Goal: Task Accomplishment & Management: Manage account settings

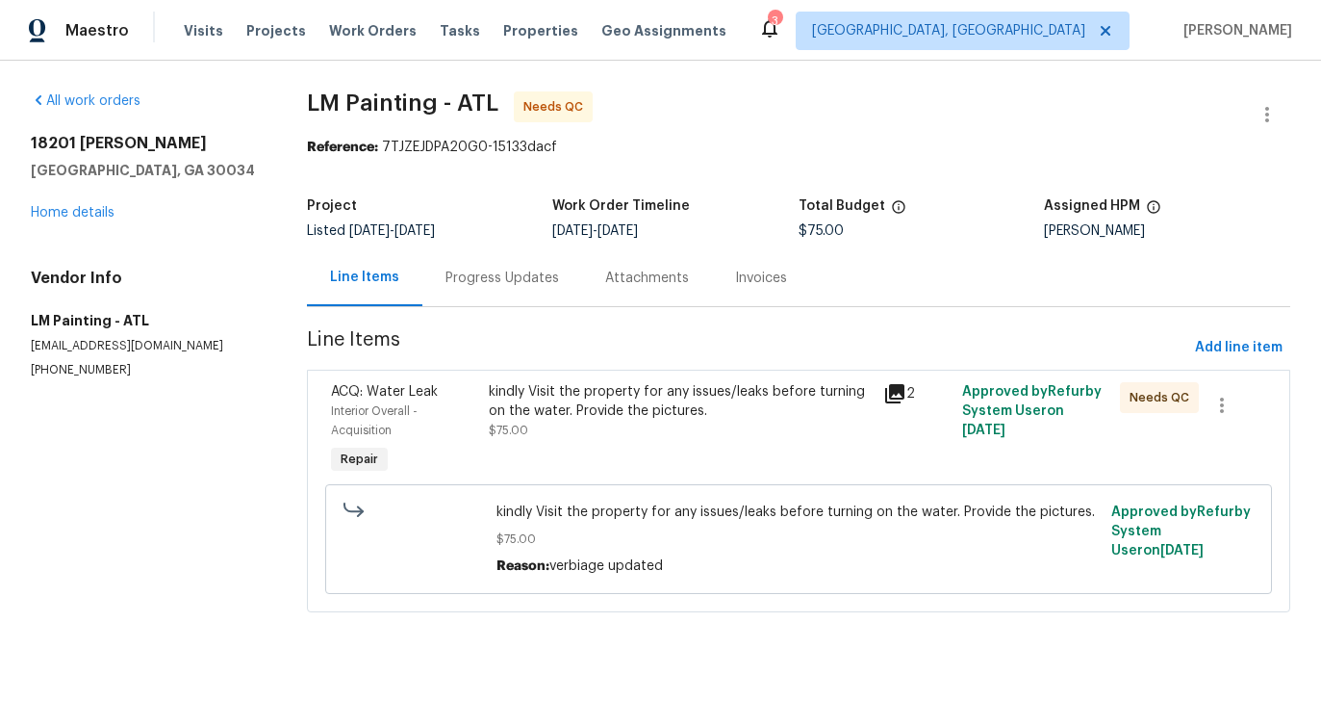
click at [493, 281] on div "Progress Updates" at bounding box center [503, 277] width 114 height 19
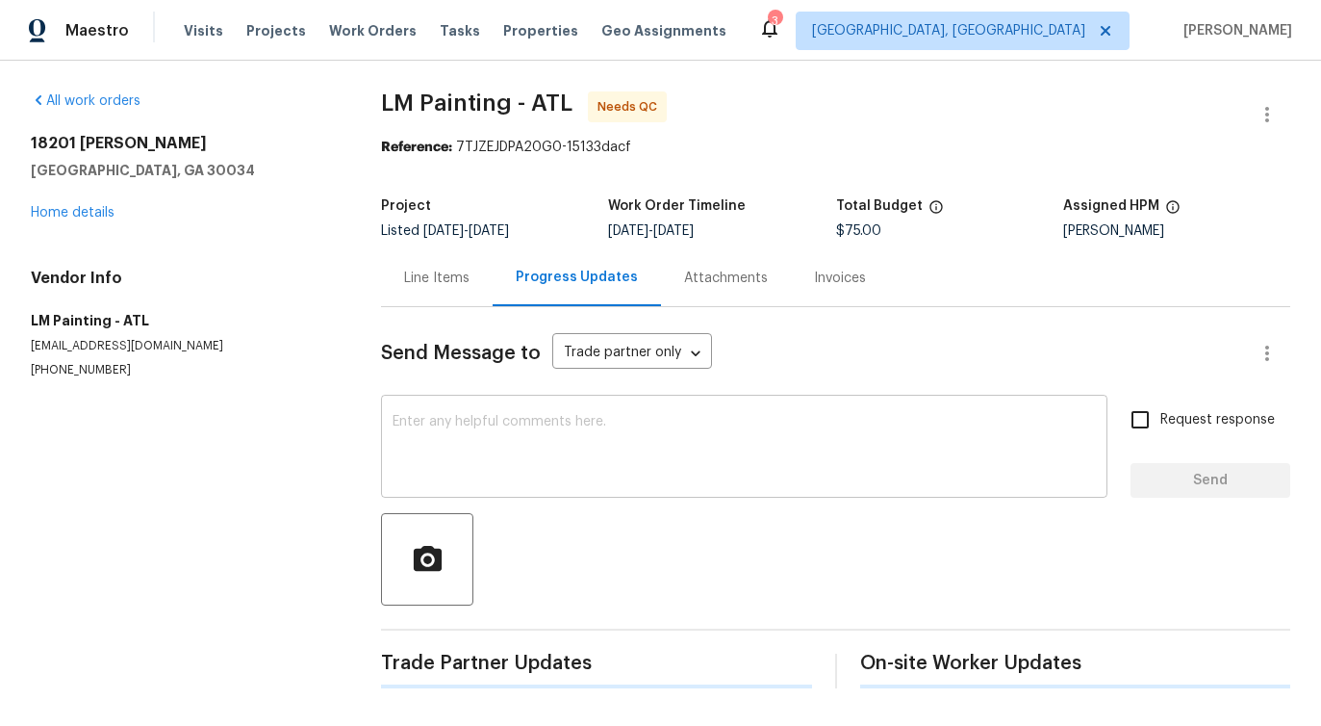
click at [514, 449] on textarea at bounding box center [744, 448] width 703 height 67
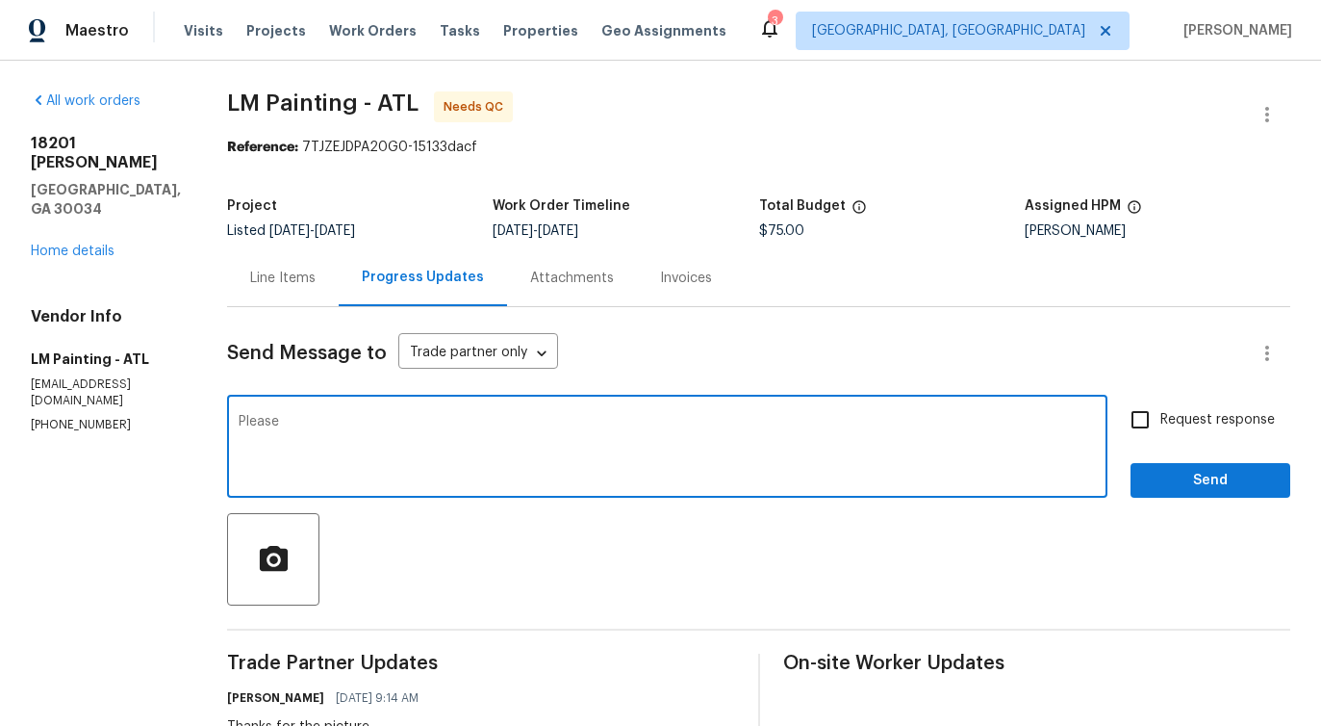
paste textarea "drill out the locks. Also, install a new lock and rekey all locks to the same k…"
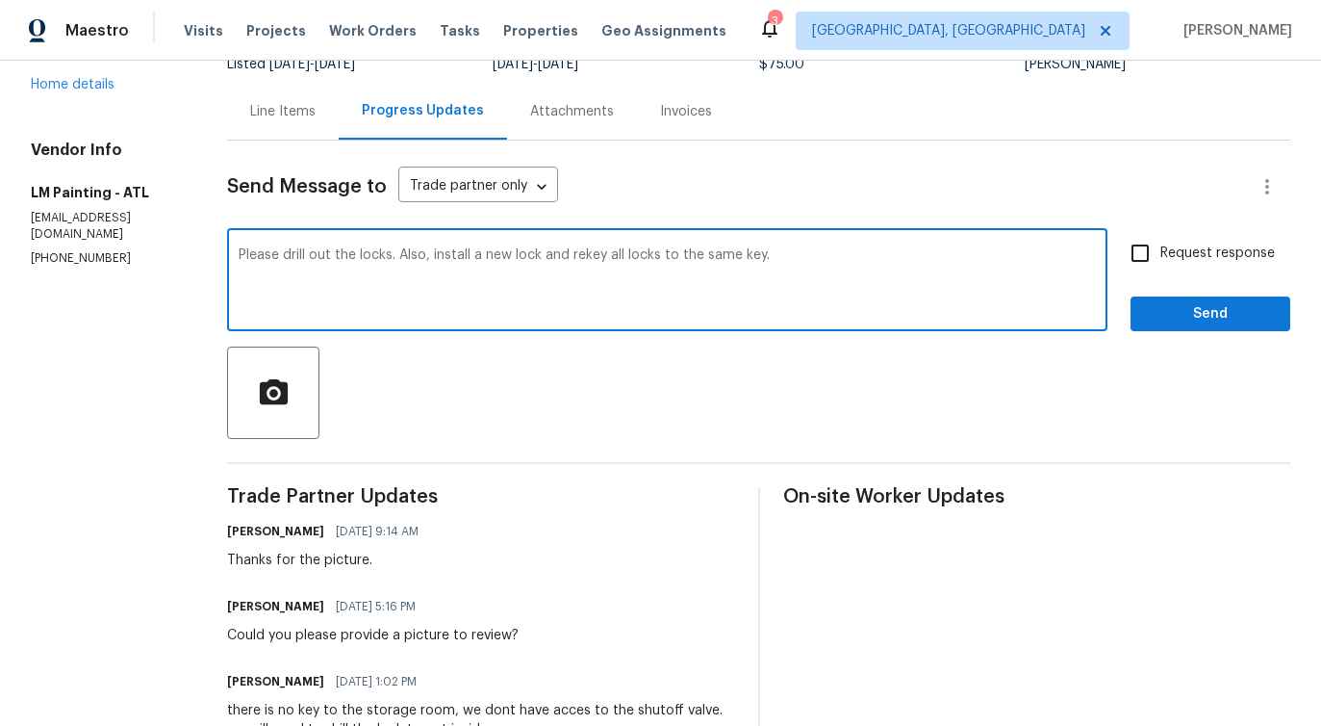
scroll to position [168, 0]
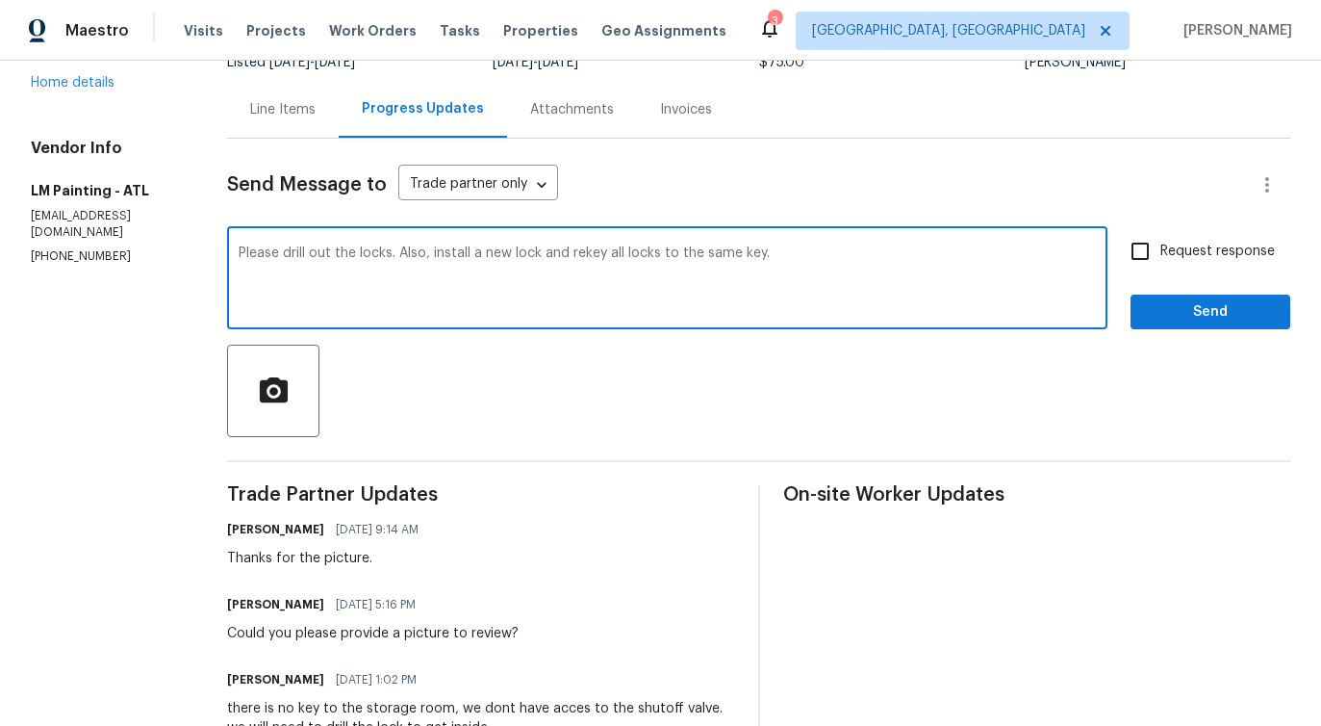
type textarea "Please drill out the locks. Also, install a new lock and rekey all locks to the…"
click at [1157, 249] on input "Request response" at bounding box center [1140, 251] width 40 height 40
checkbox input "true"
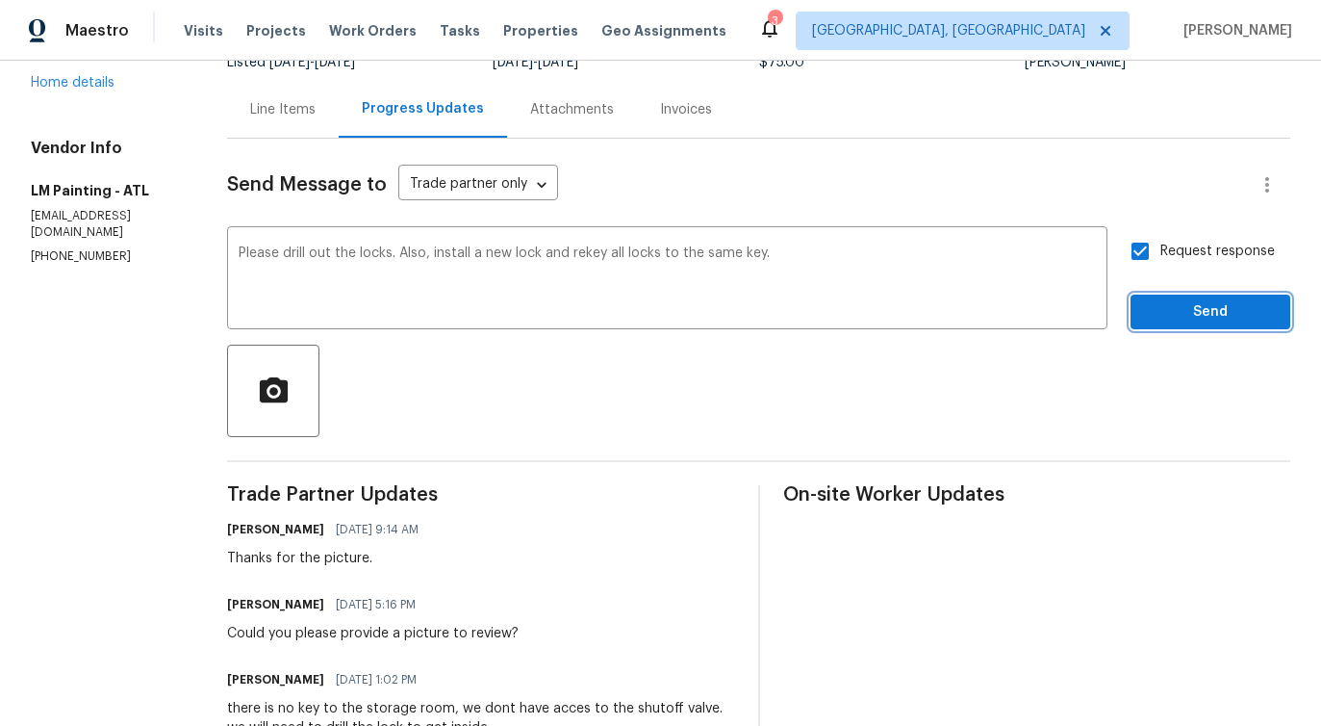
click at [1167, 301] on span "Send" at bounding box center [1210, 312] width 129 height 24
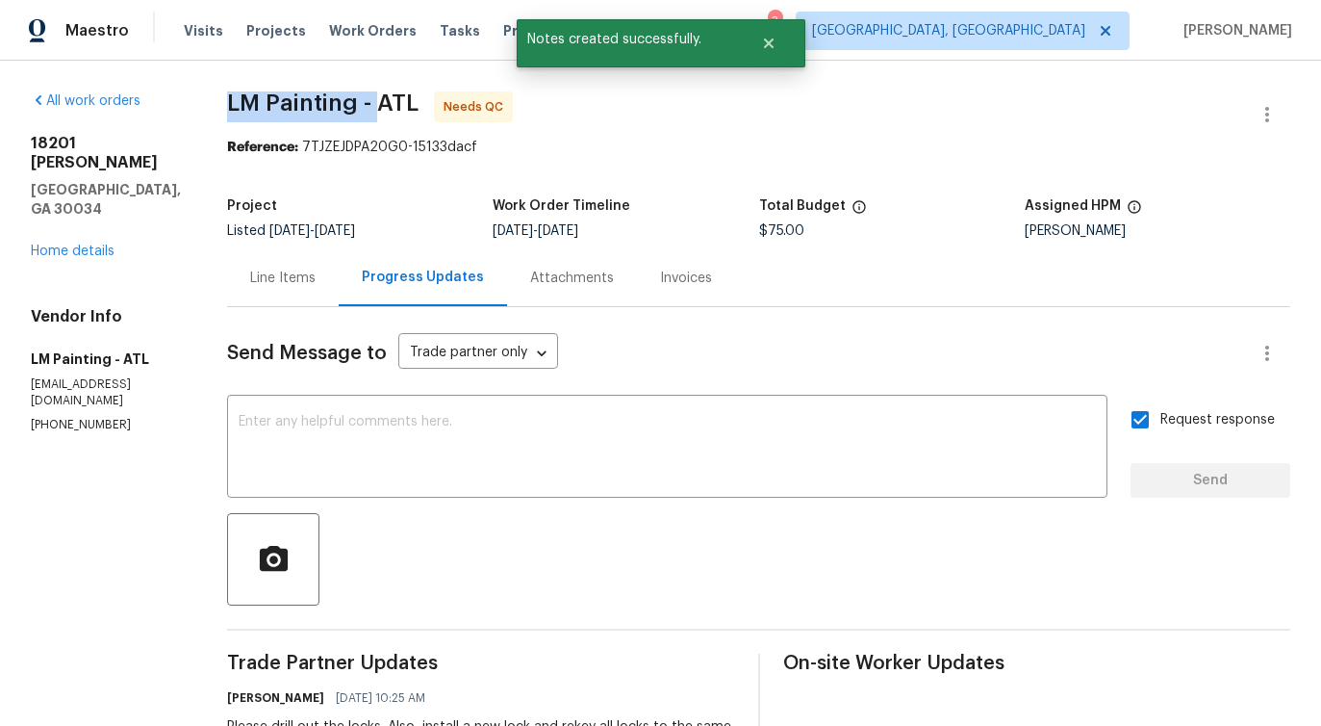
drag, startPoint x: 284, startPoint y: 102, endPoint x: 434, endPoint y: 102, distance: 150.1
click at [434, 102] on div "All work orders [STREET_ADDRESS][PERSON_NAME] Home details Vendor Info LM Paint…" at bounding box center [660, 671] width 1321 height 1220
copy span "LM Painting -"
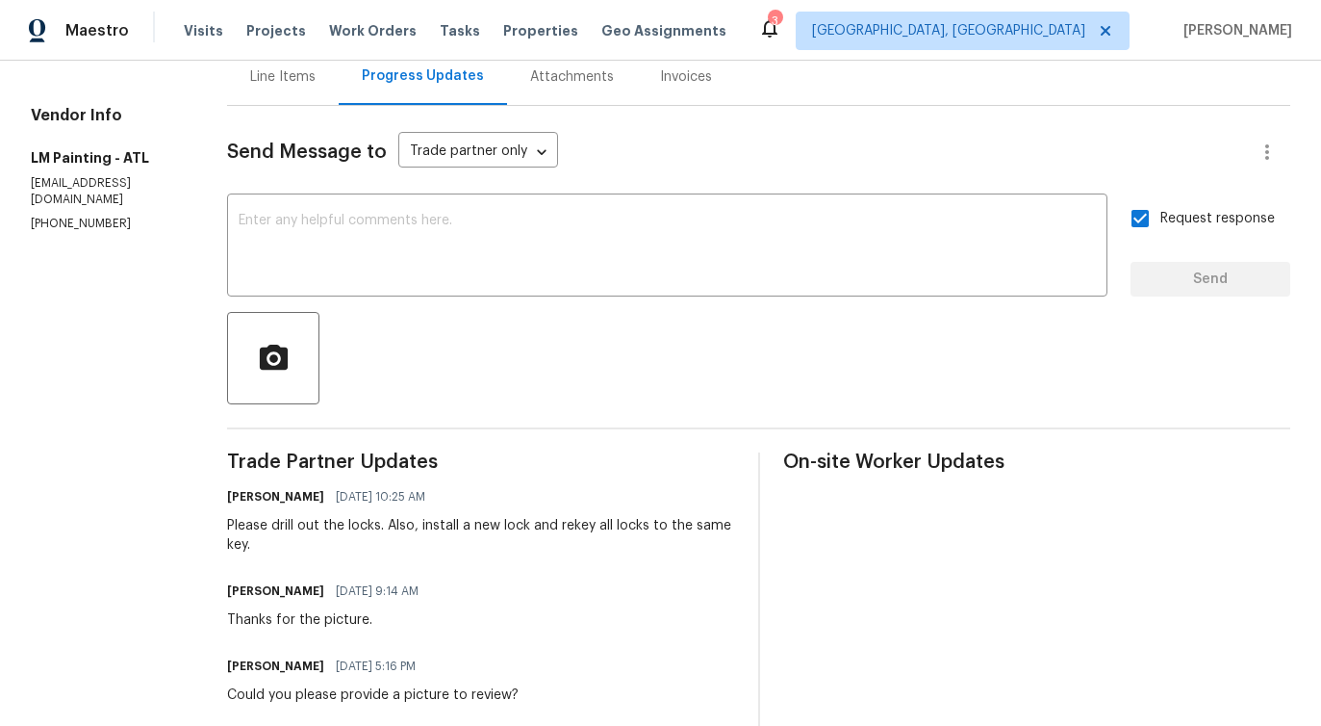
scroll to position [257, 0]
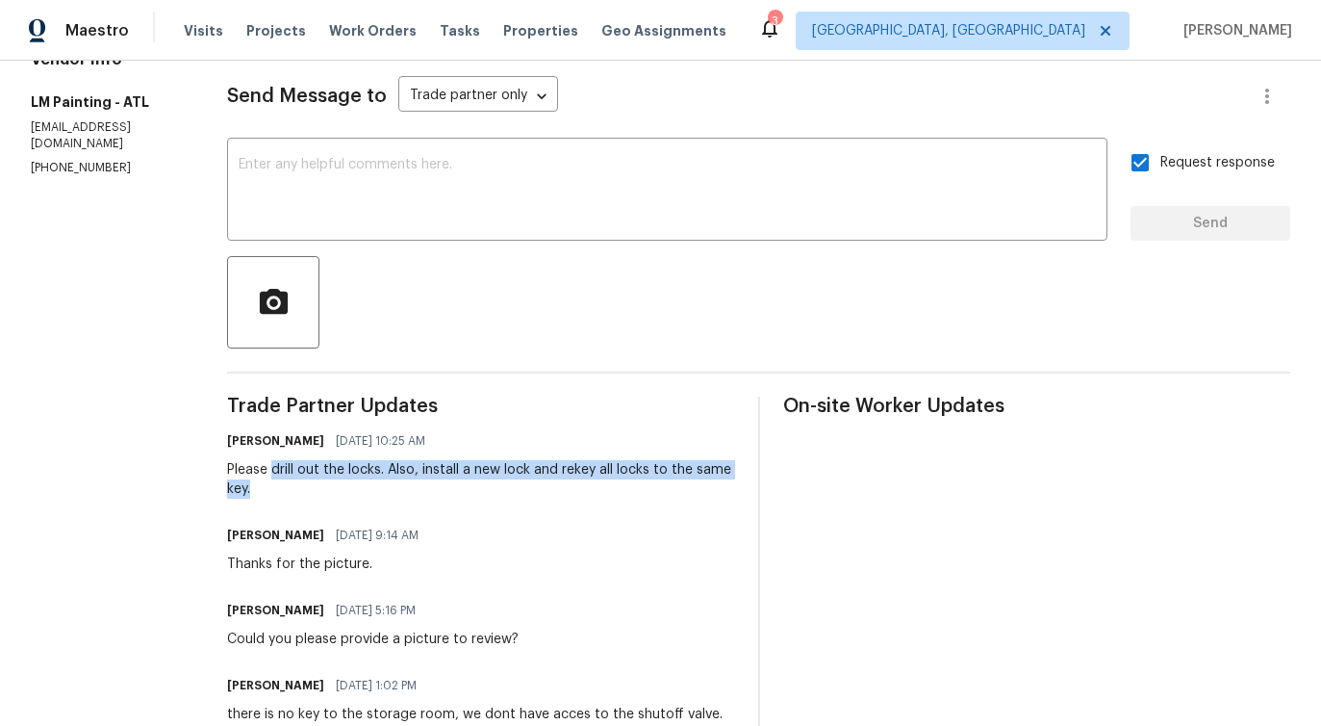
drag, startPoint x: 333, startPoint y: 469, endPoint x: 701, endPoint y: 484, distance: 367.9
click at [701, 484] on div "Please drill out the locks. Also, install a new lock and rekey all locks to the…" at bounding box center [481, 479] width 508 height 38
copy div "drill out the locks. Also, install a new lock and rekey all locks to the same k…"
click at [552, 203] on textarea at bounding box center [667, 191] width 857 height 67
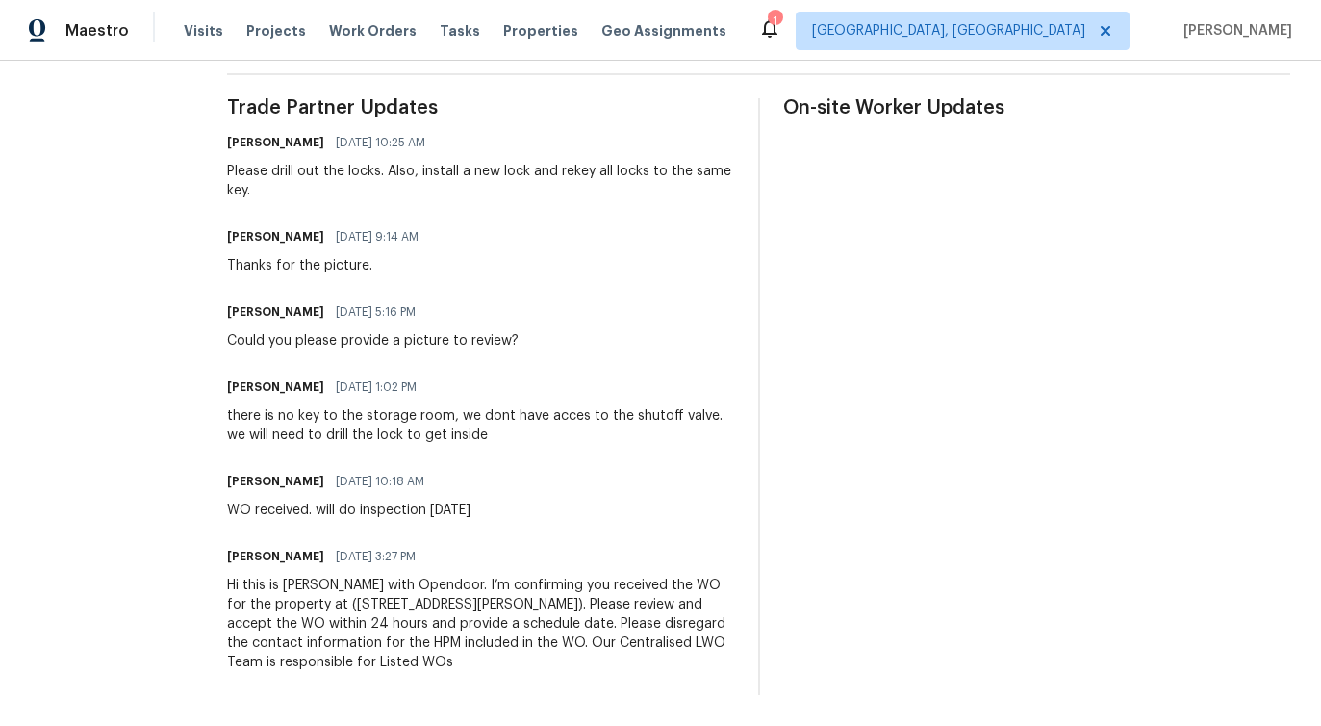
scroll to position [0, 0]
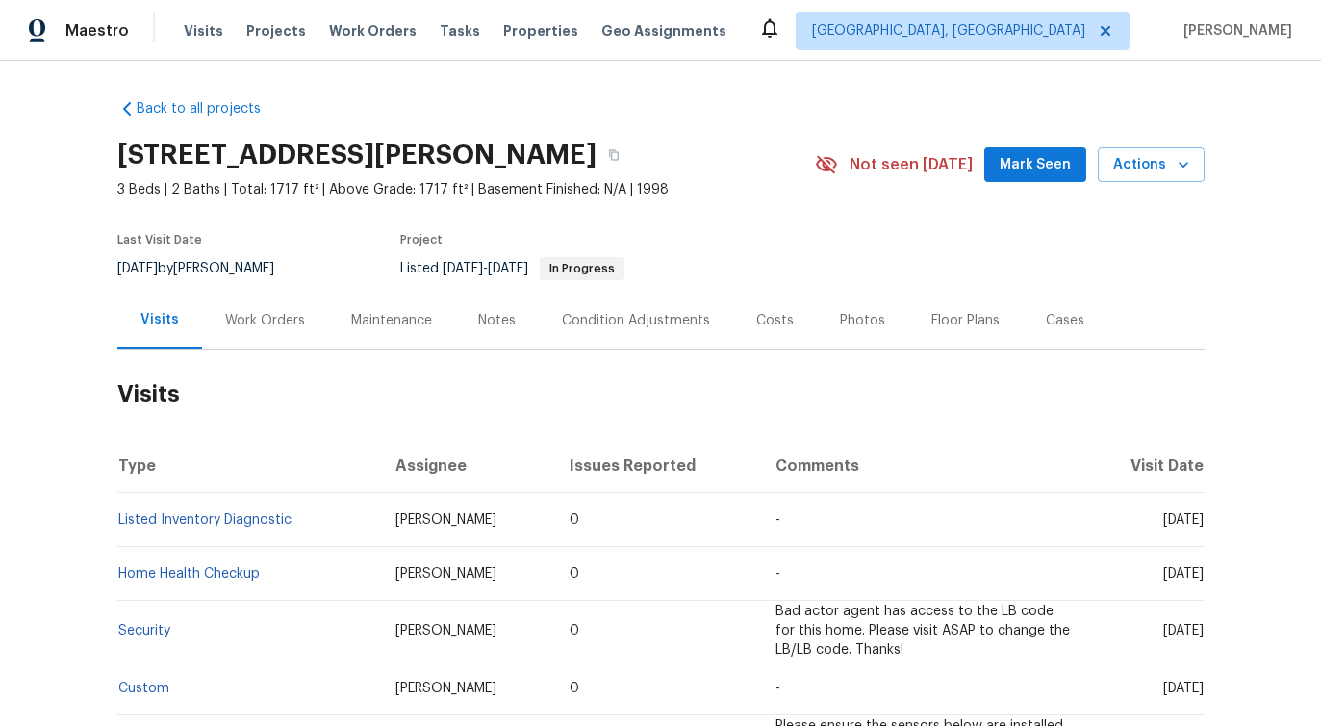
click at [261, 327] on div "Work Orders" at bounding box center [265, 320] width 80 height 19
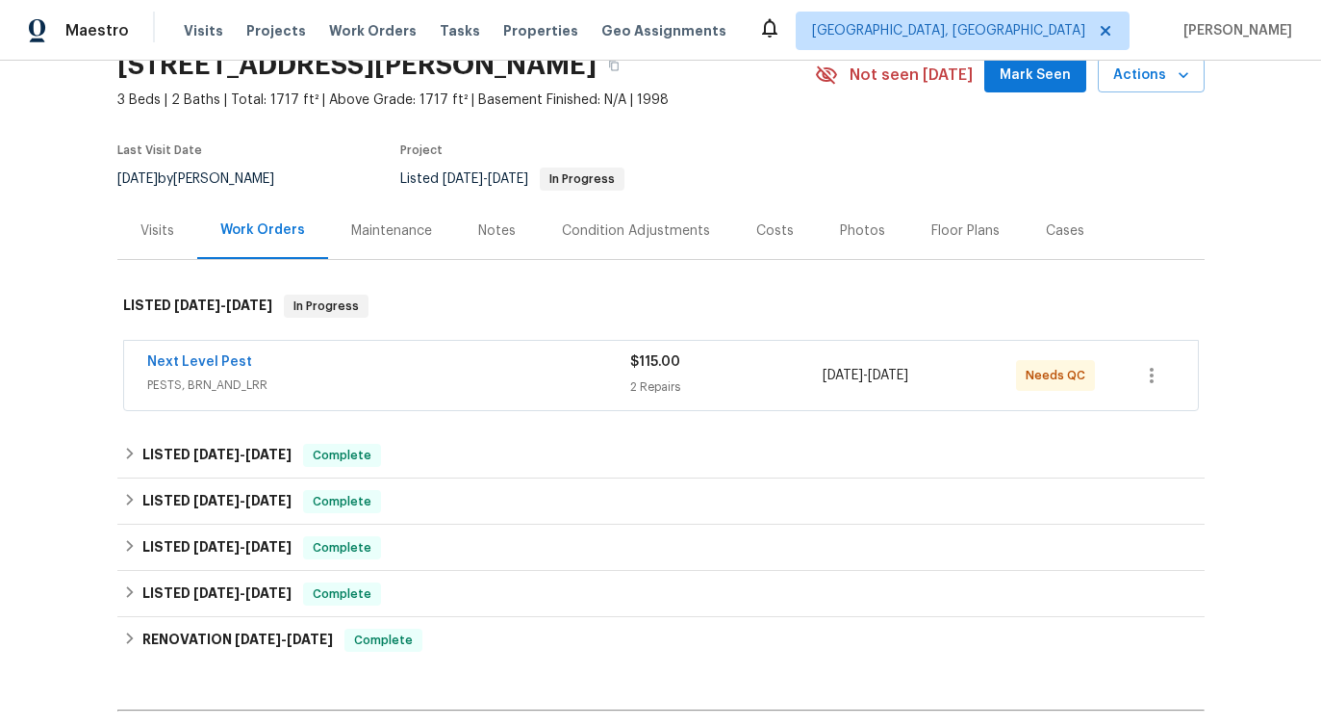
scroll to position [113, 0]
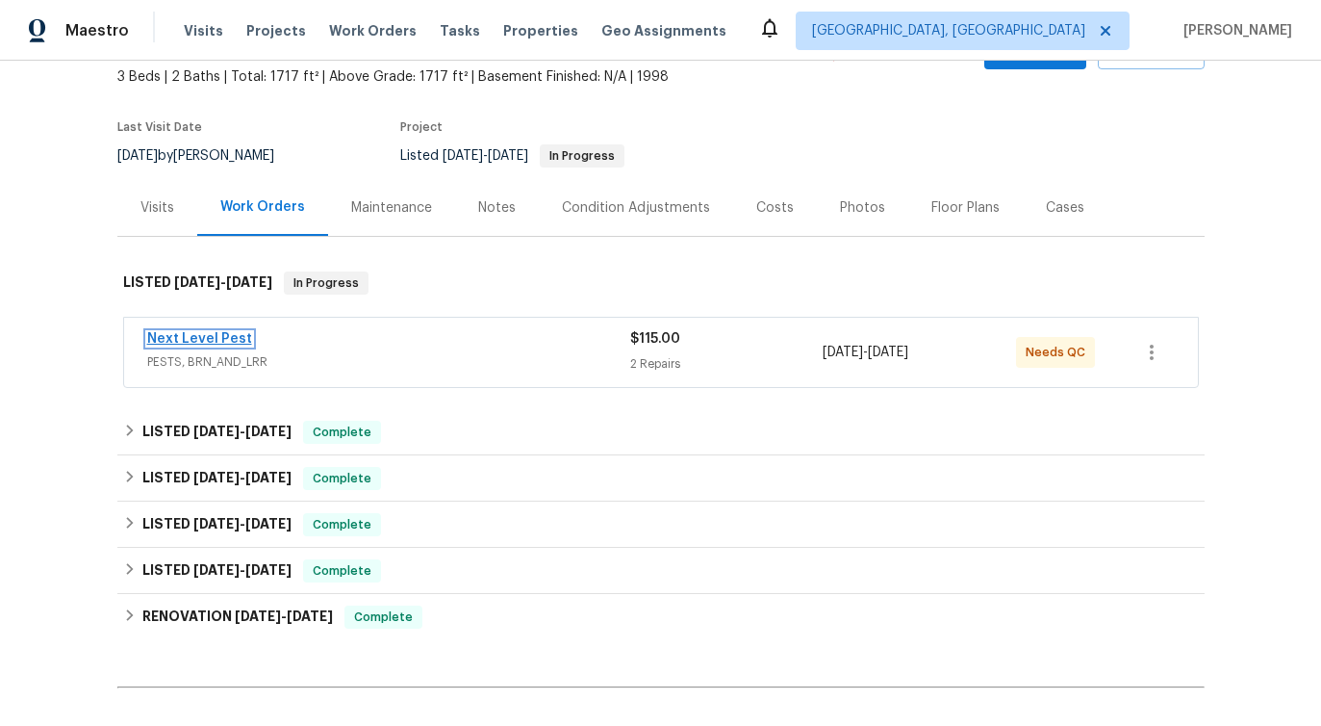
click at [186, 338] on link "Next Level Pest" at bounding box center [199, 338] width 105 height 13
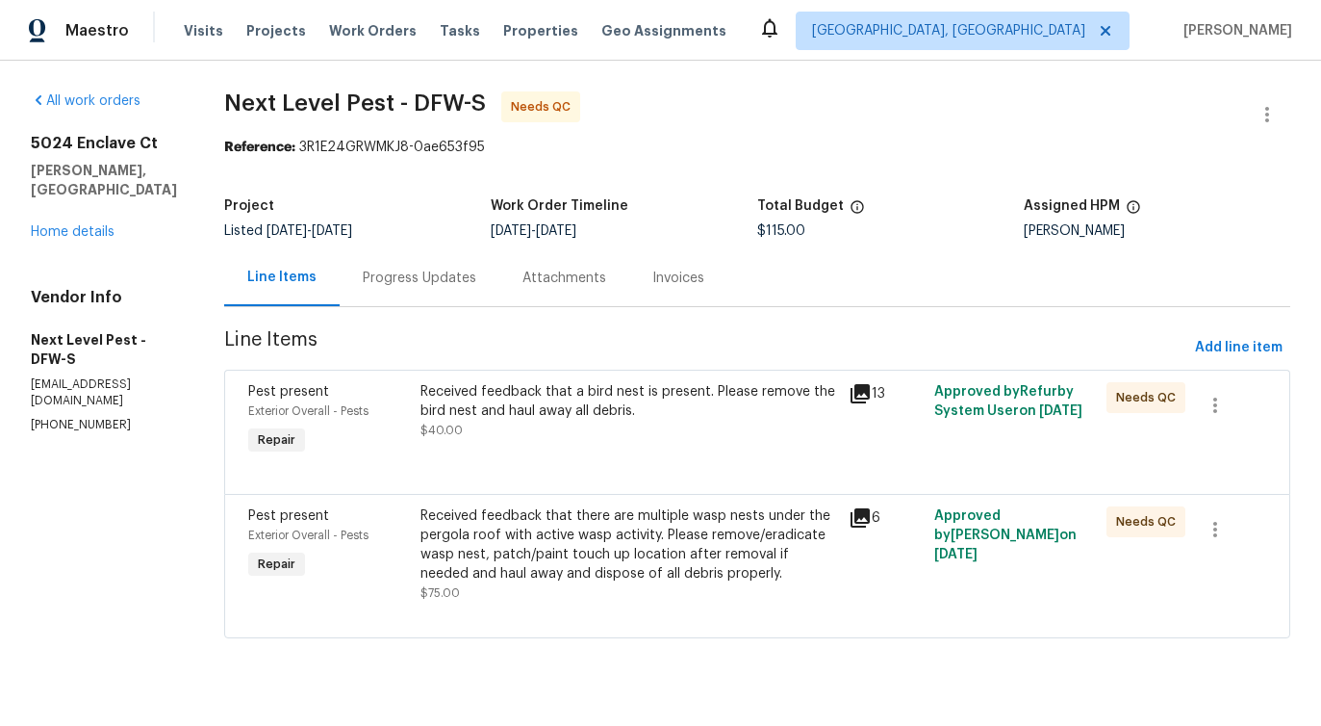
click at [424, 285] on div "Progress Updates" at bounding box center [420, 277] width 114 height 19
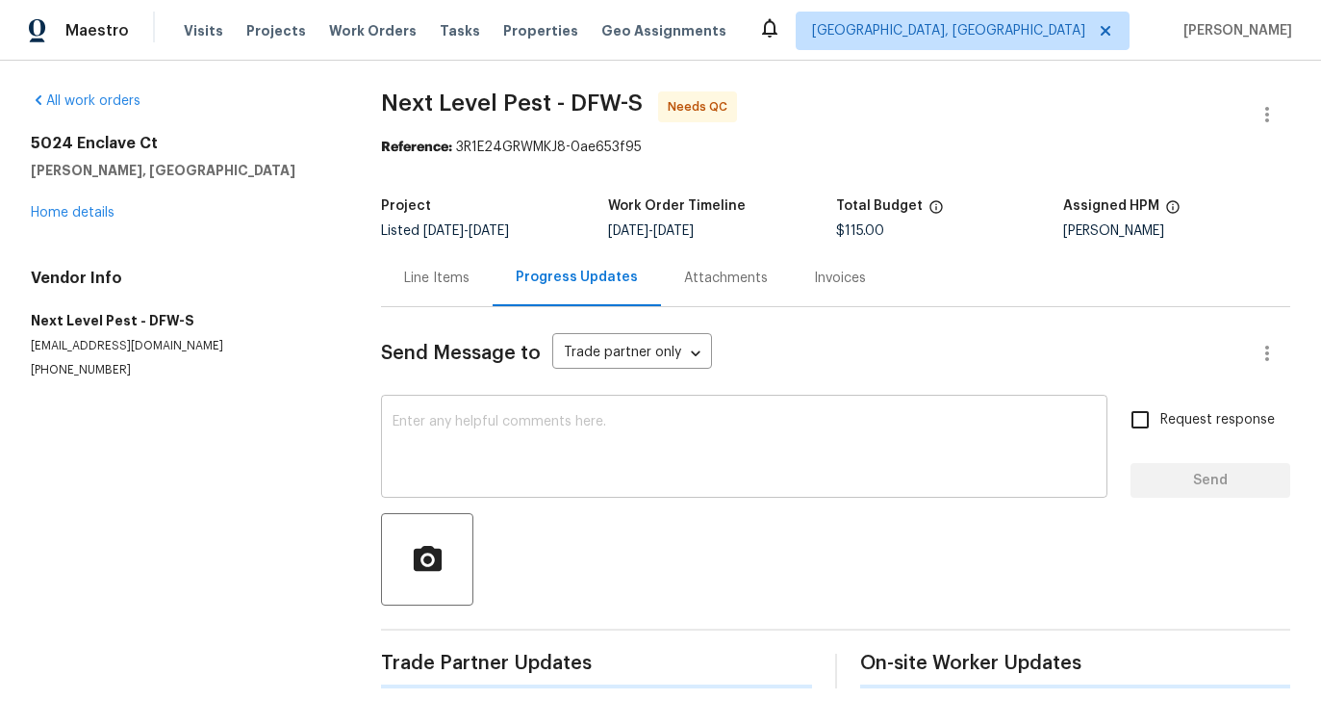
click at [460, 450] on textarea at bounding box center [744, 448] width 703 height 67
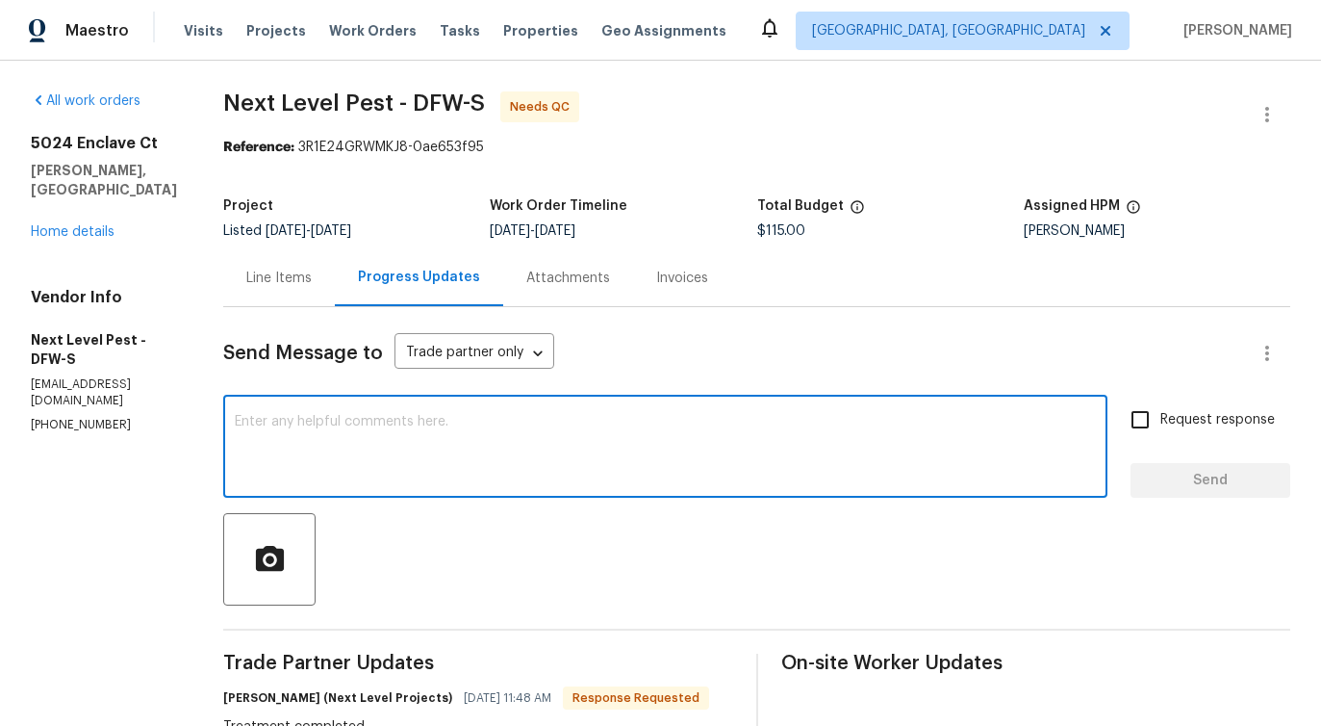
click at [268, 285] on div "Line Items" at bounding box center [278, 277] width 65 height 19
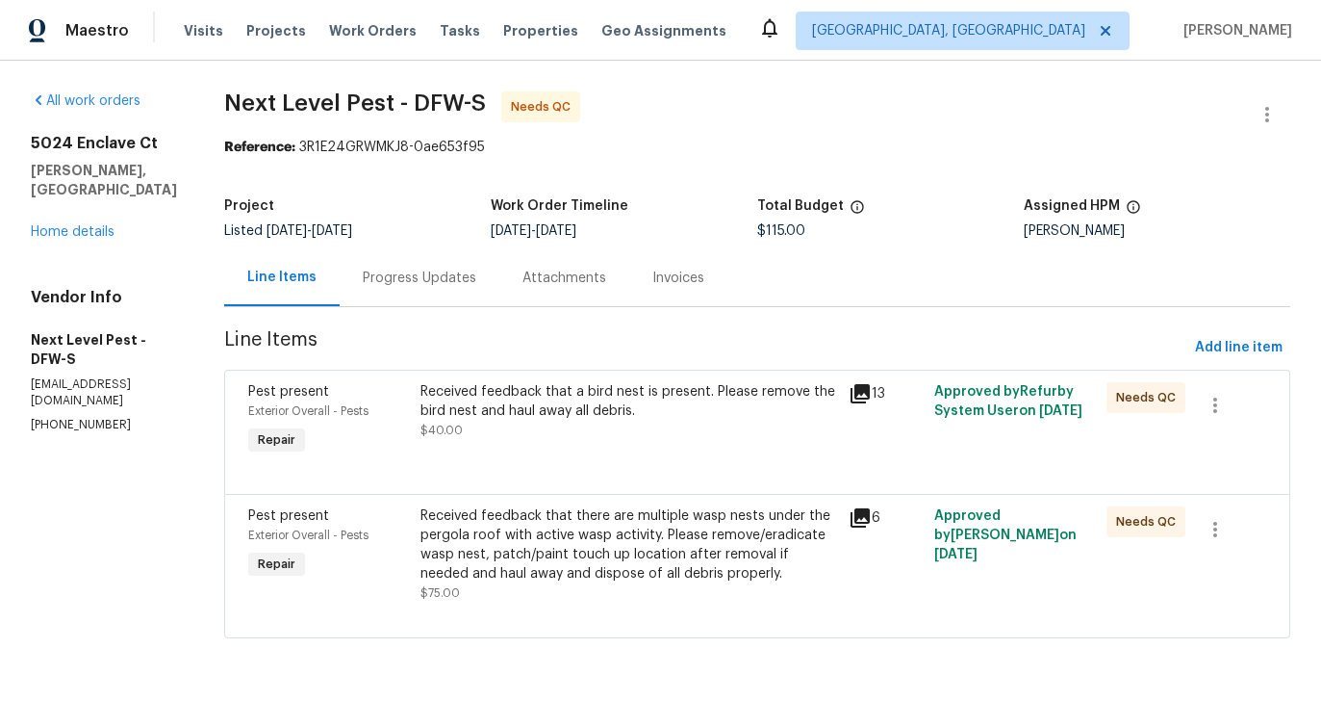
click at [596, 433] on div "Received feedback that a bird nest is present. Please remove the bird nest and …" at bounding box center [630, 411] width 418 height 58
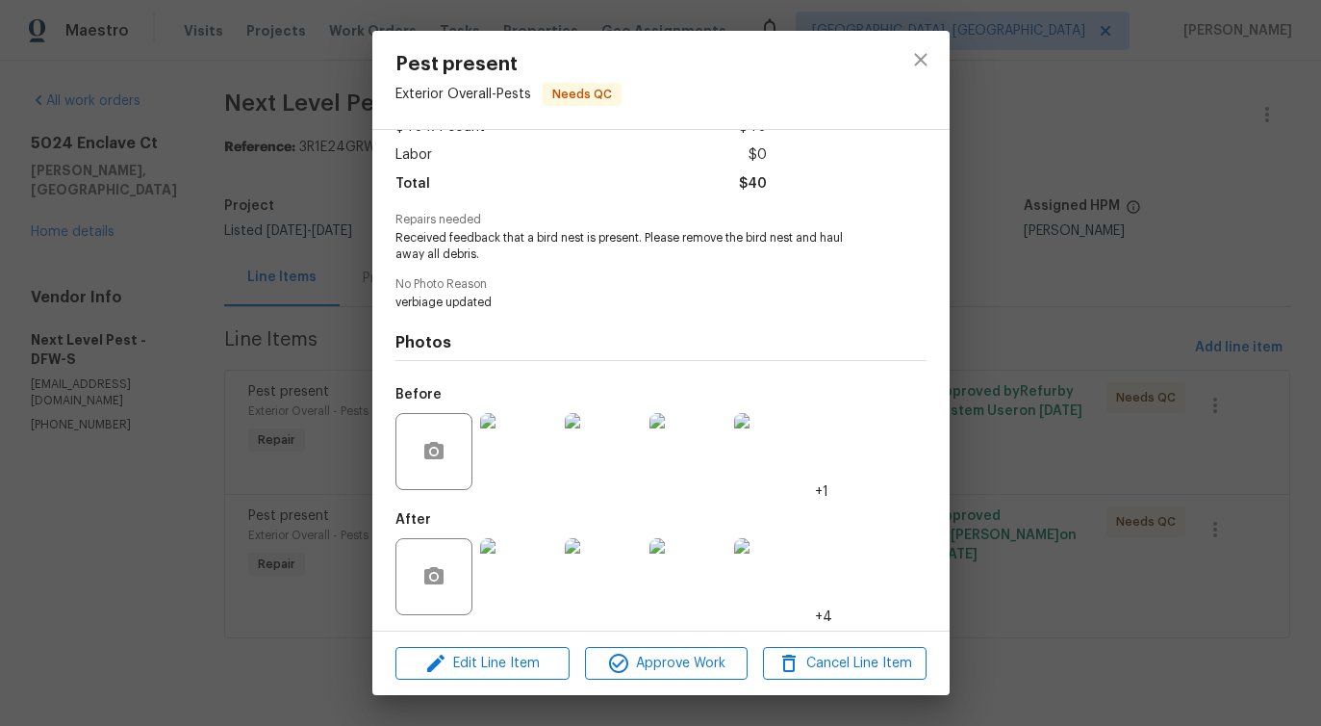
scroll to position [128, 0]
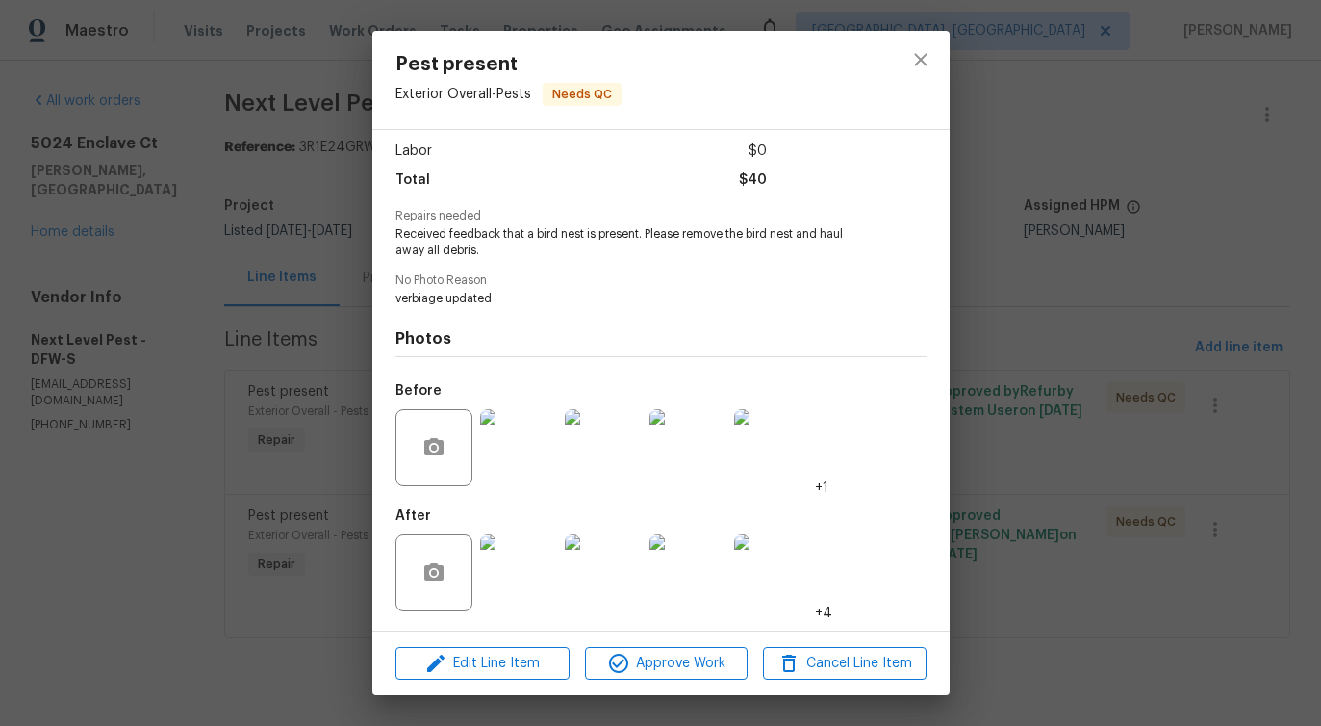
click at [544, 450] on img at bounding box center [518, 447] width 77 height 77
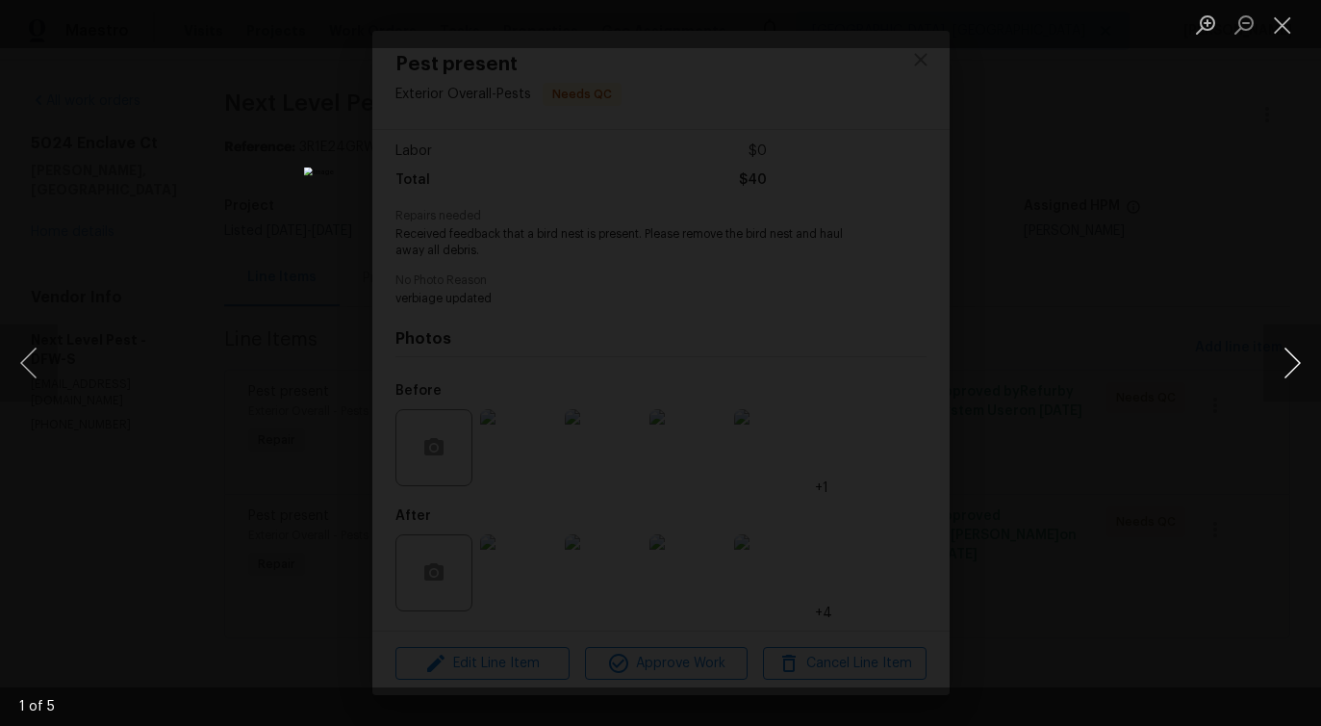
click at [1291, 372] on button "Next image" at bounding box center [1293, 362] width 58 height 77
click at [1292, 12] on button "Close lightbox" at bounding box center [1283, 25] width 38 height 34
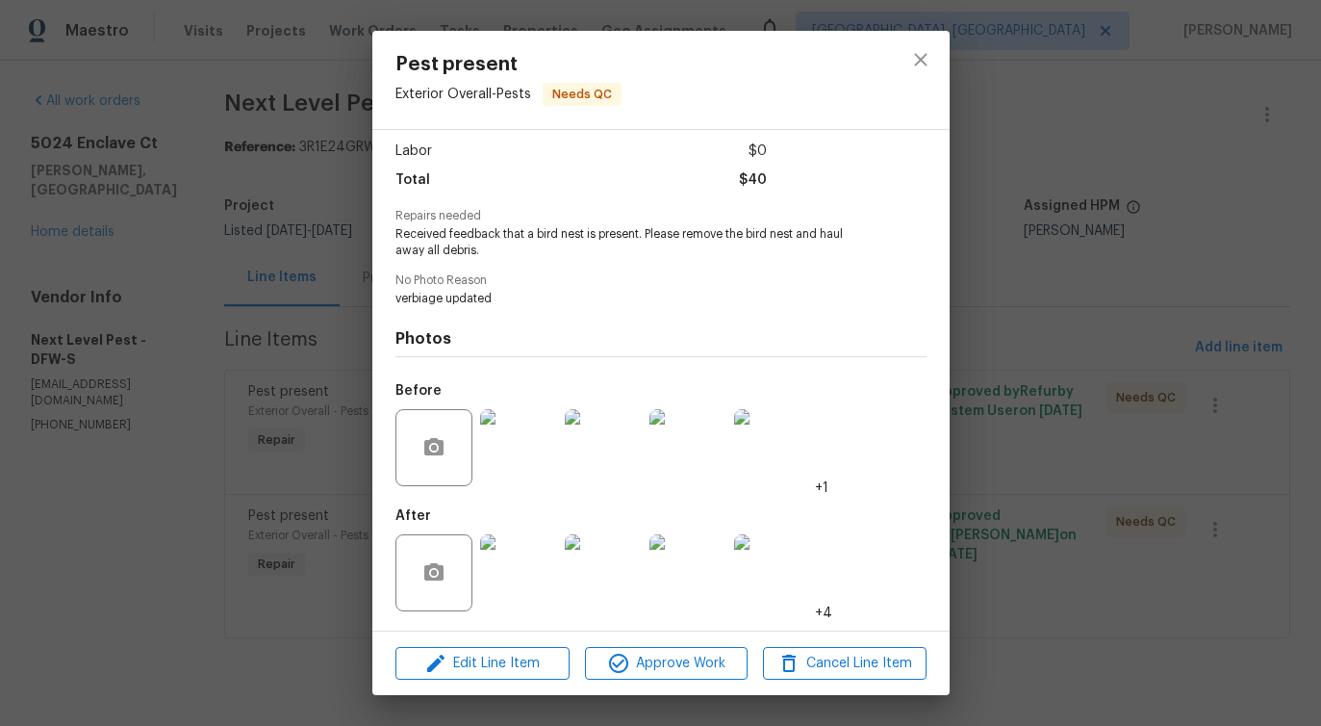
click at [506, 590] on img at bounding box center [518, 572] width 77 height 77
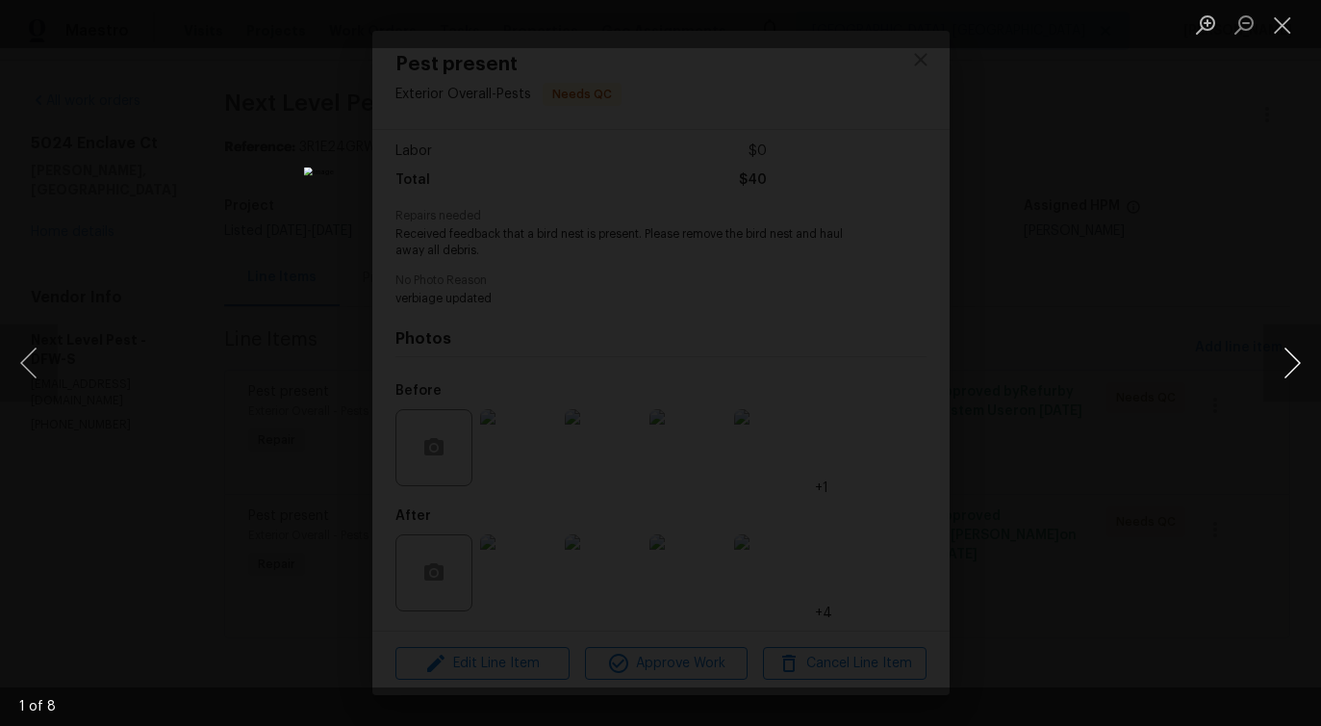
click at [1296, 362] on button "Next image" at bounding box center [1293, 362] width 58 height 77
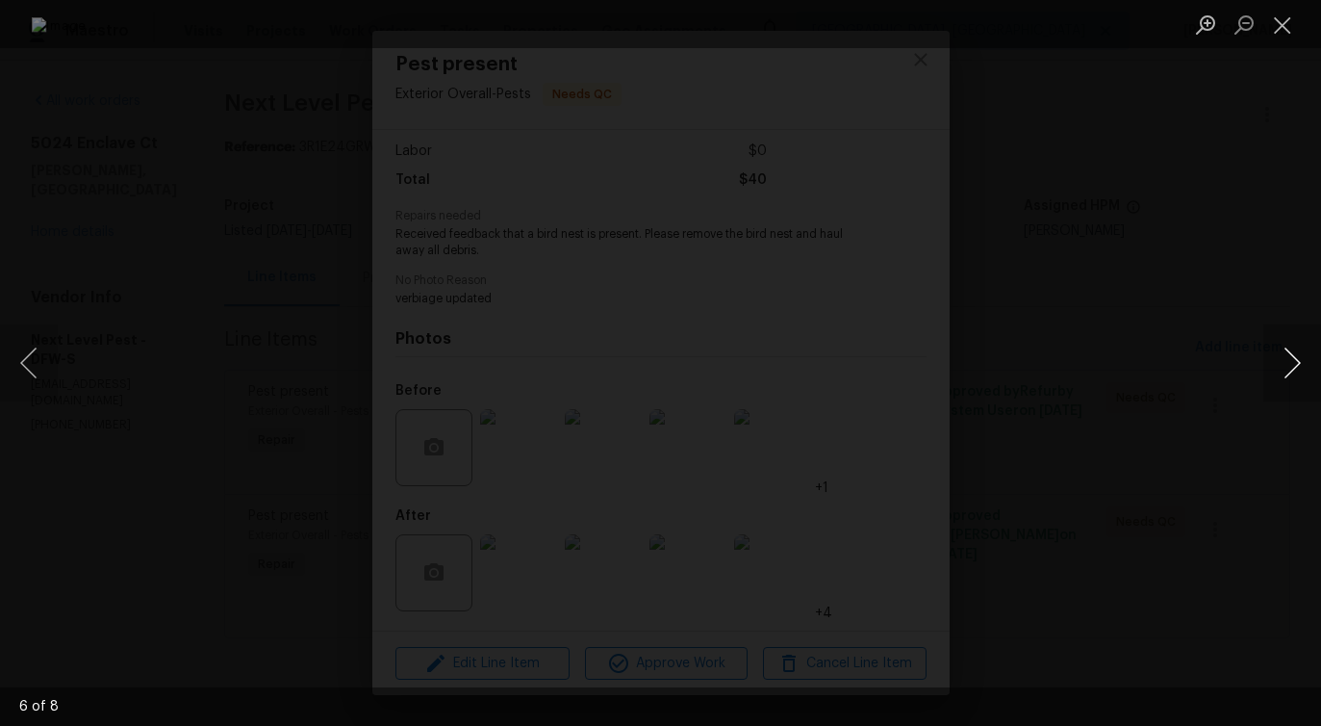
click at [1296, 362] on button "Next image" at bounding box center [1293, 362] width 58 height 77
click at [1286, 21] on button "Close lightbox" at bounding box center [1283, 25] width 38 height 34
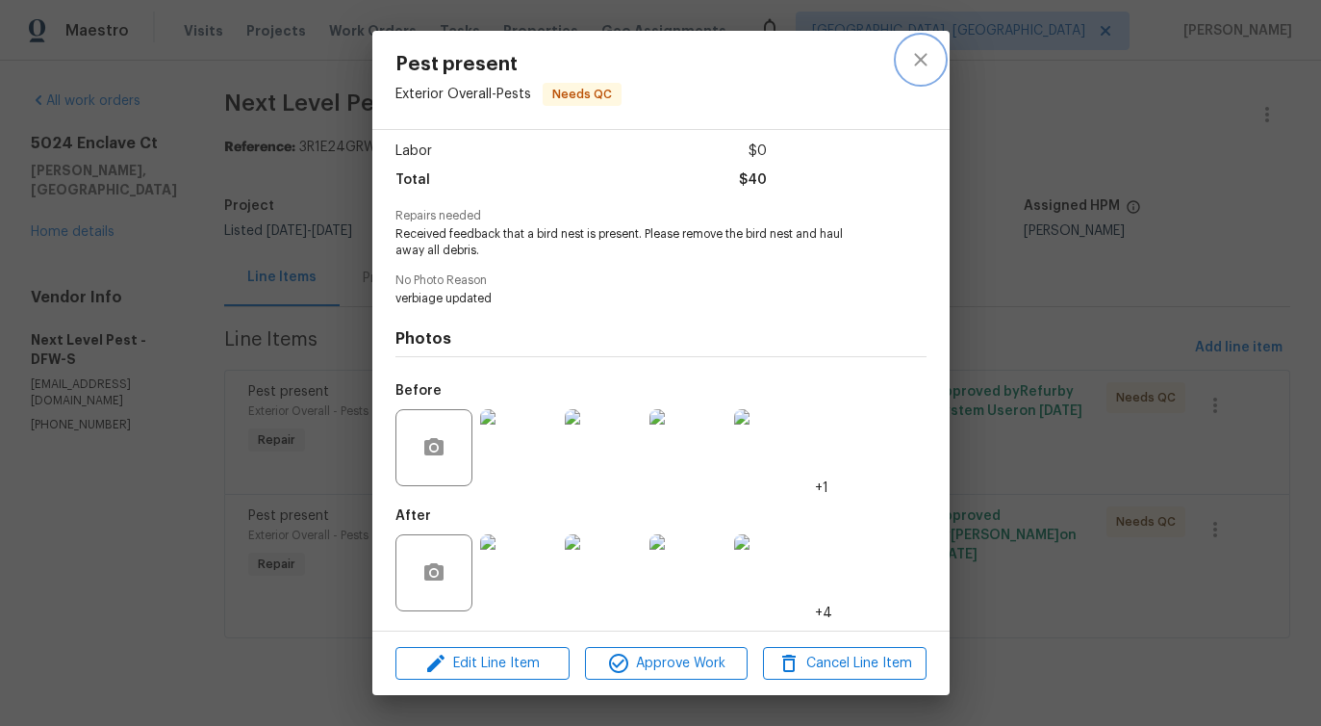
click at [917, 63] on icon "close" at bounding box center [920, 59] width 13 height 13
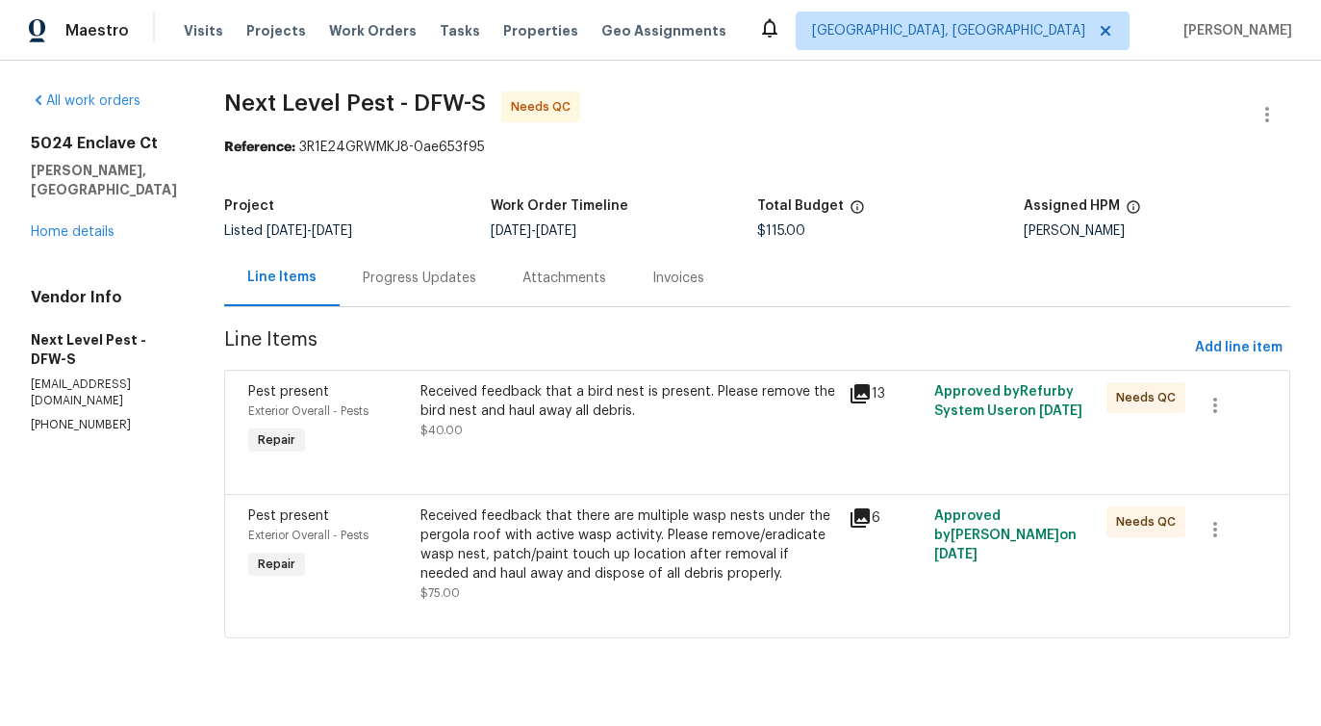
click at [638, 585] on div "Received feedback that there are multiple wasp nests under the pergola roof wit…" at bounding box center [630, 554] width 418 height 96
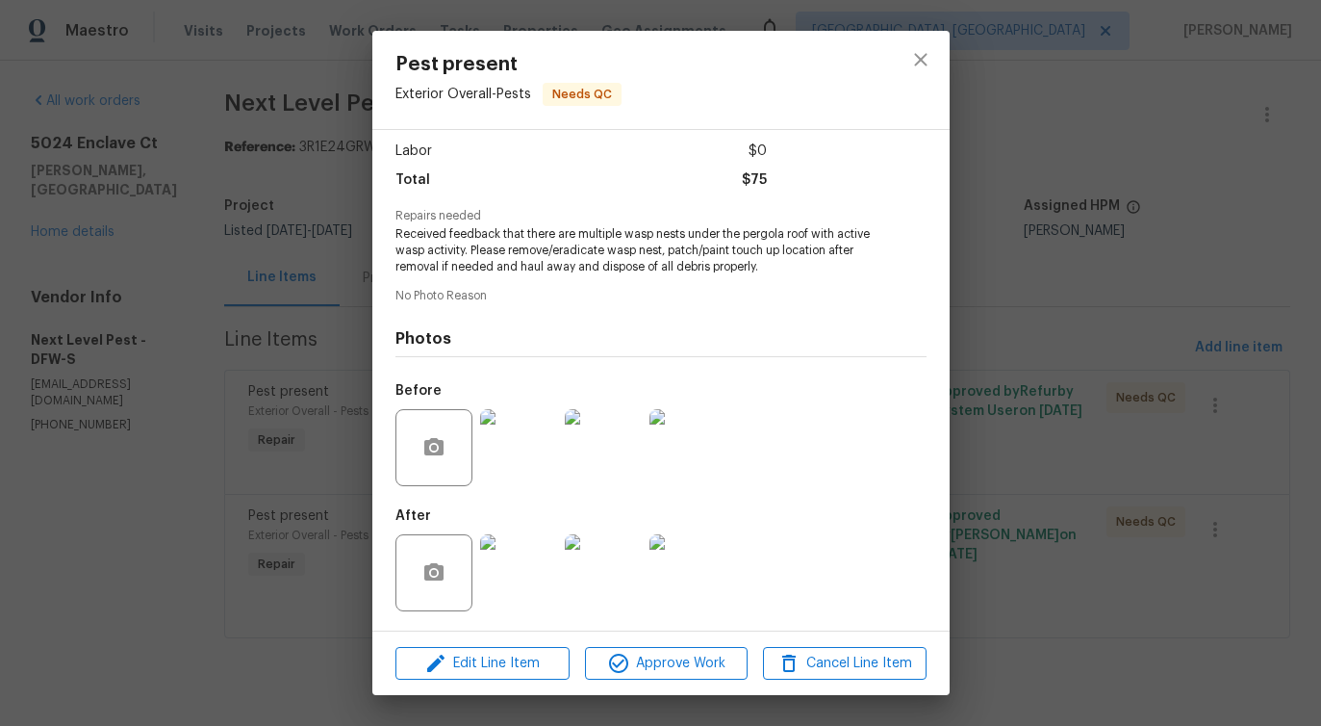
click at [517, 451] on img at bounding box center [518, 447] width 77 height 77
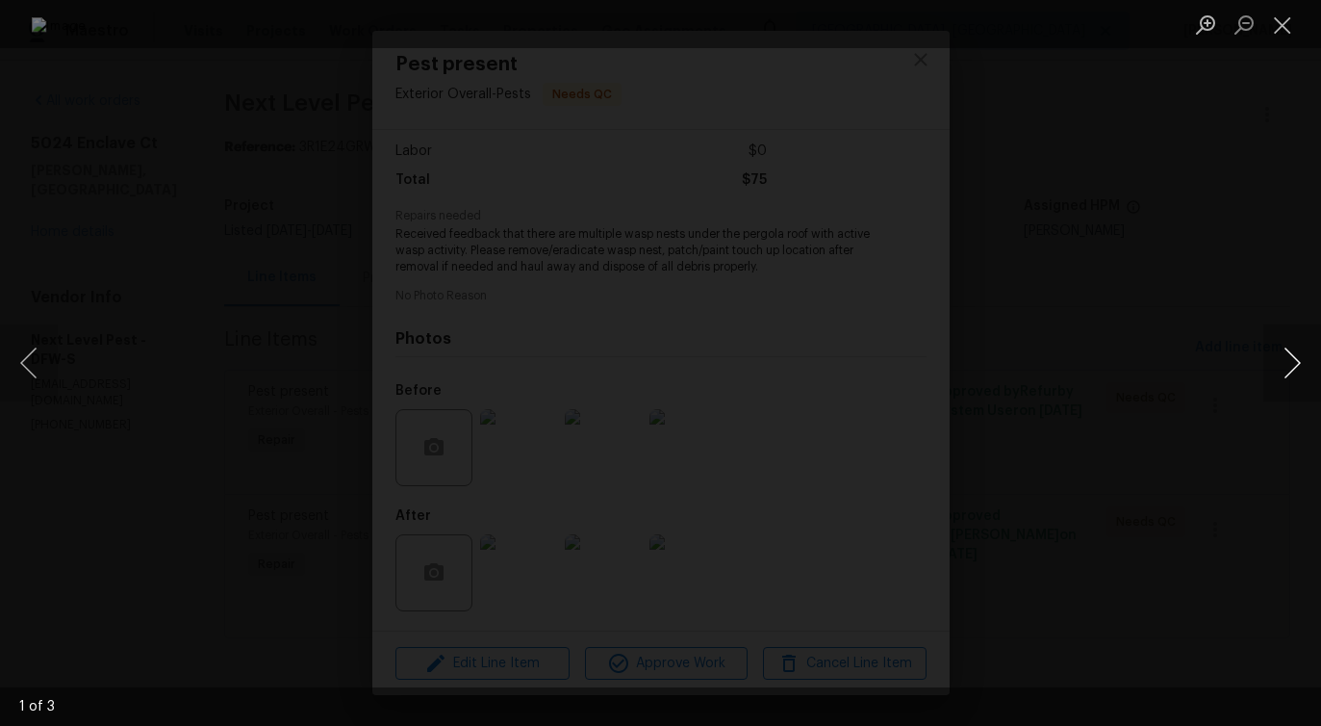
click at [1288, 374] on button "Next image" at bounding box center [1293, 362] width 58 height 77
click at [1279, 27] on button "Close lightbox" at bounding box center [1283, 25] width 38 height 34
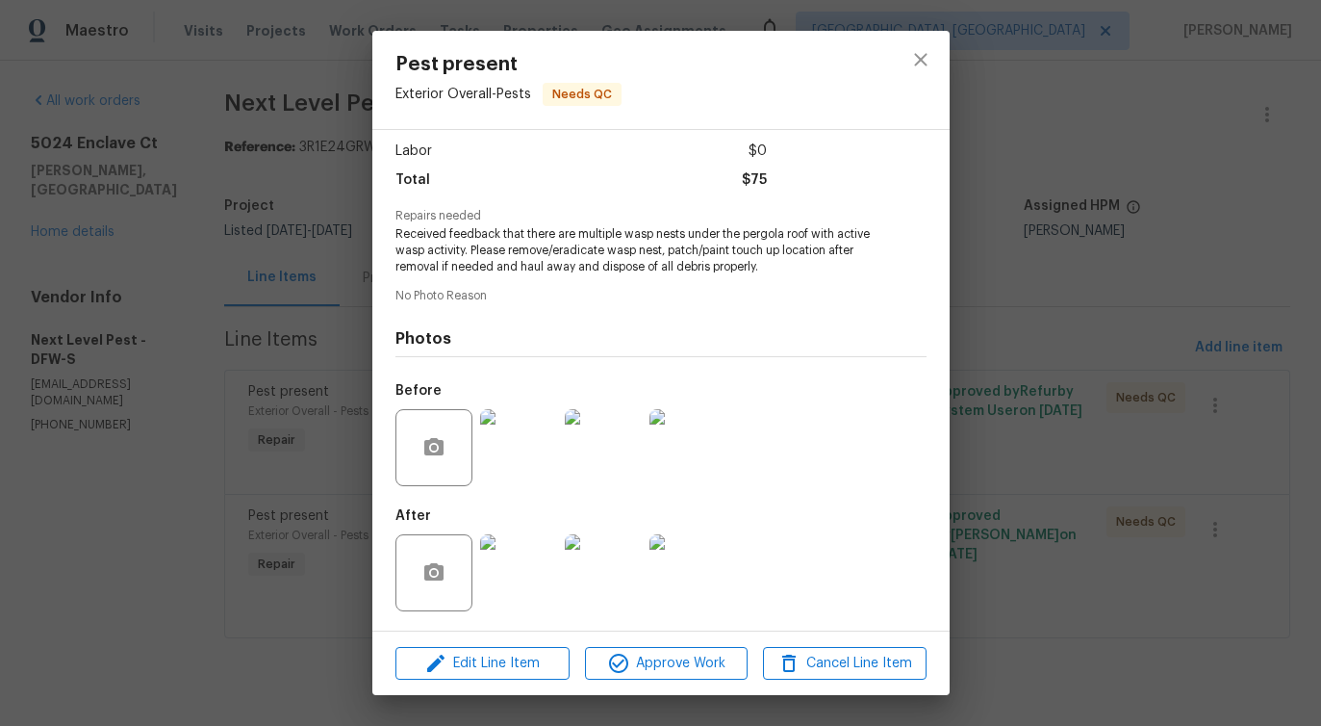
click at [534, 584] on img at bounding box center [518, 572] width 77 height 77
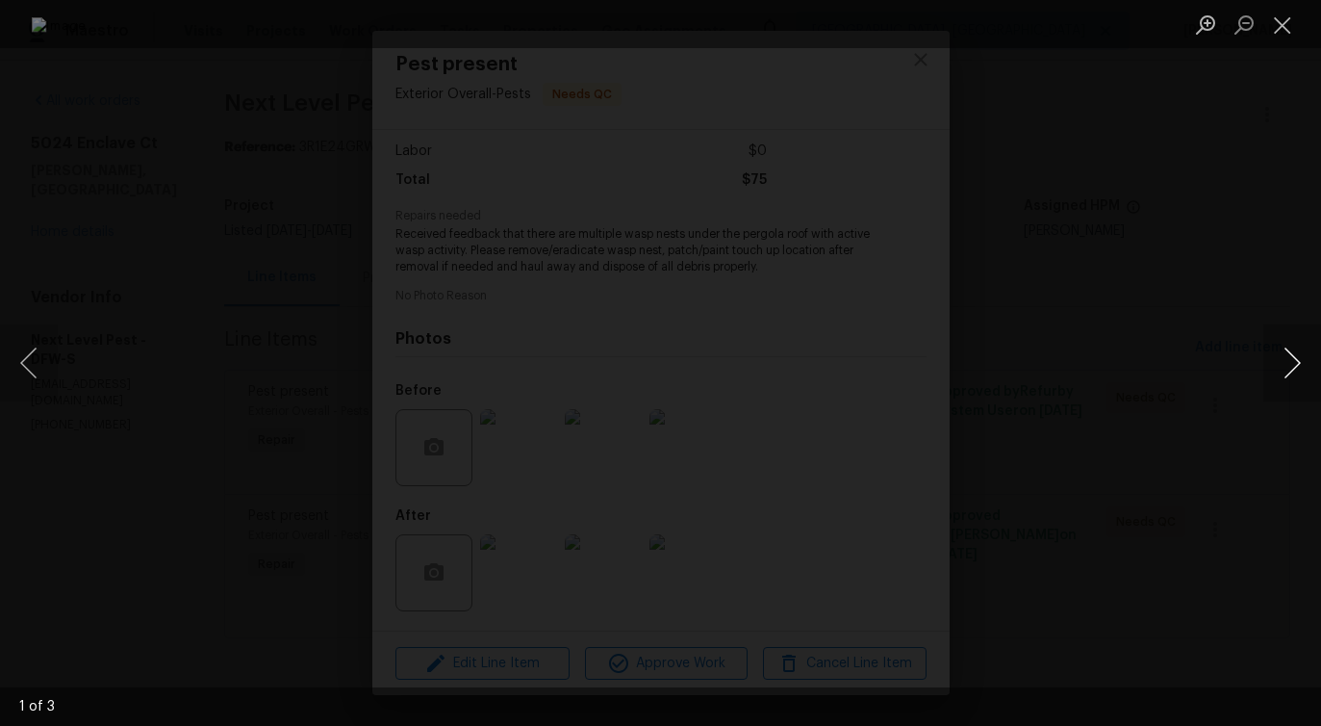
click at [1282, 367] on button "Next image" at bounding box center [1293, 362] width 58 height 77
click at [1273, 31] on button "Close lightbox" at bounding box center [1283, 25] width 38 height 34
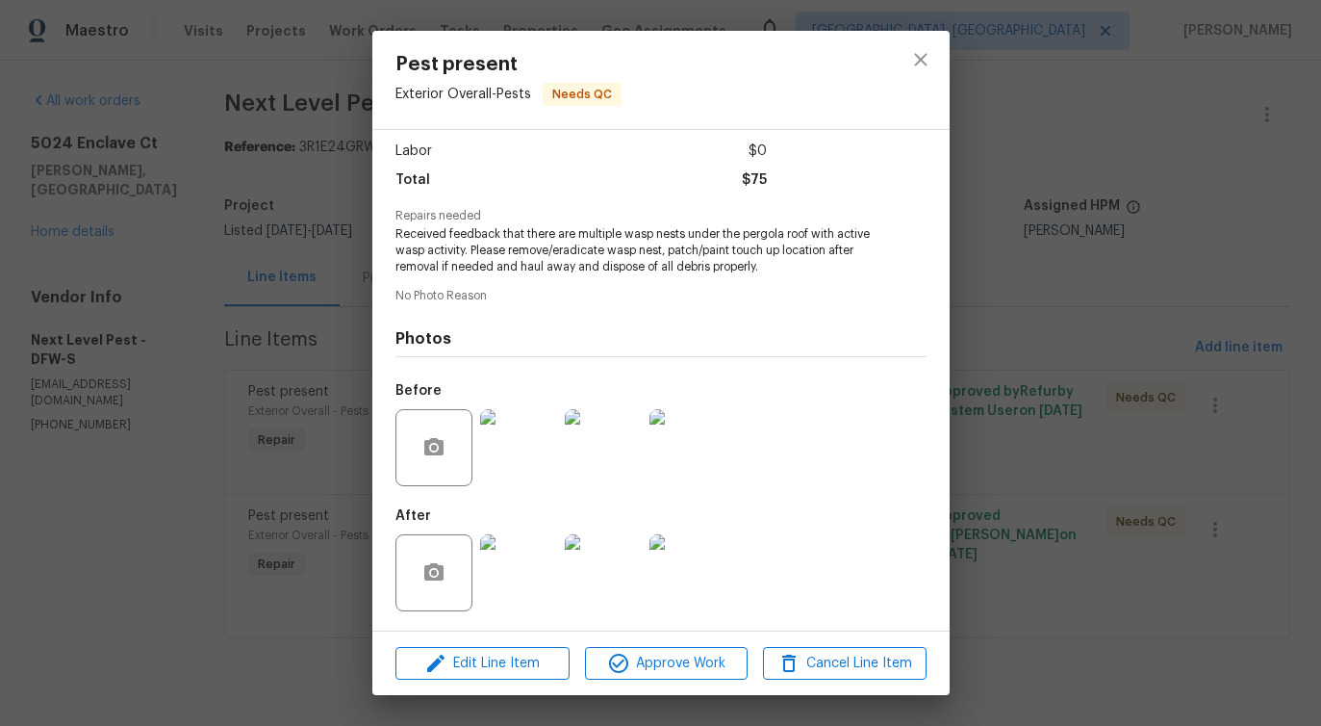
click at [701, 454] on img at bounding box center [688, 447] width 77 height 77
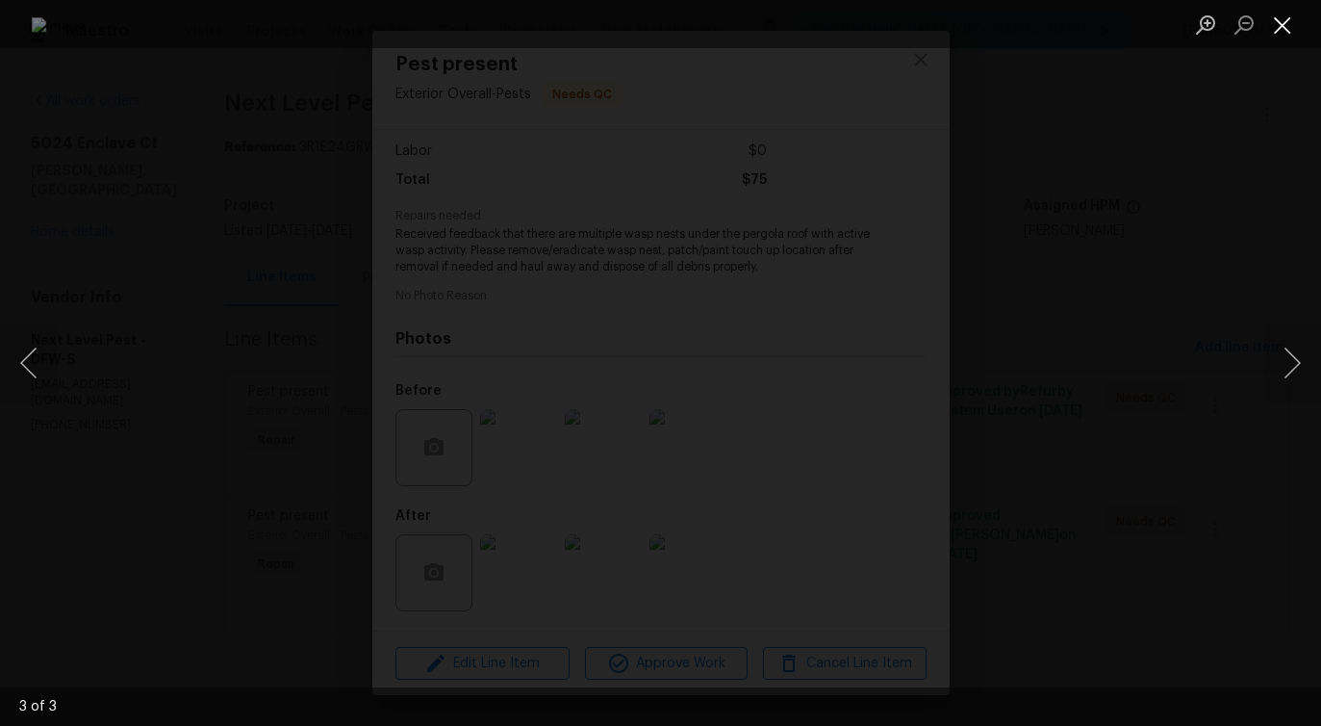
click at [1264, 22] on button "Close lightbox" at bounding box center [1283, 25] width 38 height 34
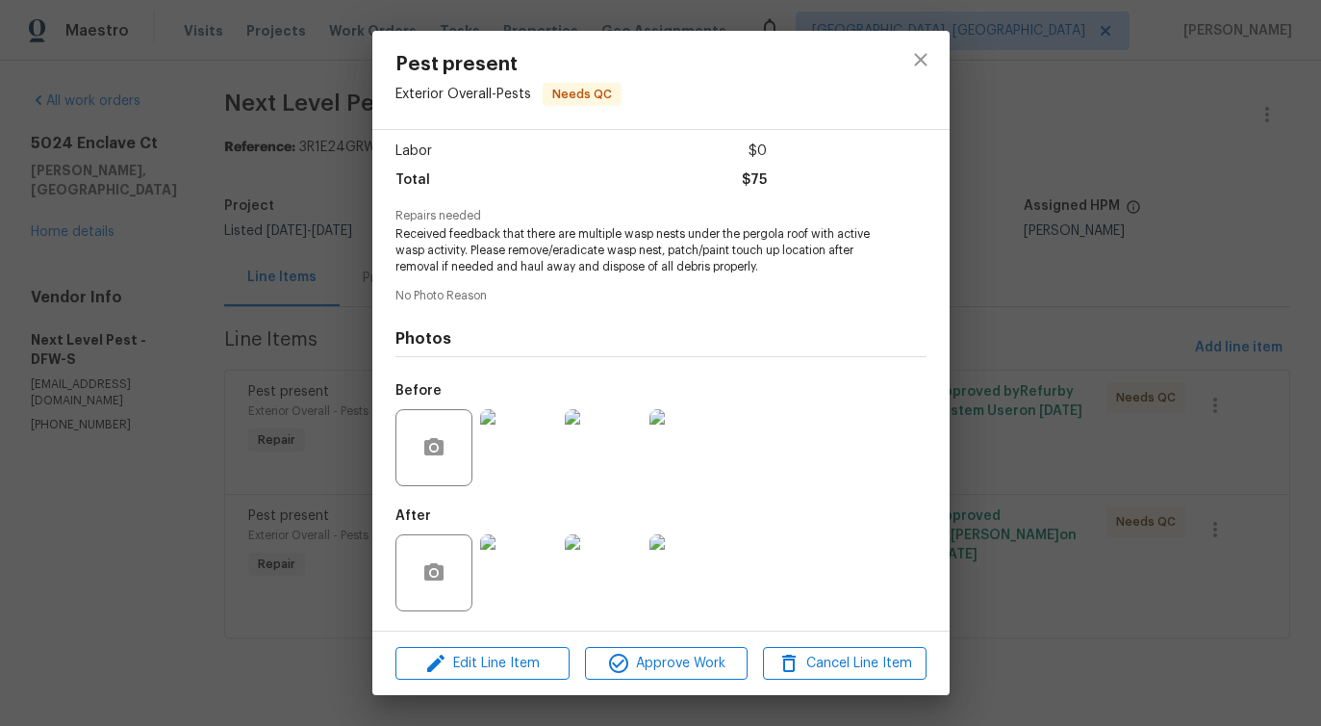
click at [538, 551] on img at bounding box center [518, 572] width 77 height 77
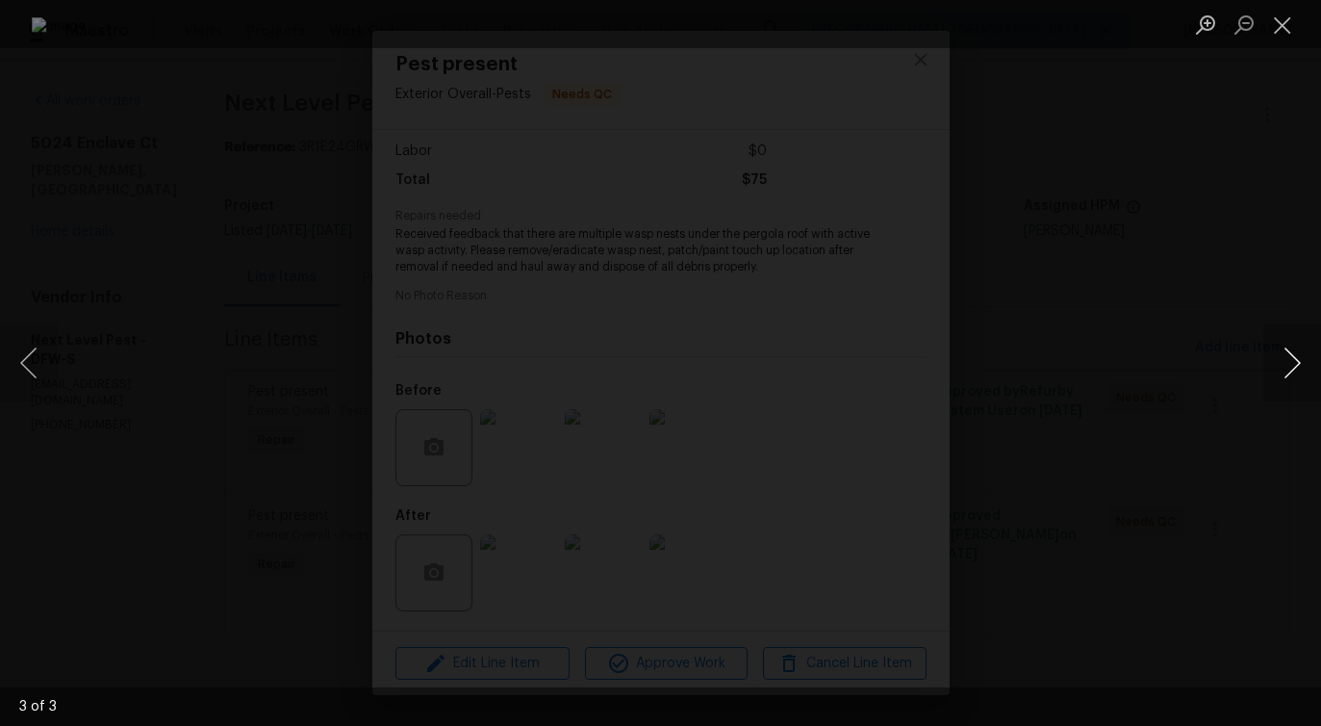
click at [1288, 379] on button "Next image" at bounding box center [1293, 362] width 58 height 77
click at [1277, 21] on button "Close lightbox" at bounding box center [1283, 25] width 38 height 34
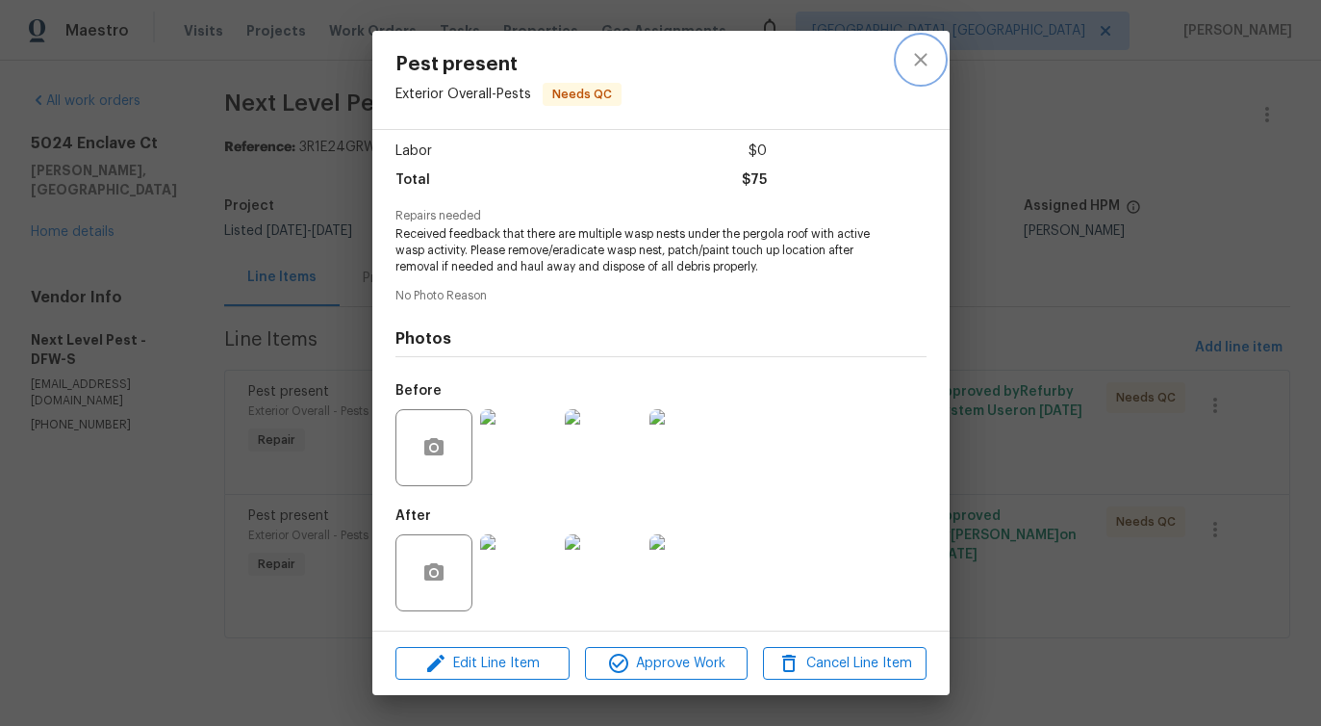
click at [913, 52] on icon "close" at bounding box center [920, 59] width 23 height 23
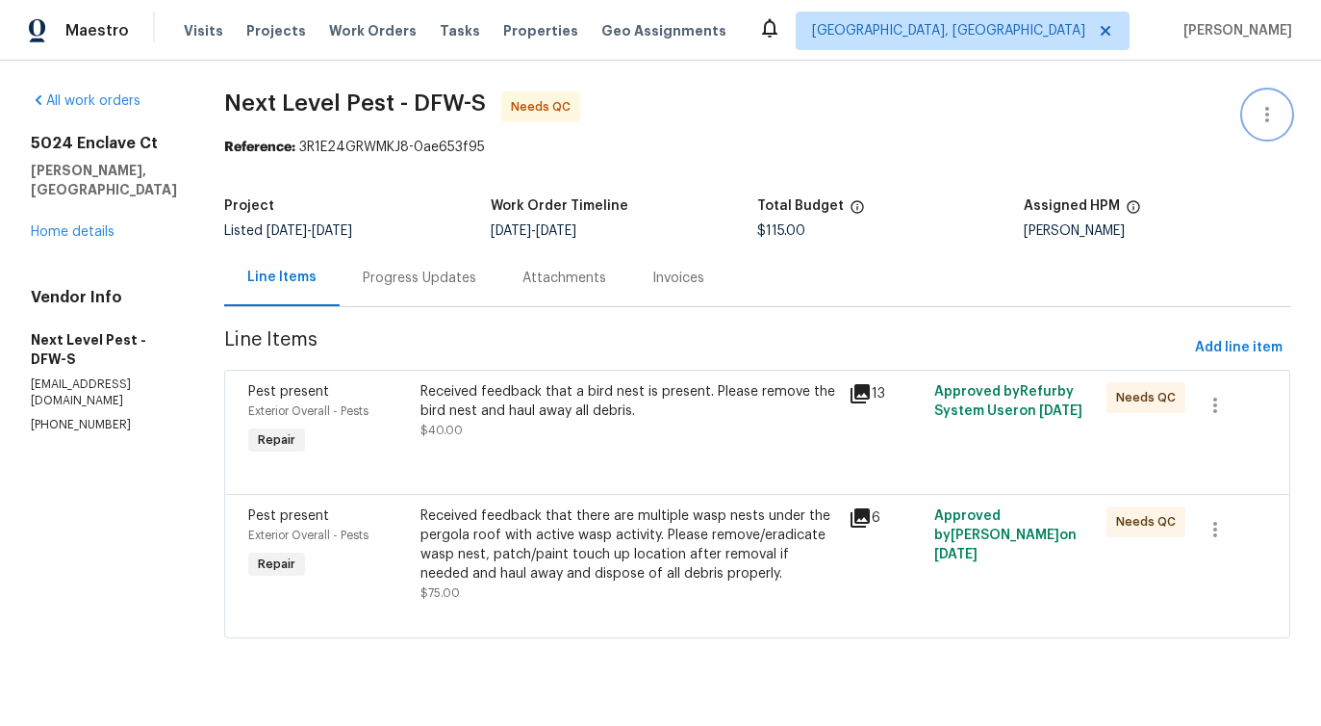
click at [1261, 113] on icon "button" at bounding box center [1267, 114] width 23 height 23
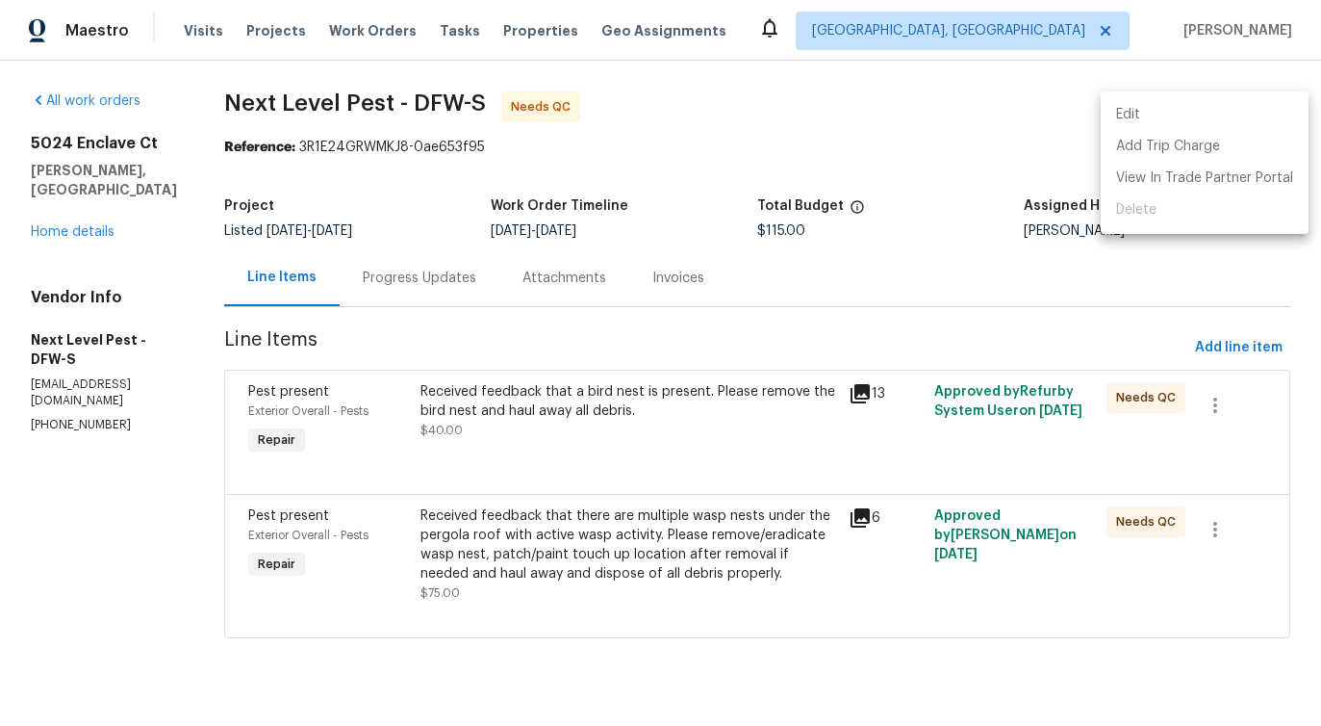
click at [1200, 107] on li "Edit" at bounding box center [1205, 115] width 208 height 32
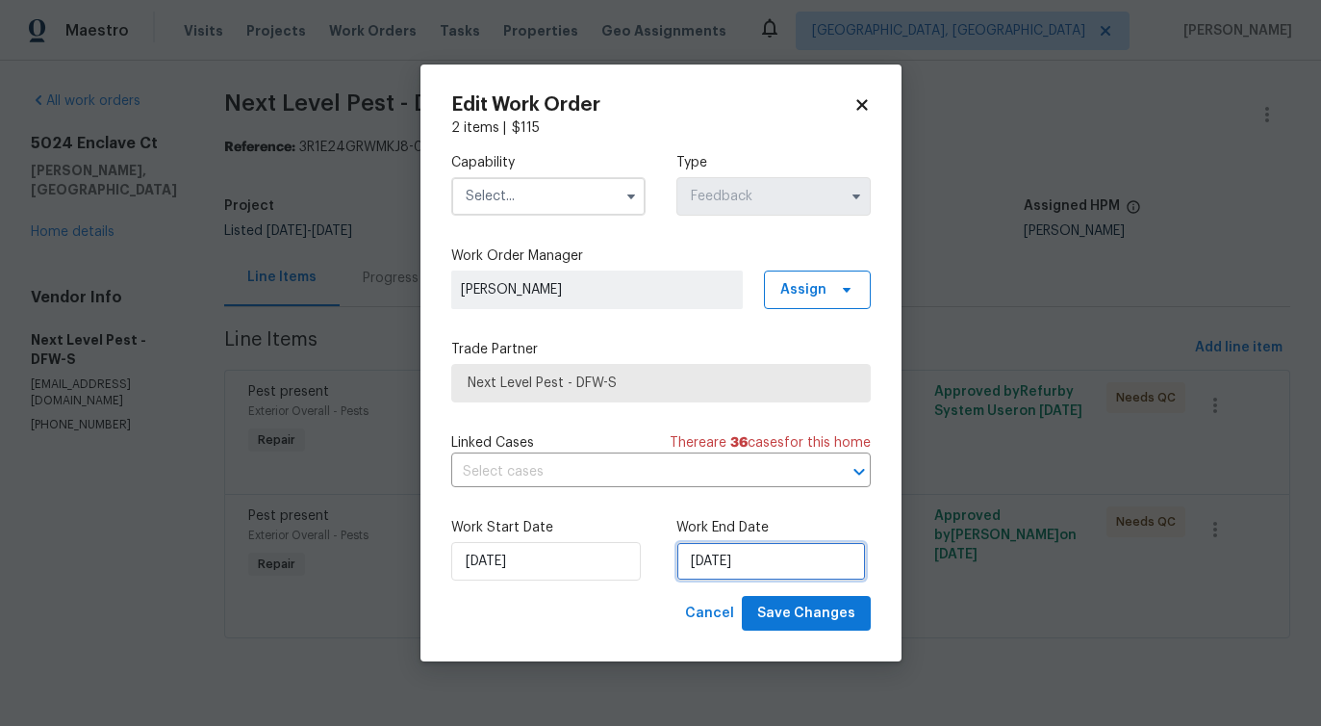
click at [682, 567] on input "9/14/2025" at bounding box center [772, 561] width 190 height 38
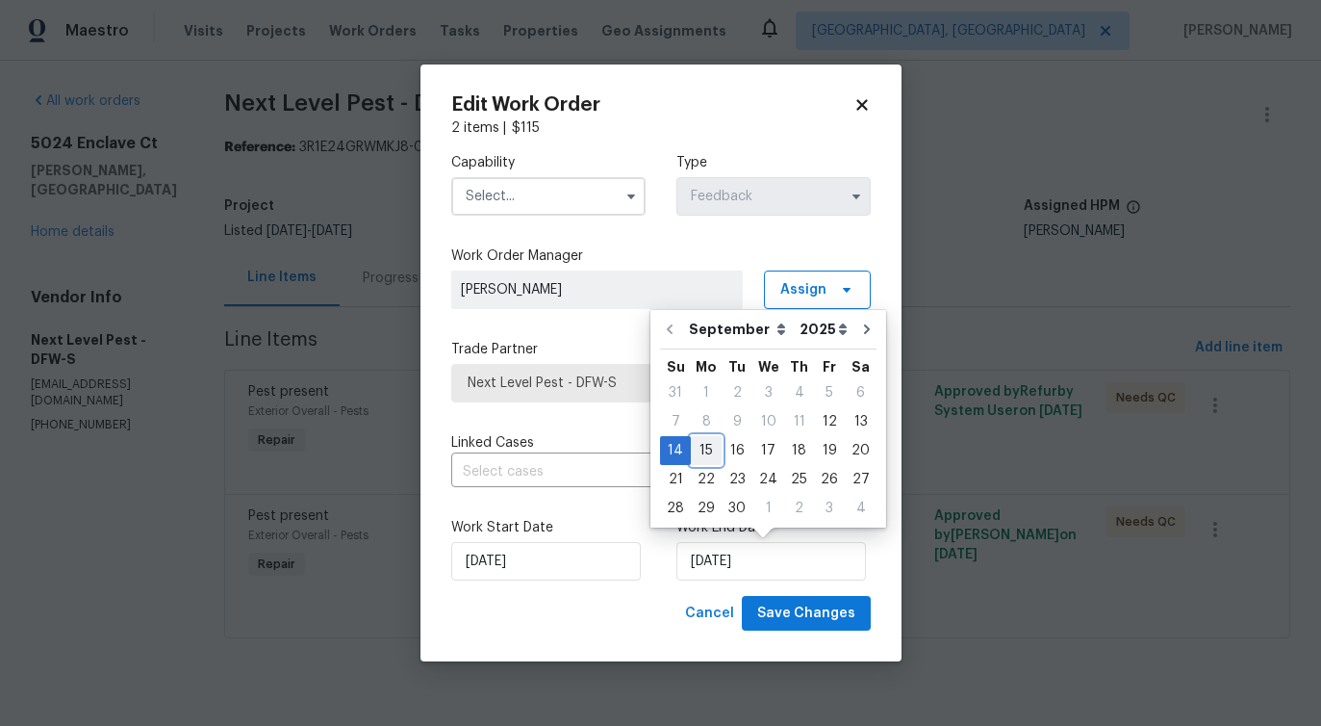
click at [711, 447] on div "15" at bounding box center [706, 450] width 31 height 27
type input "9/15/2025"
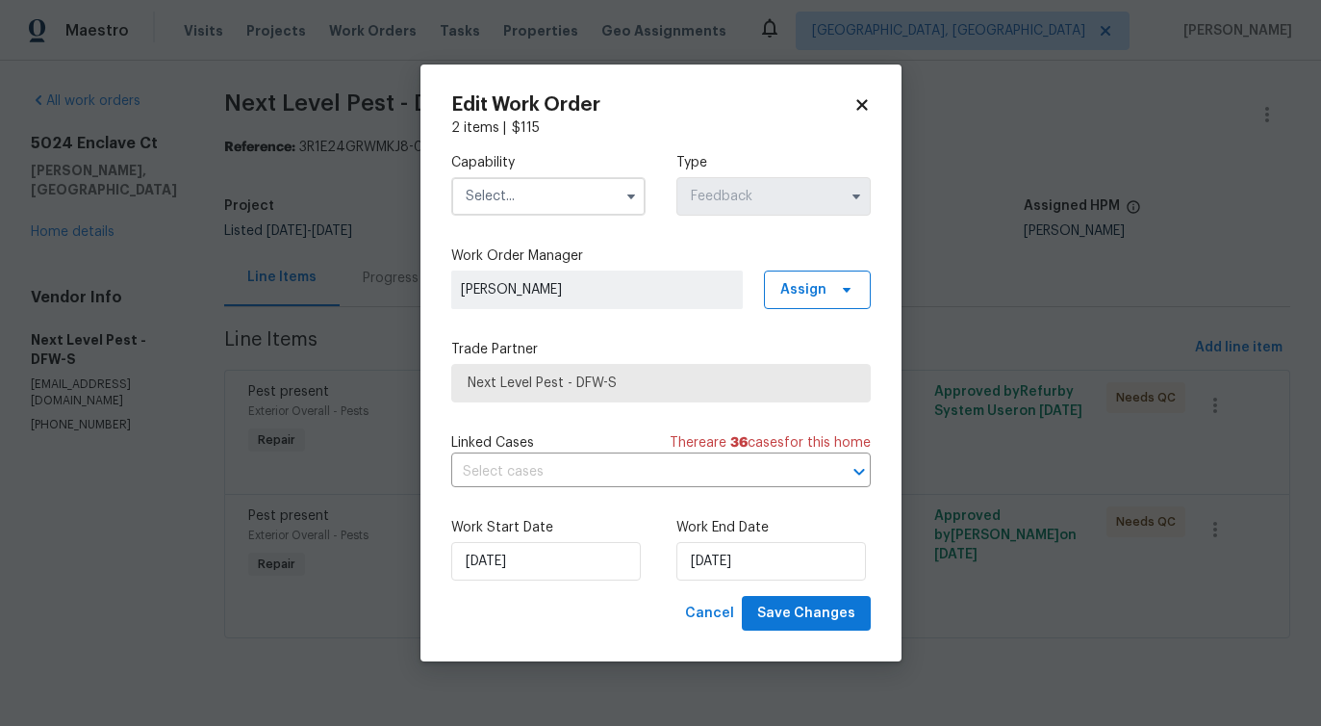
click at [587, 201] on input "text" at bounding box center [548, 196] width 194 height 38
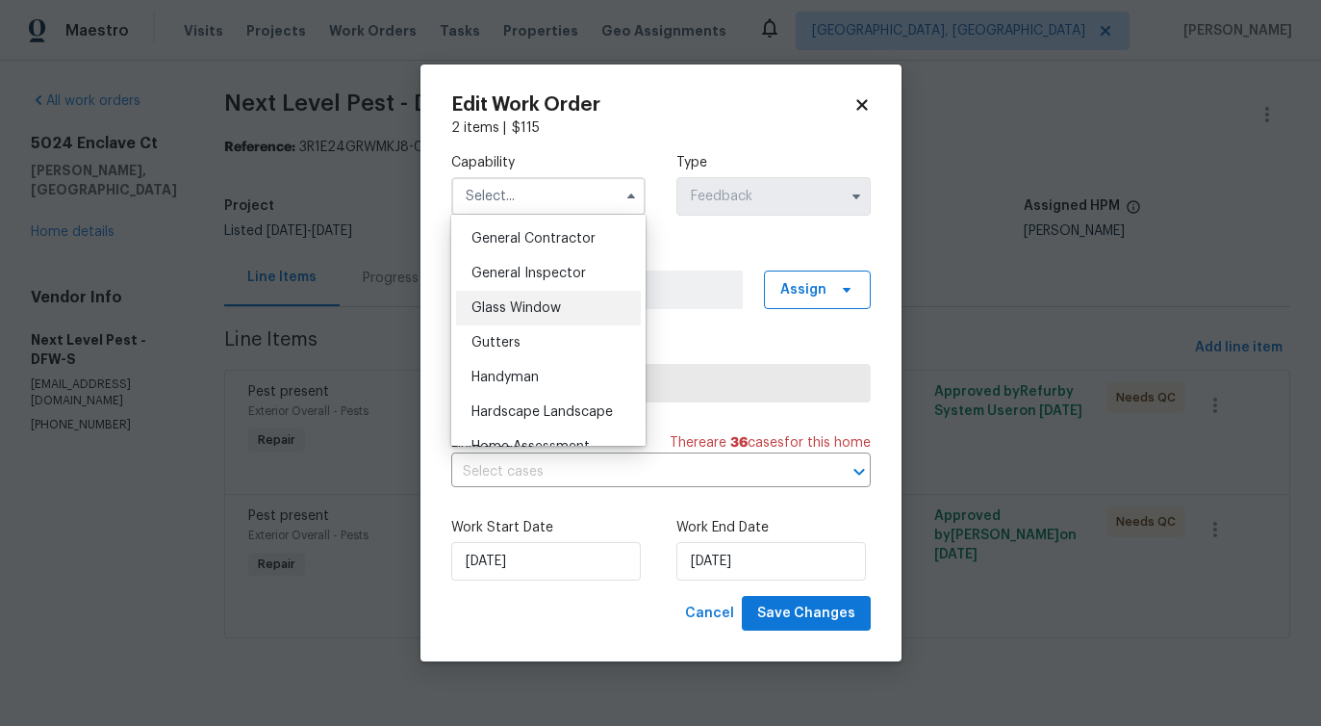
scroll to position [932, 0]
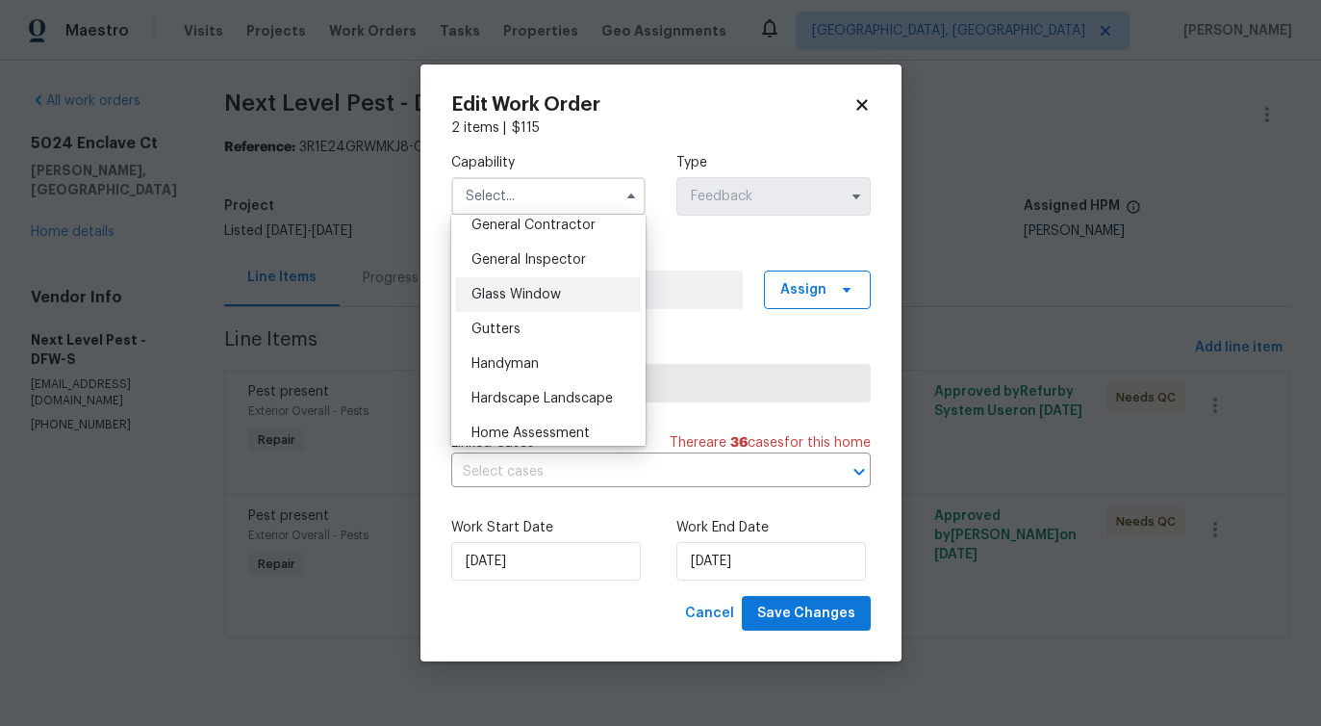
click at [535, 361] on span "Handyman" at bounding box center [505, 363] width 67 height 13
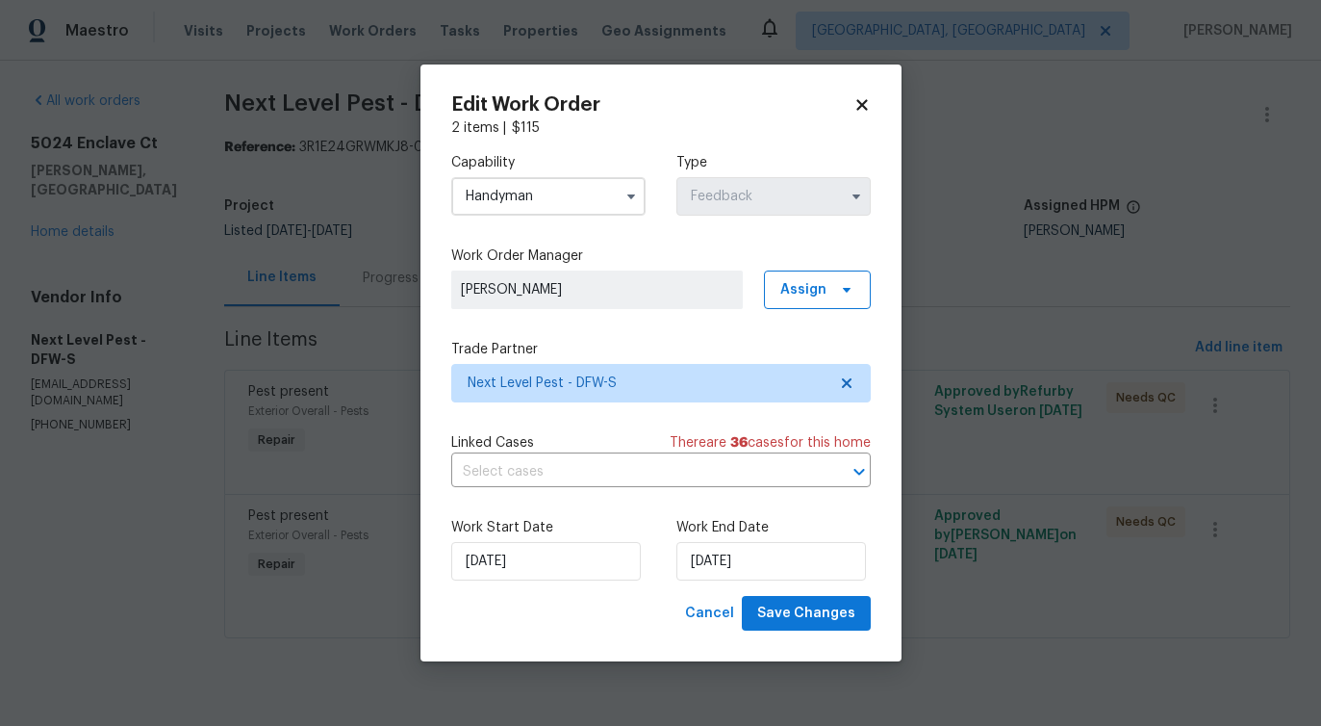
click at [566, 198] on input "Handyman" at bounding box center [548, 196] width 194 height 38
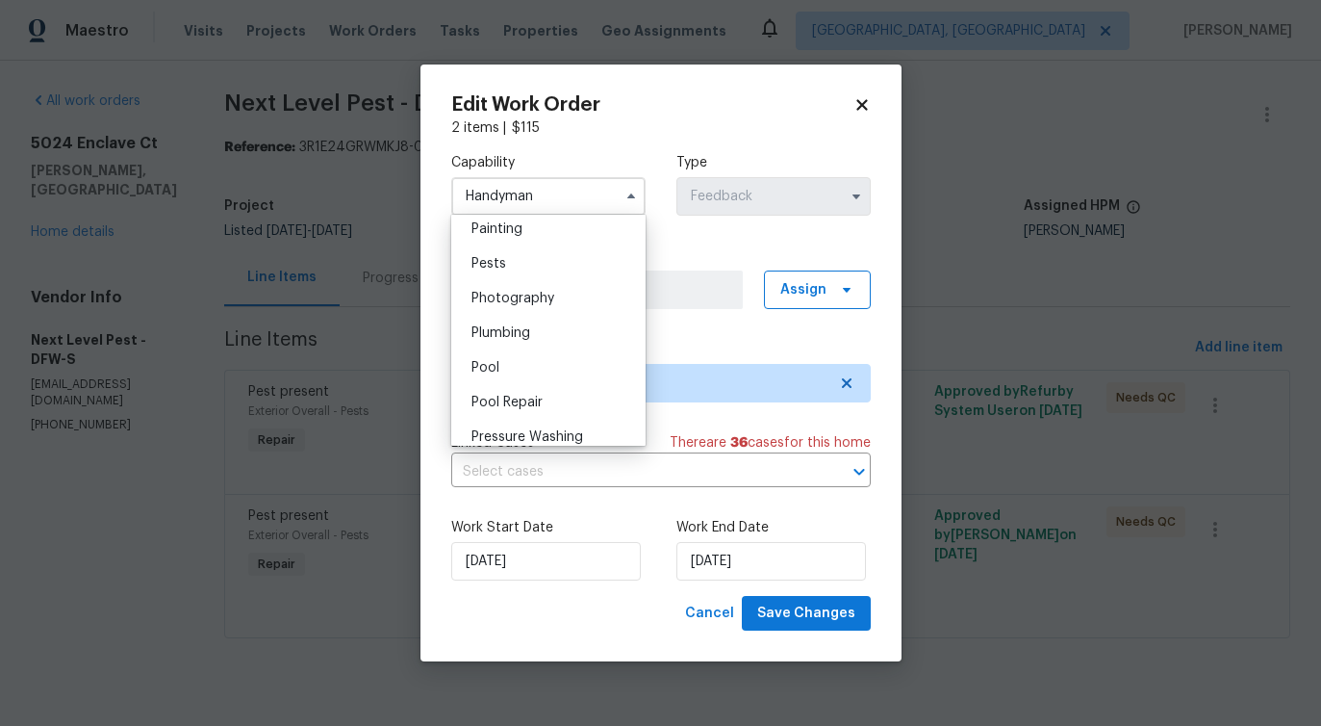
scroll to position [1611, 0]
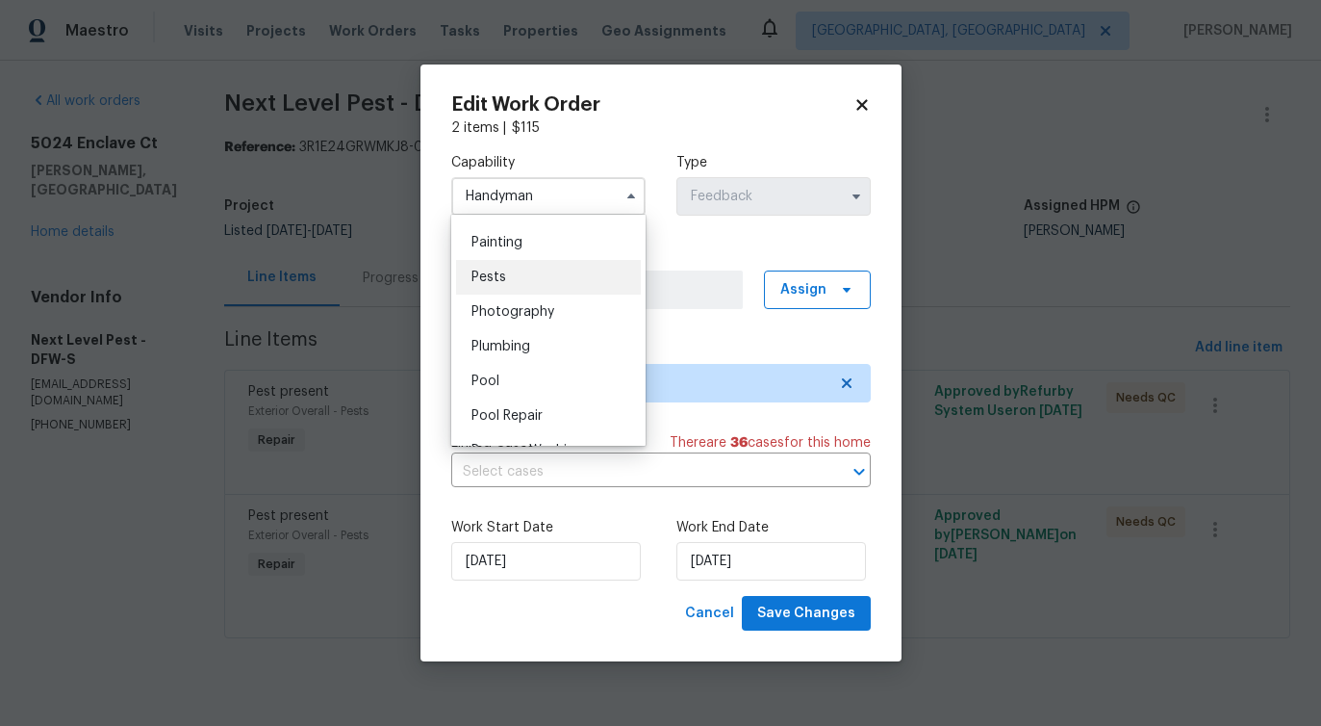
click at [541, 274] on div "Pests" at bounding box center [548, 277] width 185 height 35
type input "Pests"
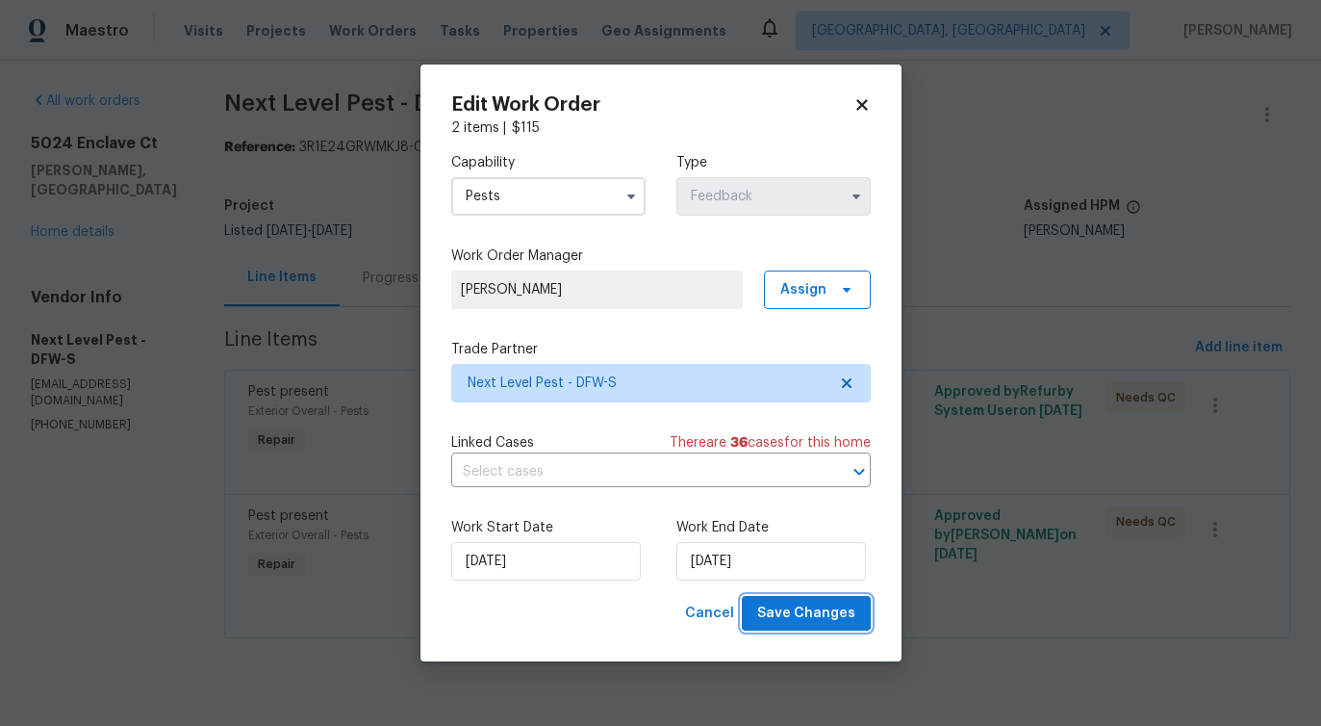
click at [790, 622] on span "Save Changes" at bounding box center [806, 613] width 98 height 24
click at [210, 577] on body "Maestro Visits Projects Work Orders Tasks Properties Geo Assignments Albuquerqu…" at bounding box center [660, 346] width 1321 height 692
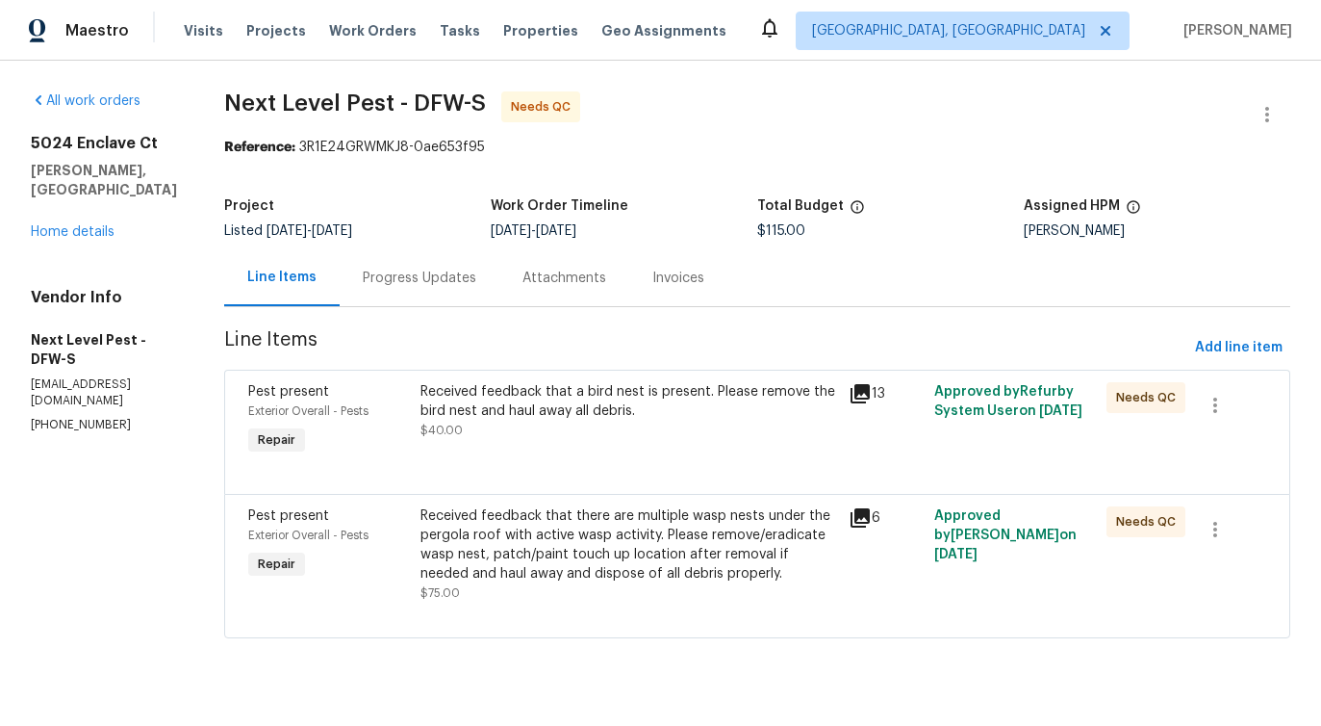
click at [534, 404] on div "Received feedback that a bird nest is present. Please remove the bird nest and …" at bounding box center [630, 401] width 418 height 38
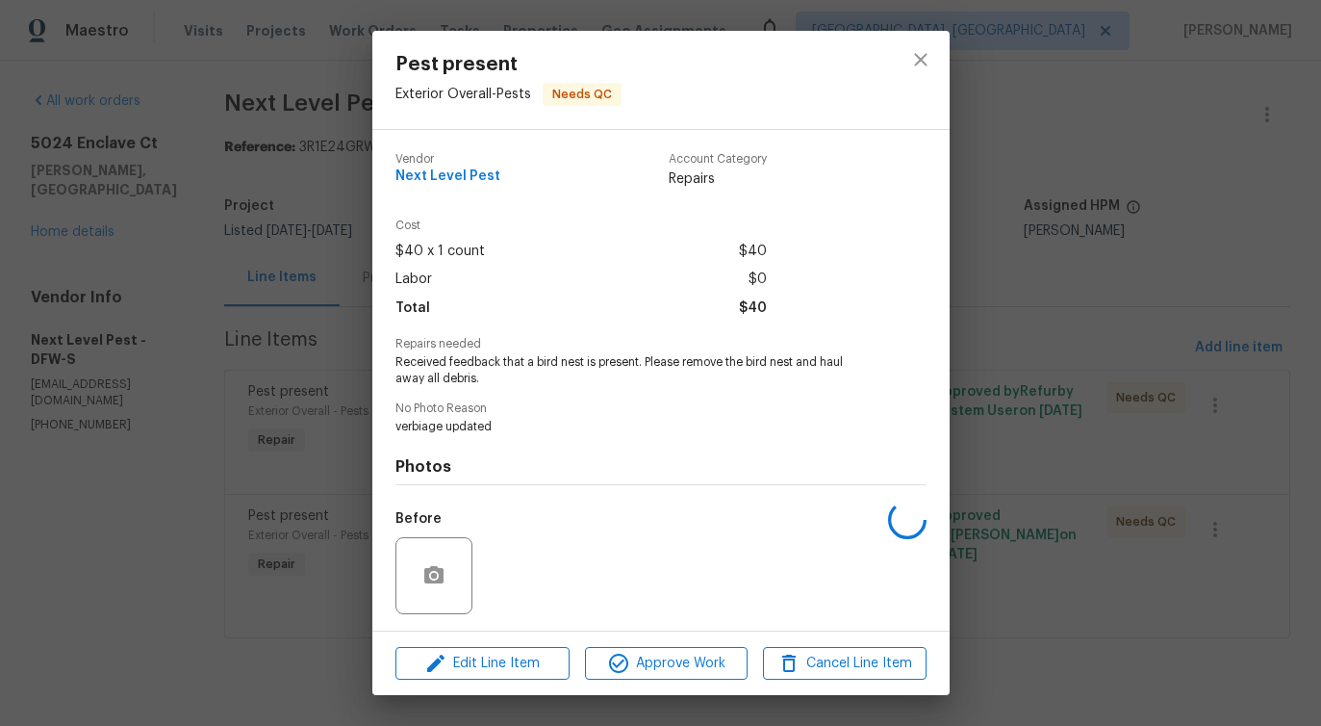
scroll to position [128, 0]
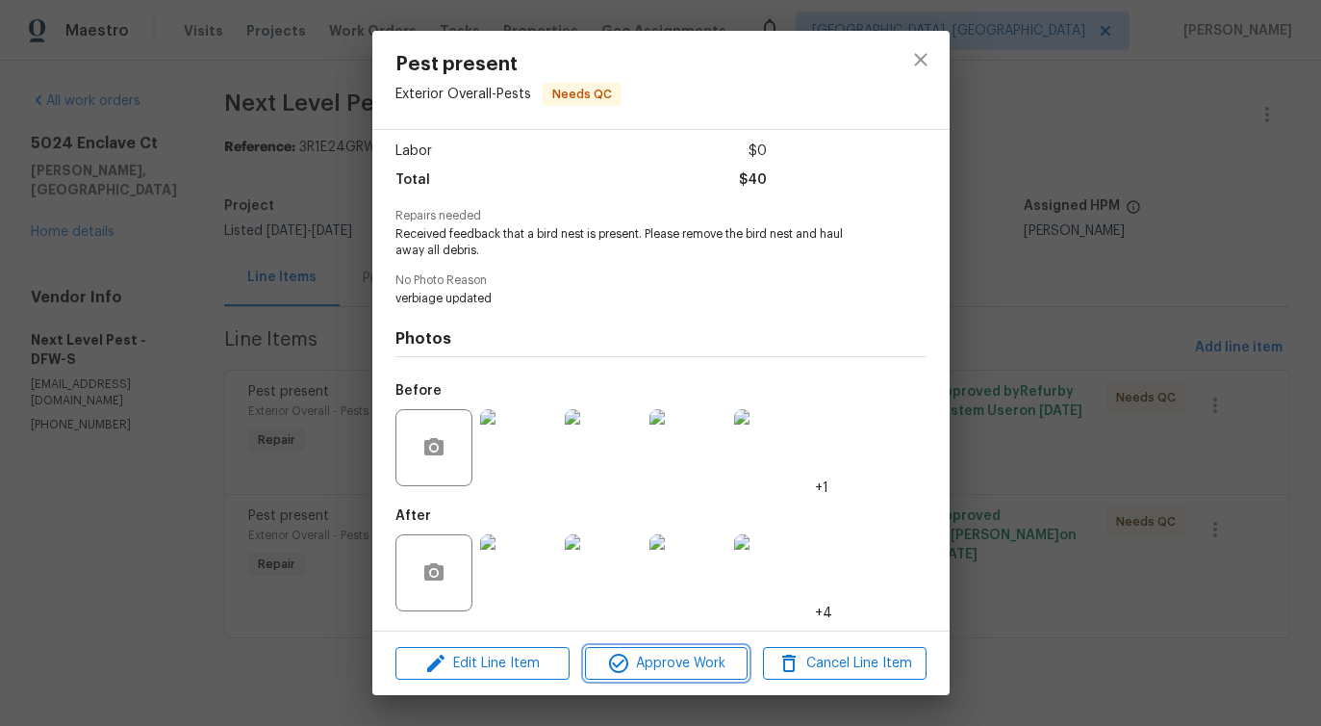
click at [638, 661] on span "Approve Work" at bounding box center [666, 663] width 151 height 24
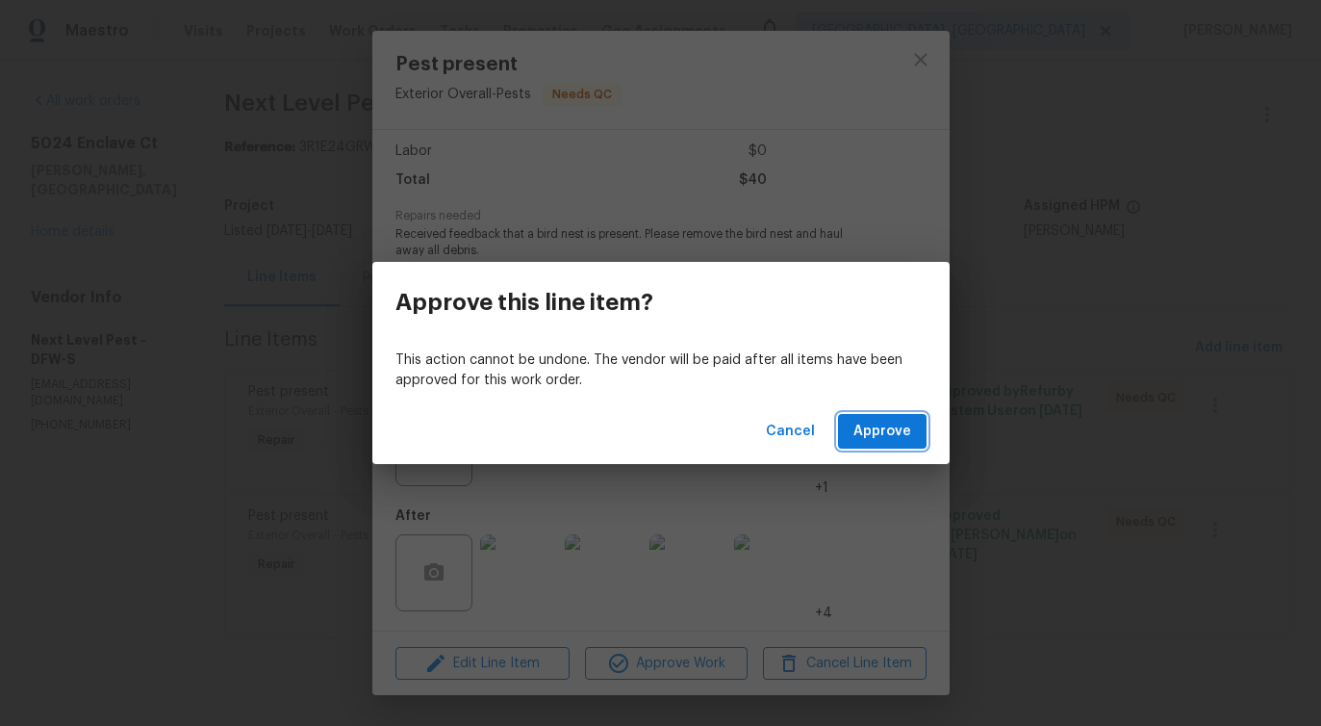
click at [889, 443] on button "Approve" at bounding box center [882, 432] width 89 height 36
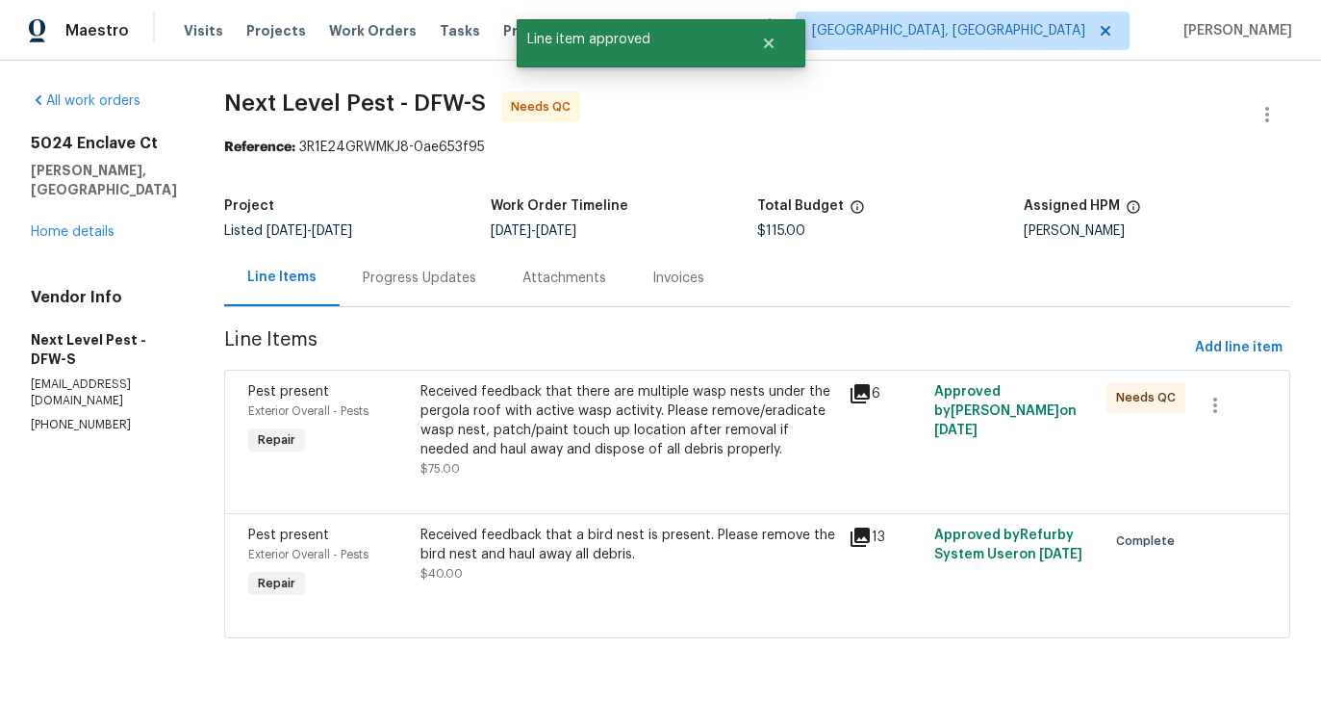
click at [538, 485] on div at bounding box center [757, 489] width 1018 height 23
click at [447, 255] on div "Progress Updates" at bounding box center [420, 277] width 160 height 57
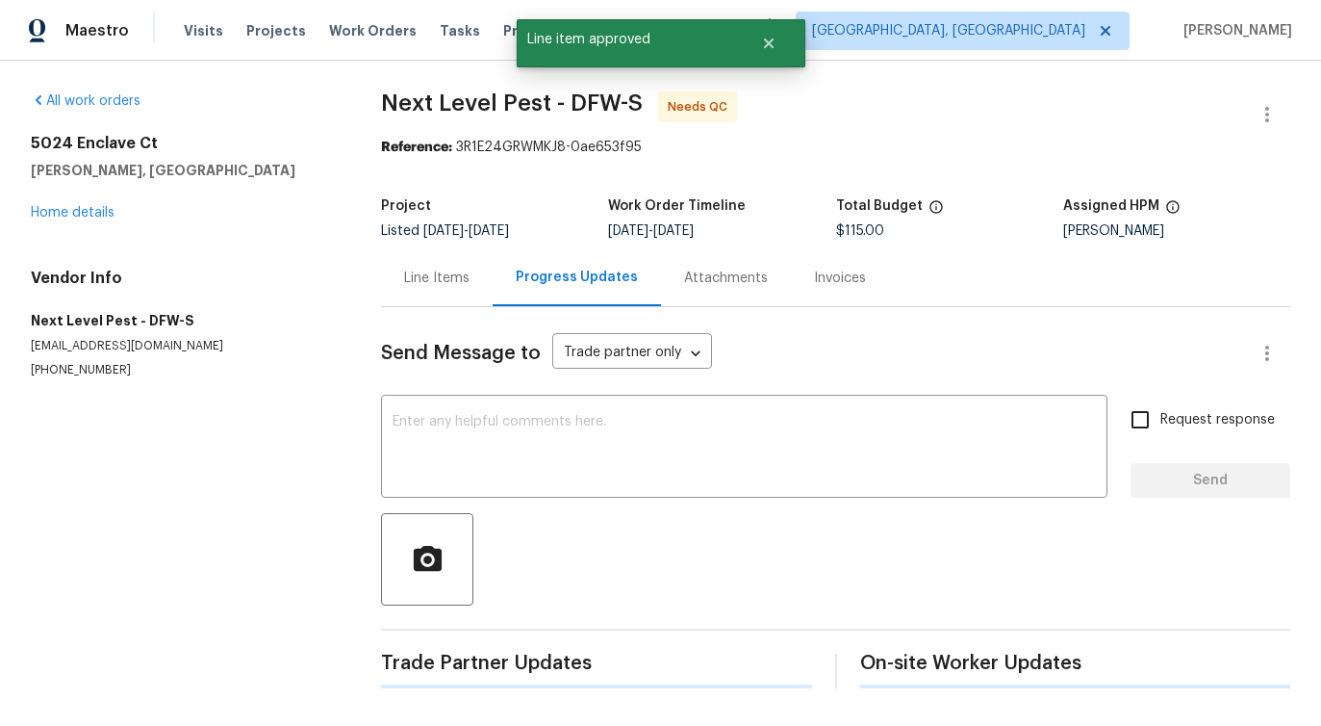
click at [447, 255] on div "Line Items" at bounding box center [437, 277] width 112 height 57
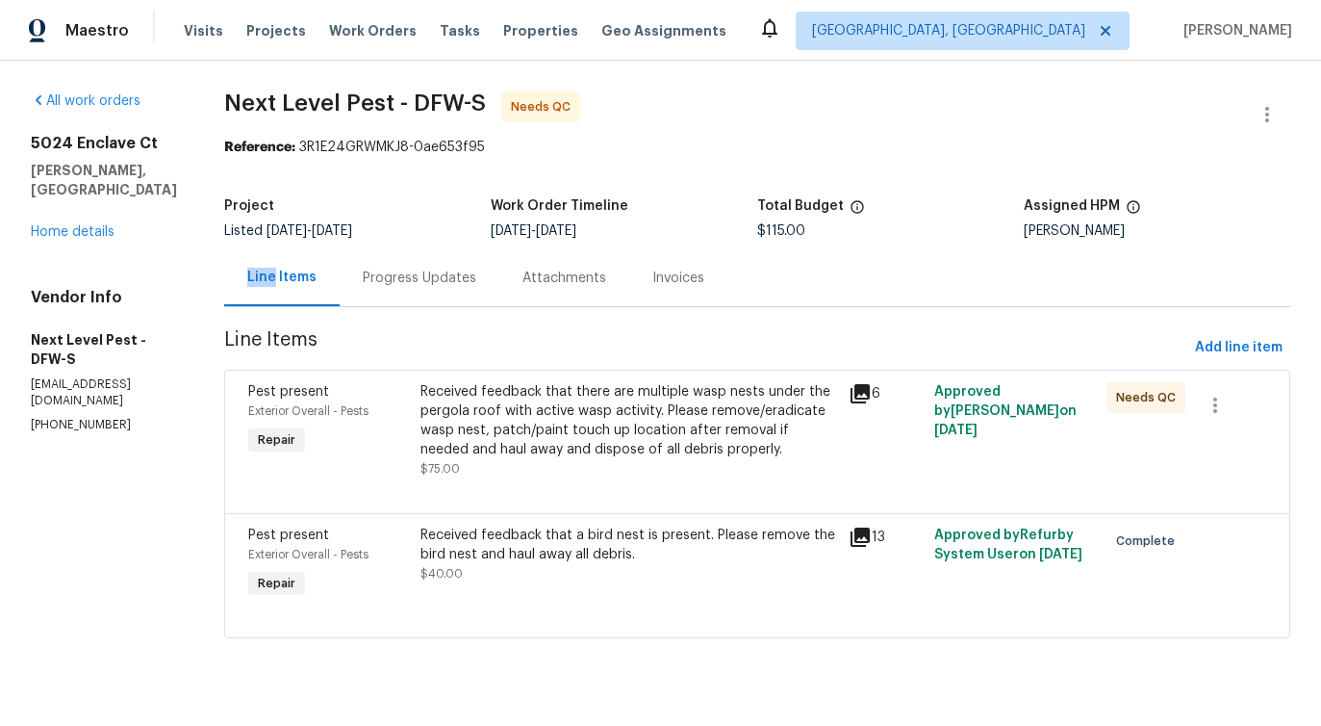
click at [448, 265] on div "Progress Updates" at bounding box center [420, 277] width 160 height 57
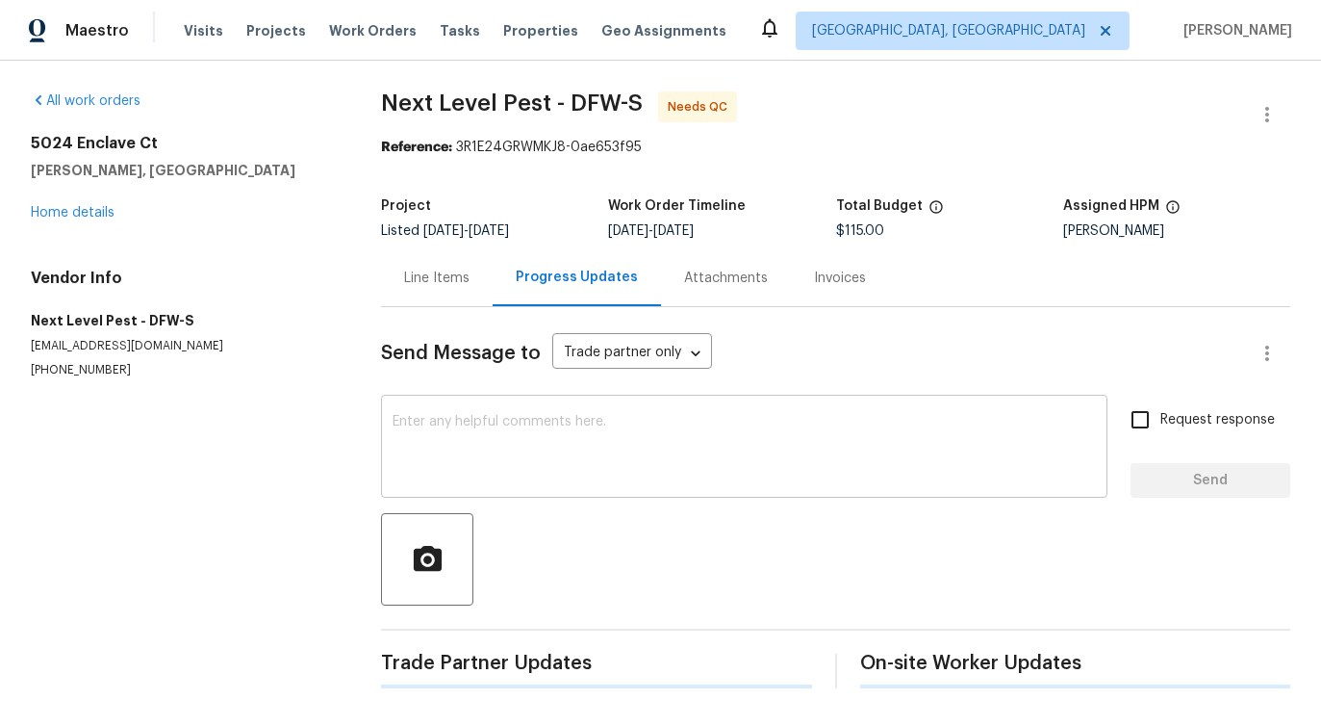
click at [505, 462] on textarea at bounding box center [744, 448] width 703 height 67
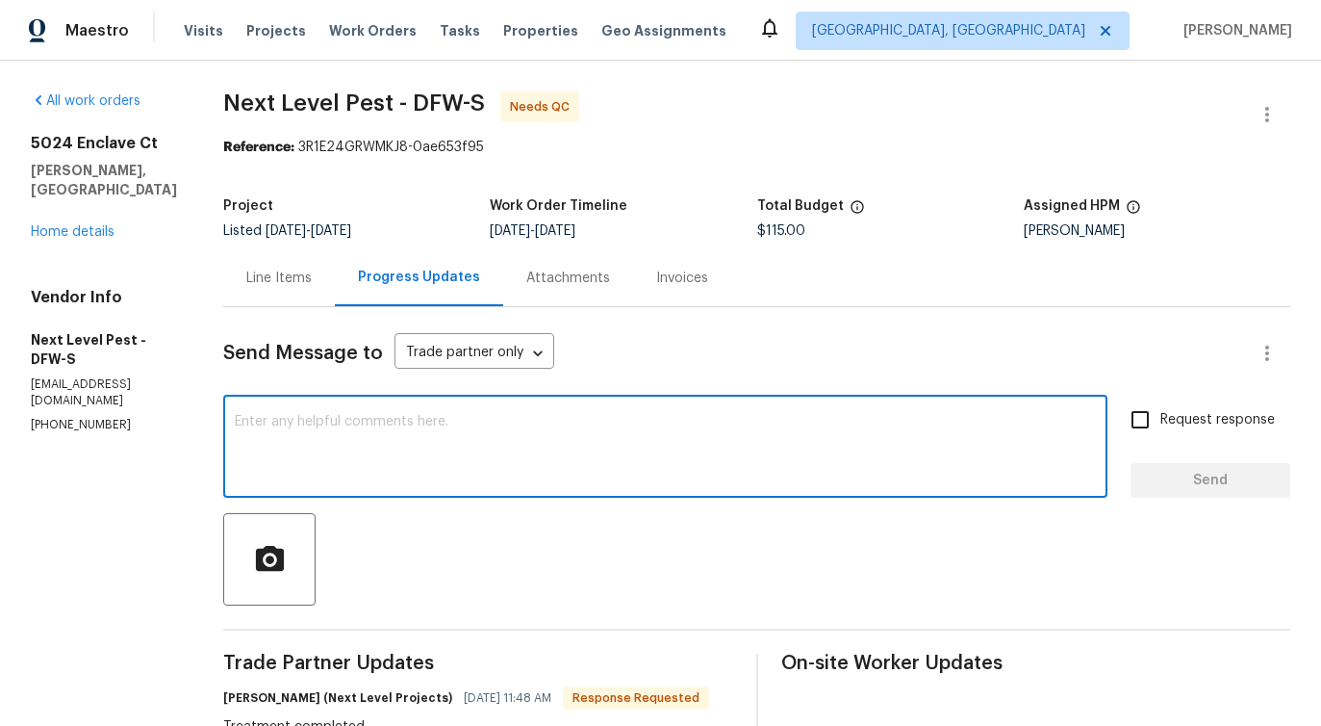
scroll to position [442, 0]
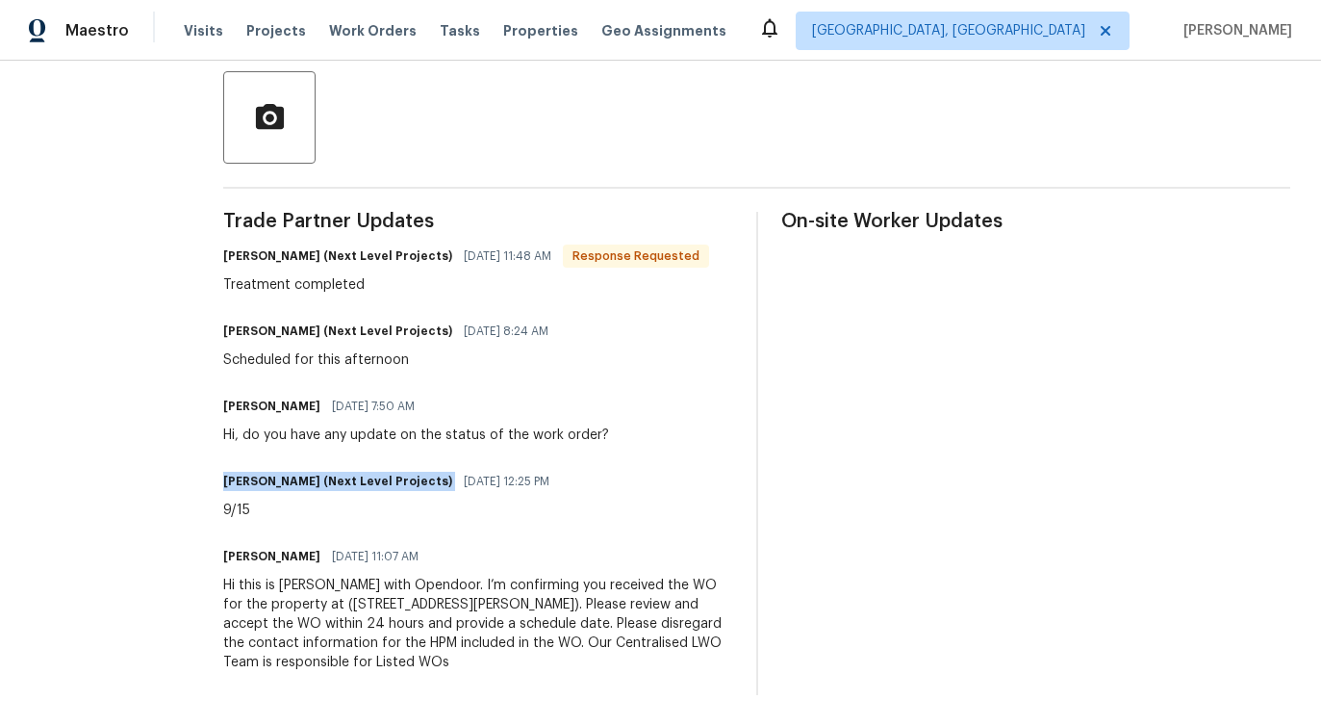
drag, startPoint x: 304, startPoint y: 456, endPoint x: 445, endPoint y: 470, distance: 141.1
click at [445, 470] on div "Trade Partner Updates Brandon Usrey (Next Level Projects) 09/15/2025 11:48 AM R…" at bounding box center [478, 453] width 510 height 483
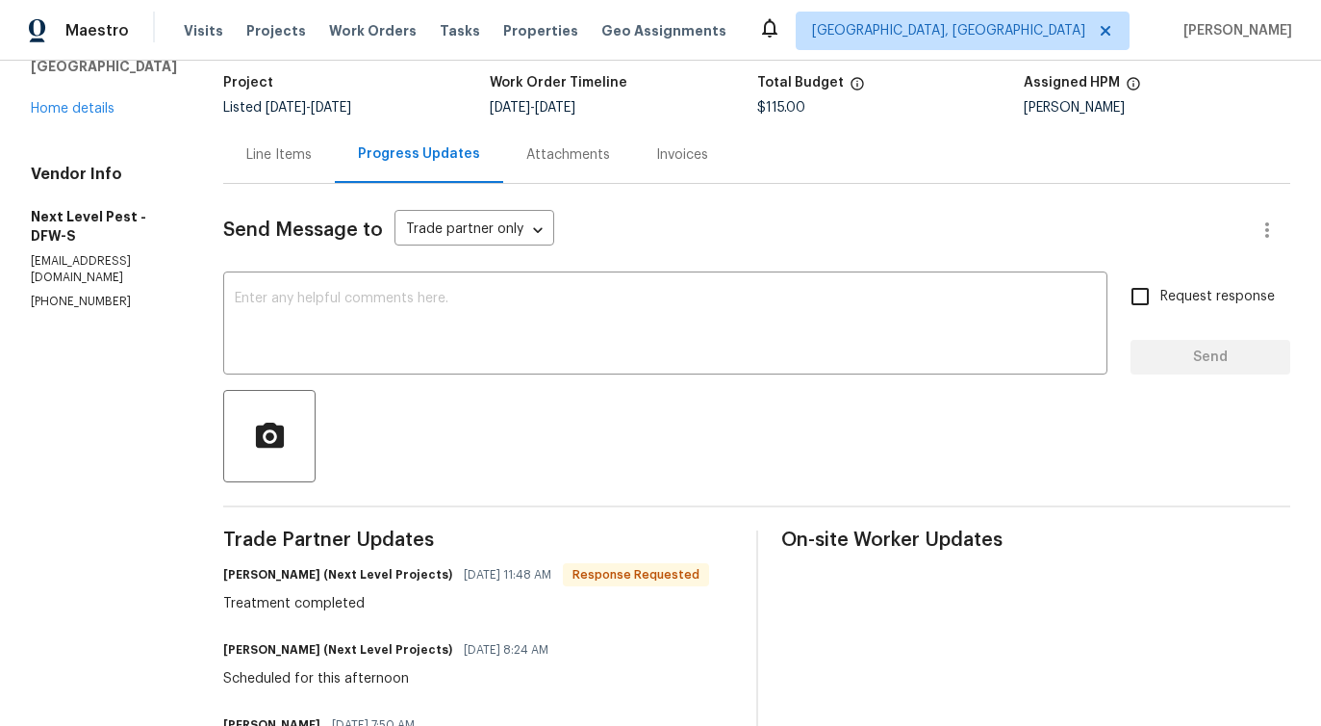
scroll to position [9, 0]
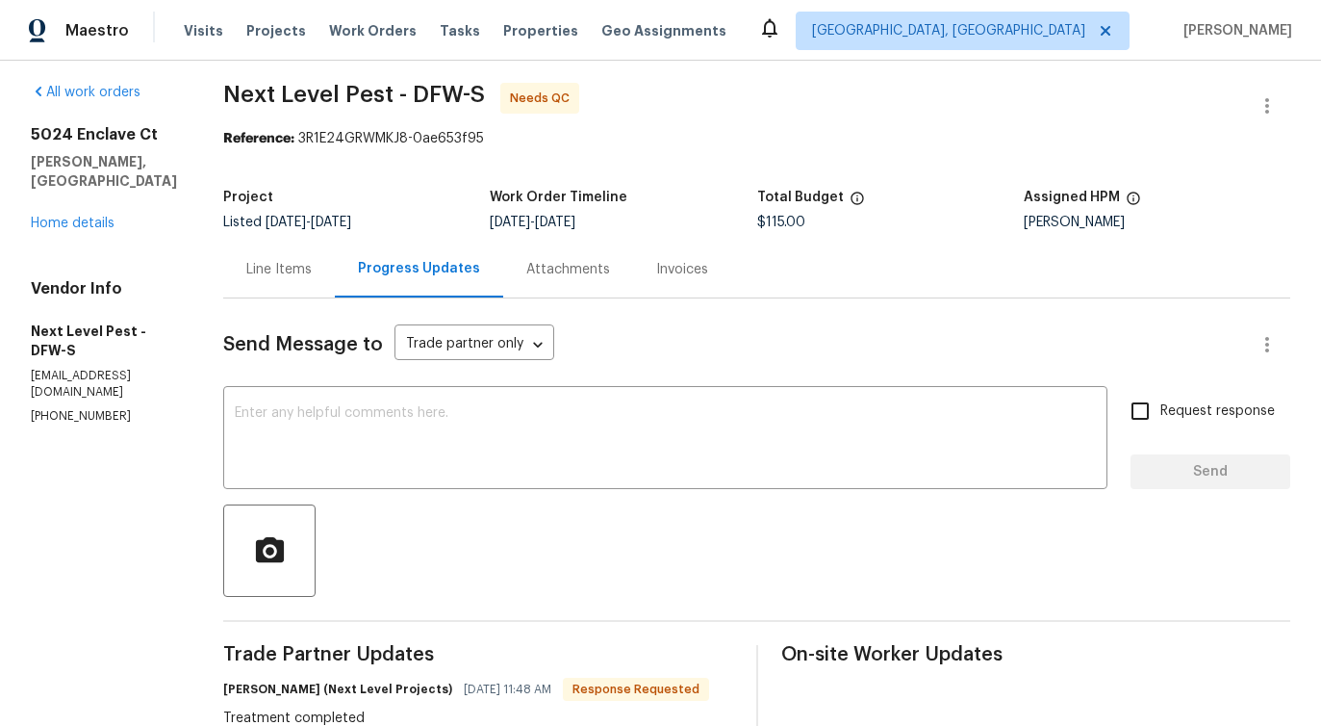
click at [259, 298] on div "Send Message to Trade partner only Trade partner only ​ x ​ Request response Se…" at bounding box center [756, 713] width 1067 height 830
click at [265, 283] on div "Line Items" at bounding box center [279, 269] width 112 height 57
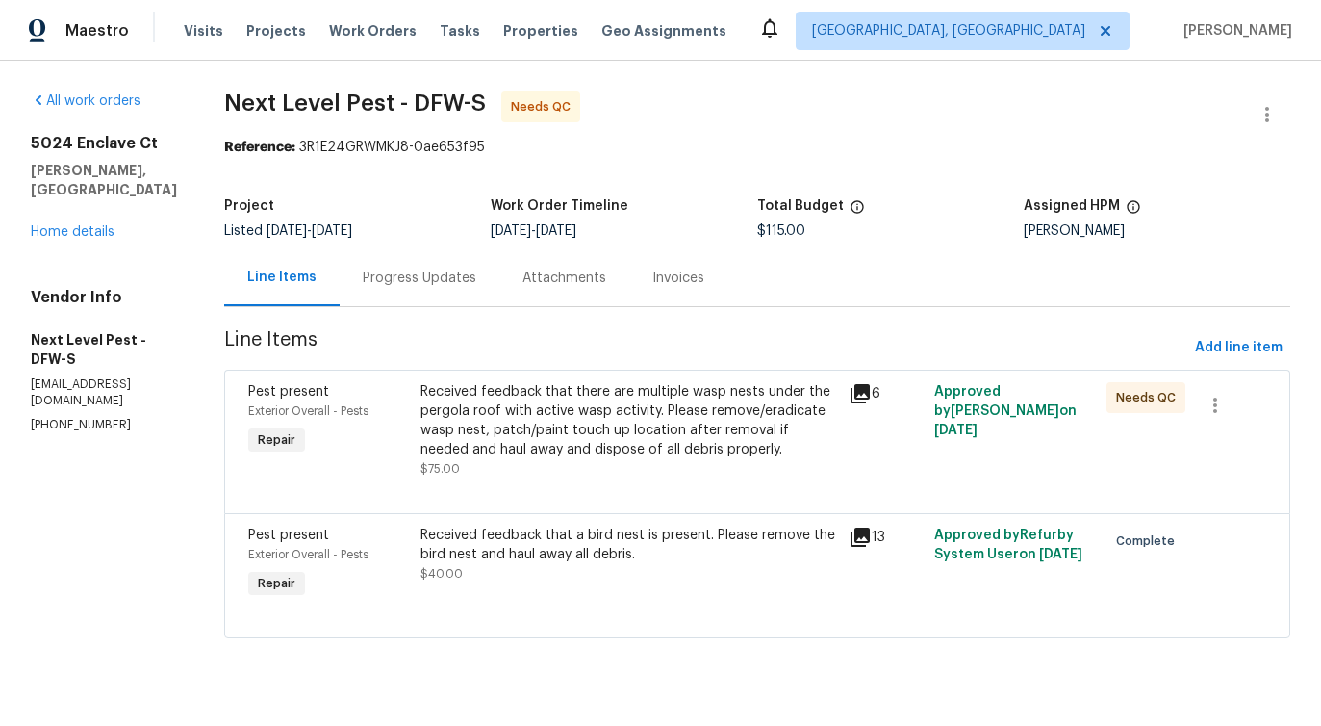
click at [626, 430] on div "Received feedback that there are multiple wasp nests under the pergola roof wit…" at bounding box center [630, 420] width 418 height 77
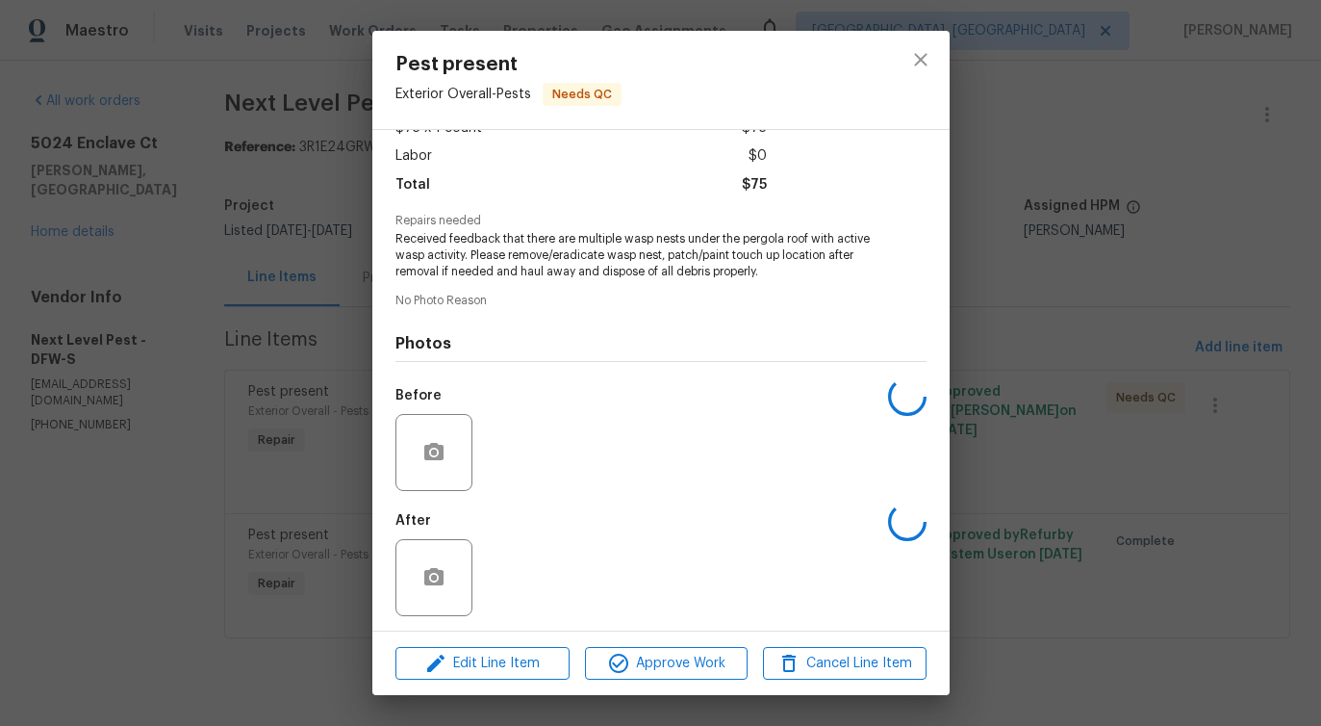
scroll to position [128, 0]
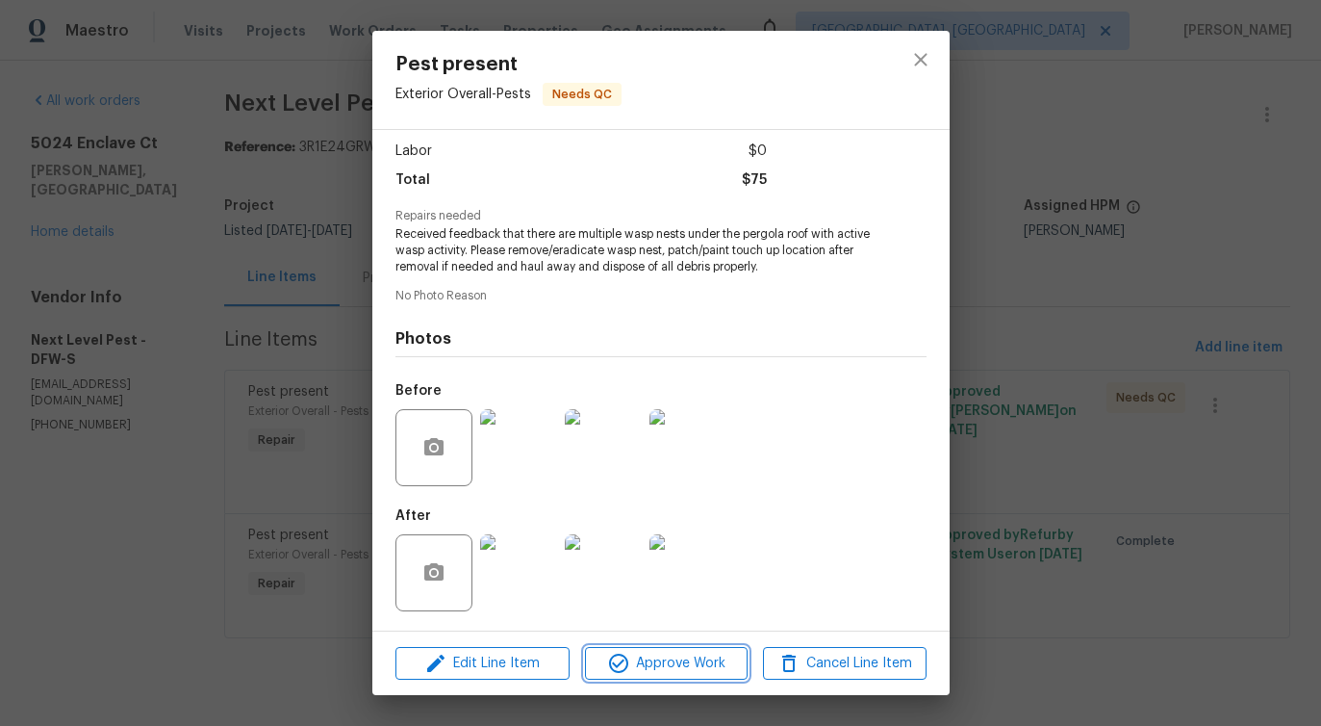
click at [644, 675] on button "Approve Work" at bounding box center [666, 664] width 163 height 34
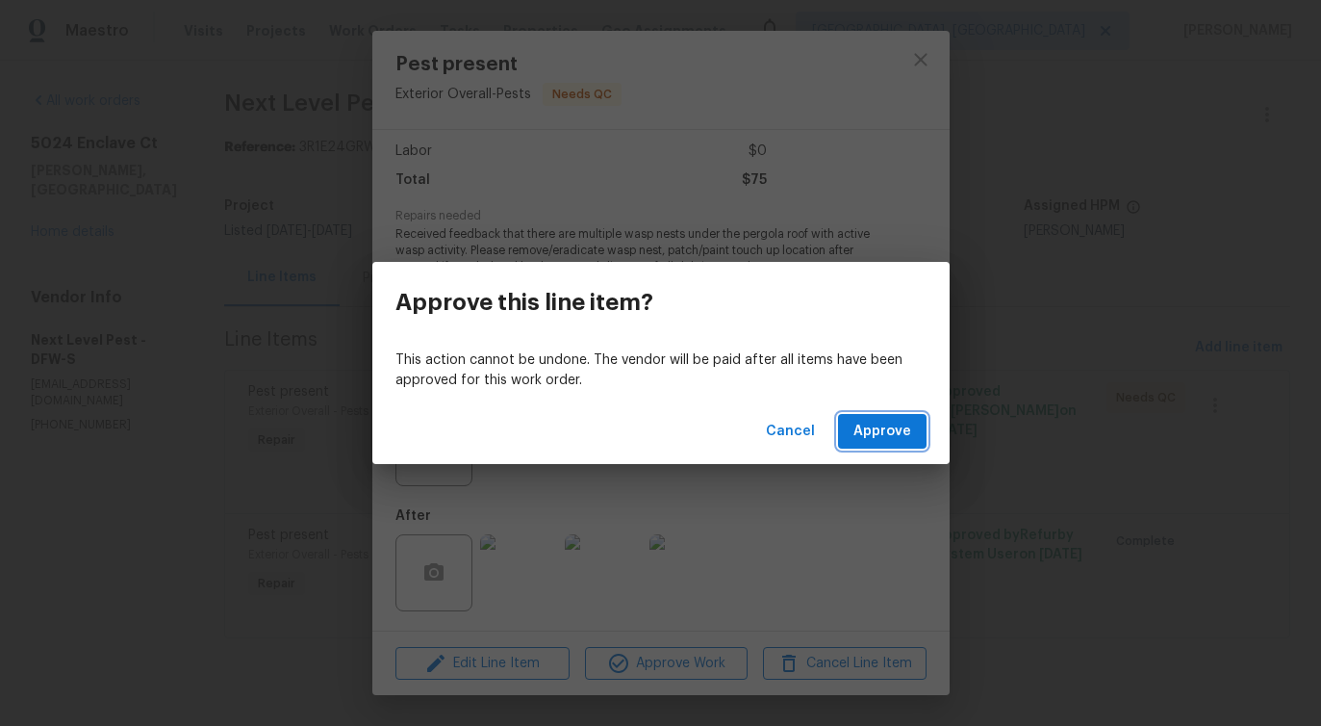
click at [871, 425] on span "Approve" at bounding box center [883, 432] width 58 height 24
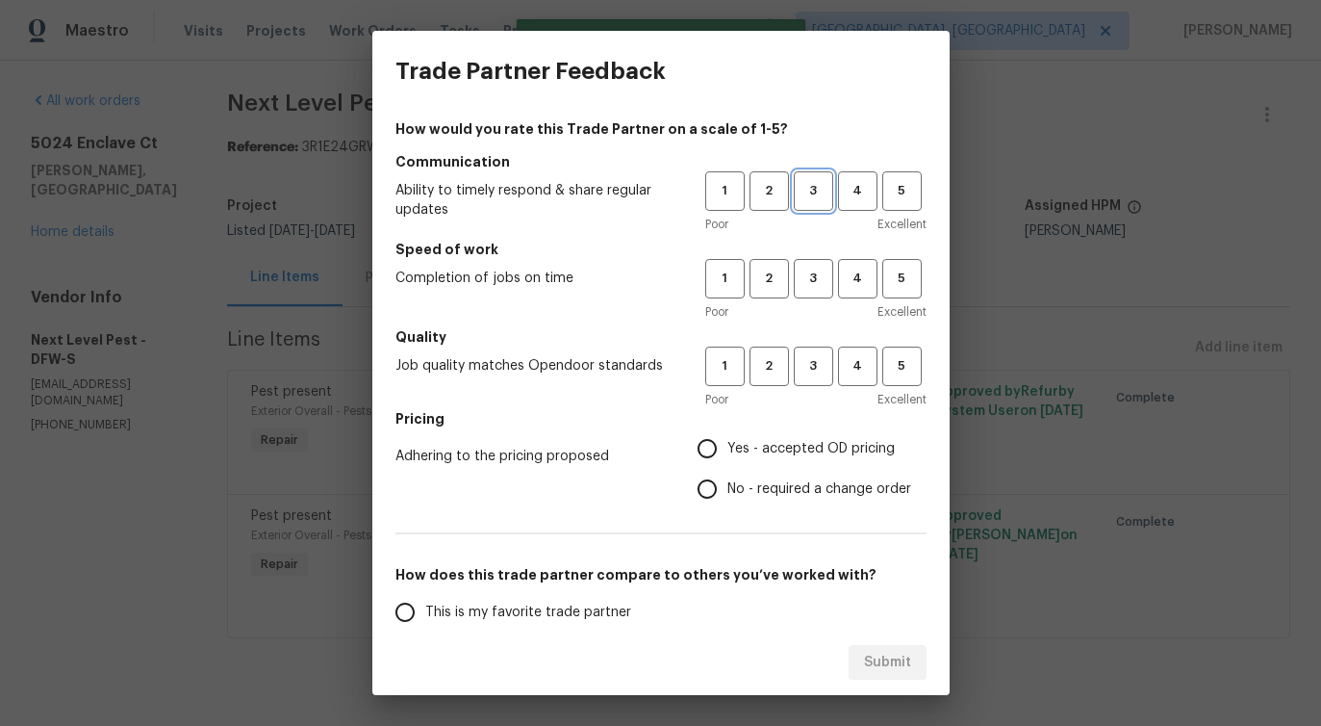
click at [810, 185] on span "3" at bounding box center [814, 191] width 36 height 22
click at [802, 293] on button "3" at bounding box center [813, 278] width 39 height 39
click at [799, 382] on button "3" at bounding box center [813, 365] width 39 height 39
click at [746, 491] on span "No - required a change order" at bounding box center [820, 489] width 184 height 20
click at [728, 491] on input "No - required a change order" at bounding box center [707, 489] width 40 height 40
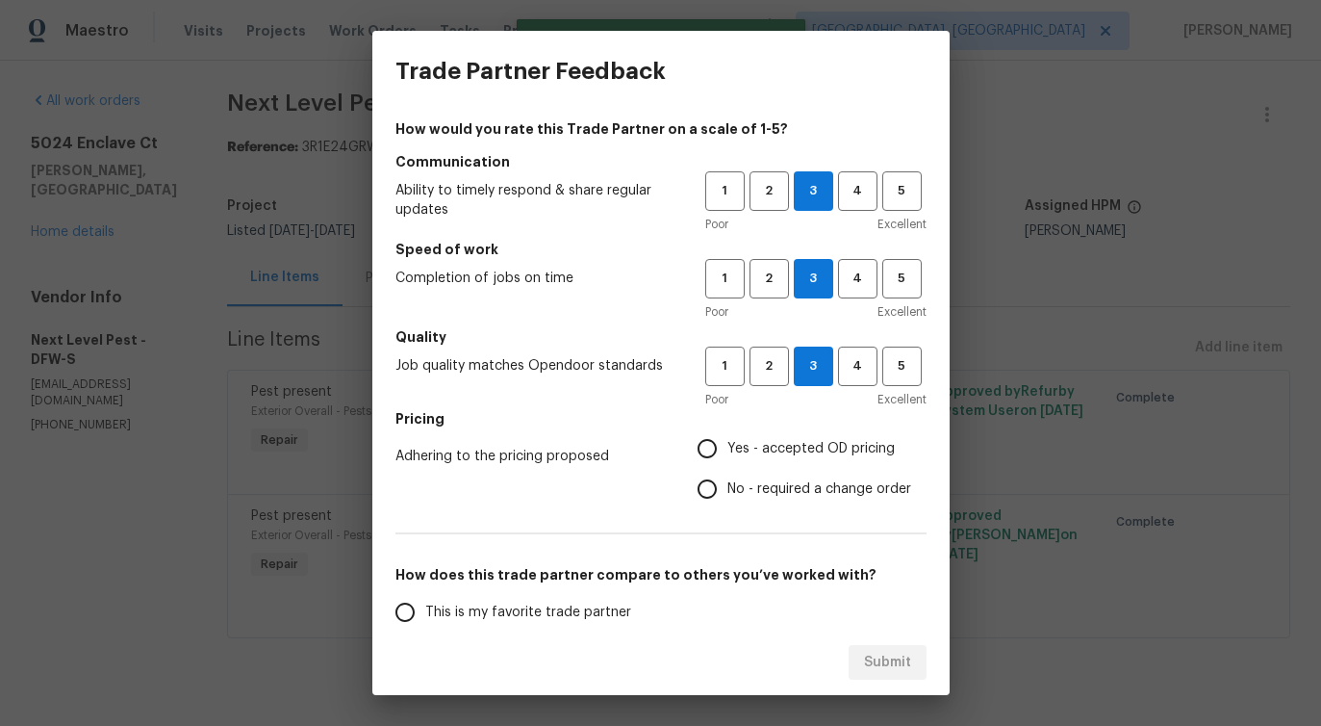
radio input "true"
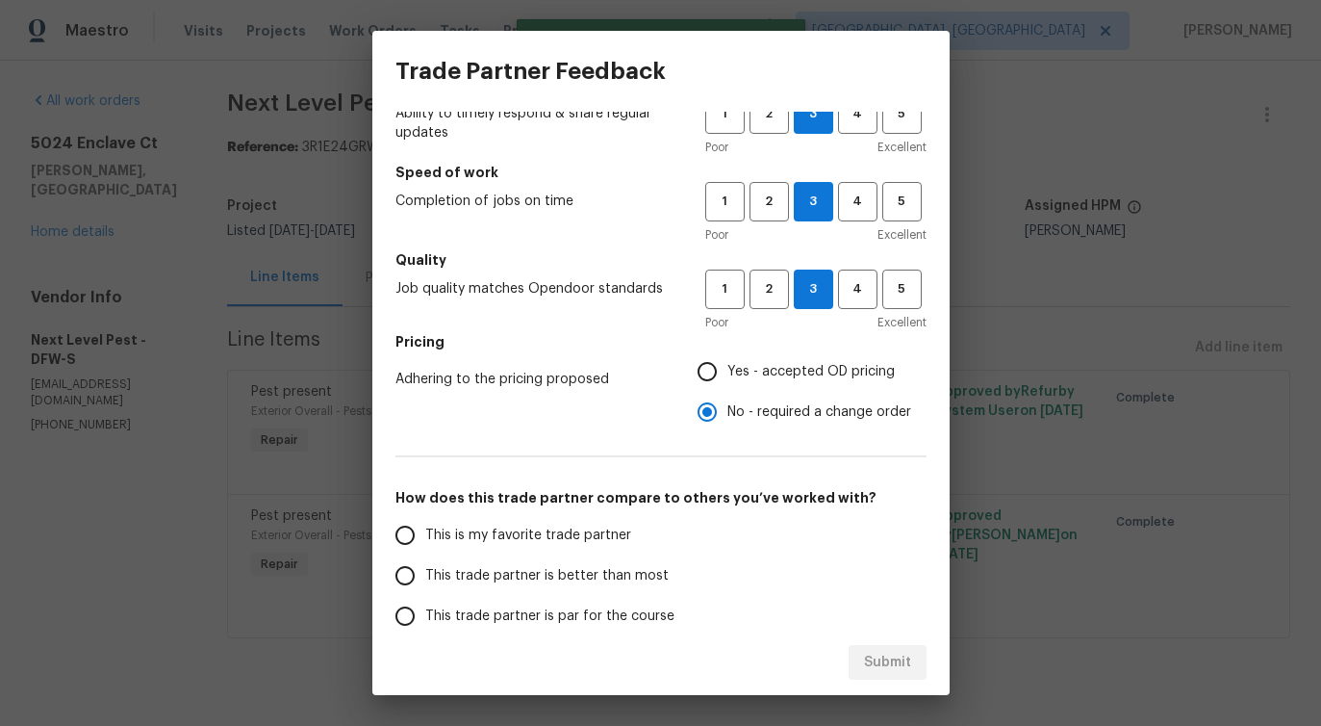
scroll to position [231, 0]
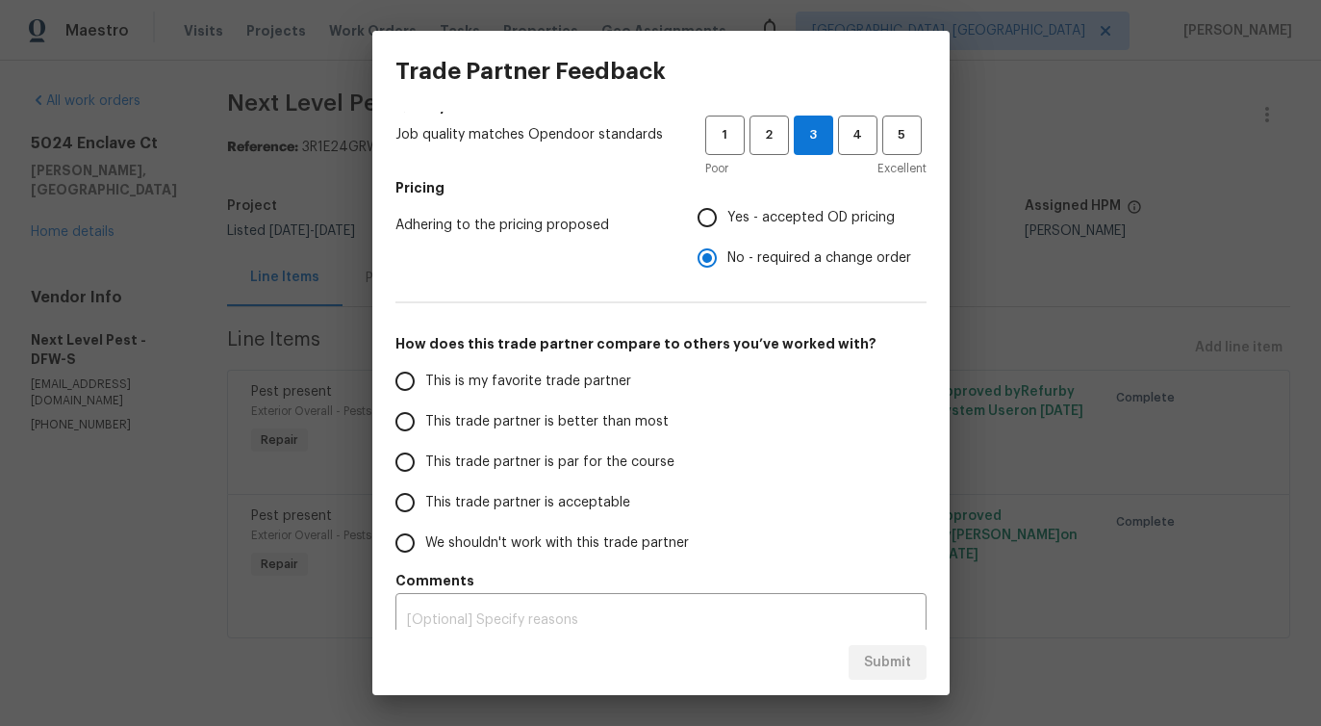
click at [594, 425] on span "This trade partner is better than most" at bounding box center [546, 422] width 243 height 20
click at [425, 425] on input "This trade partner is better than most" at bounding box center [405, 421] width 40 height 40
click at [883, 653] on span "Submit" at bounding box center [887, 663] width 47 height 24
radio input "true"
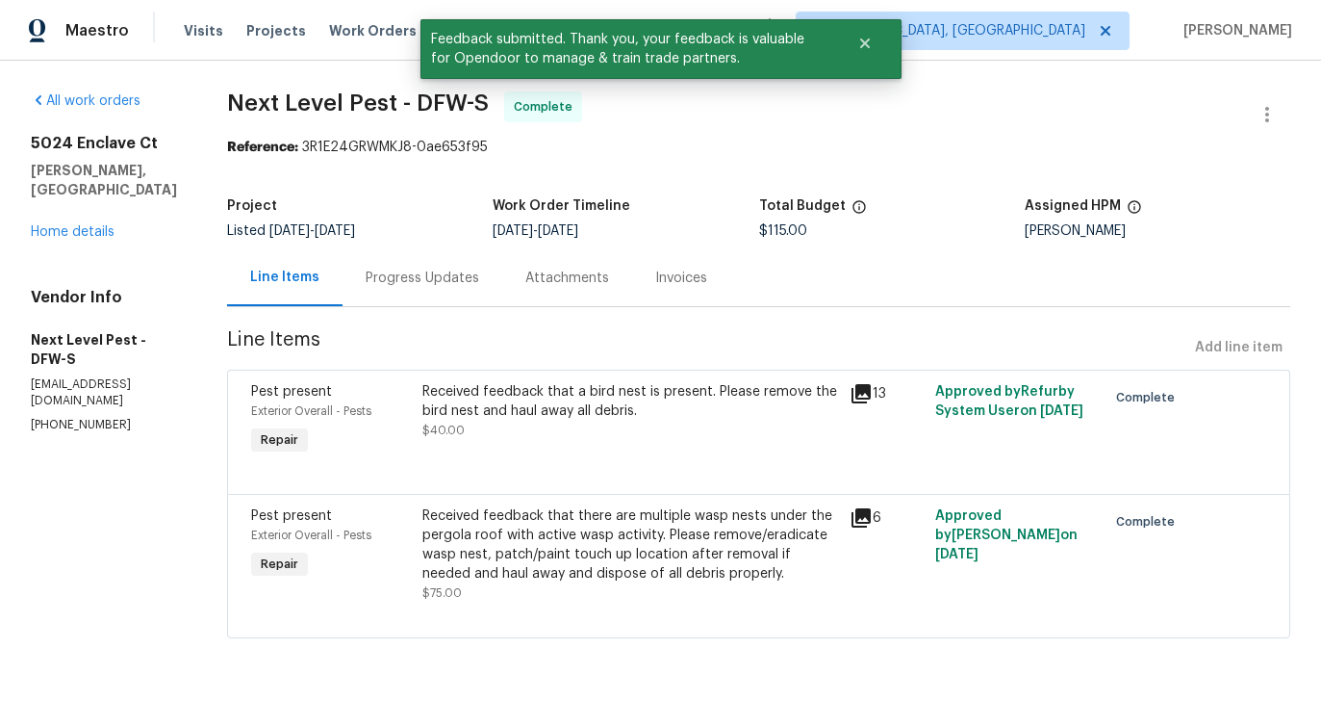
click at [442, 286] on div "Progress Updates" at bounding box center [423, 277] width 114 height 19
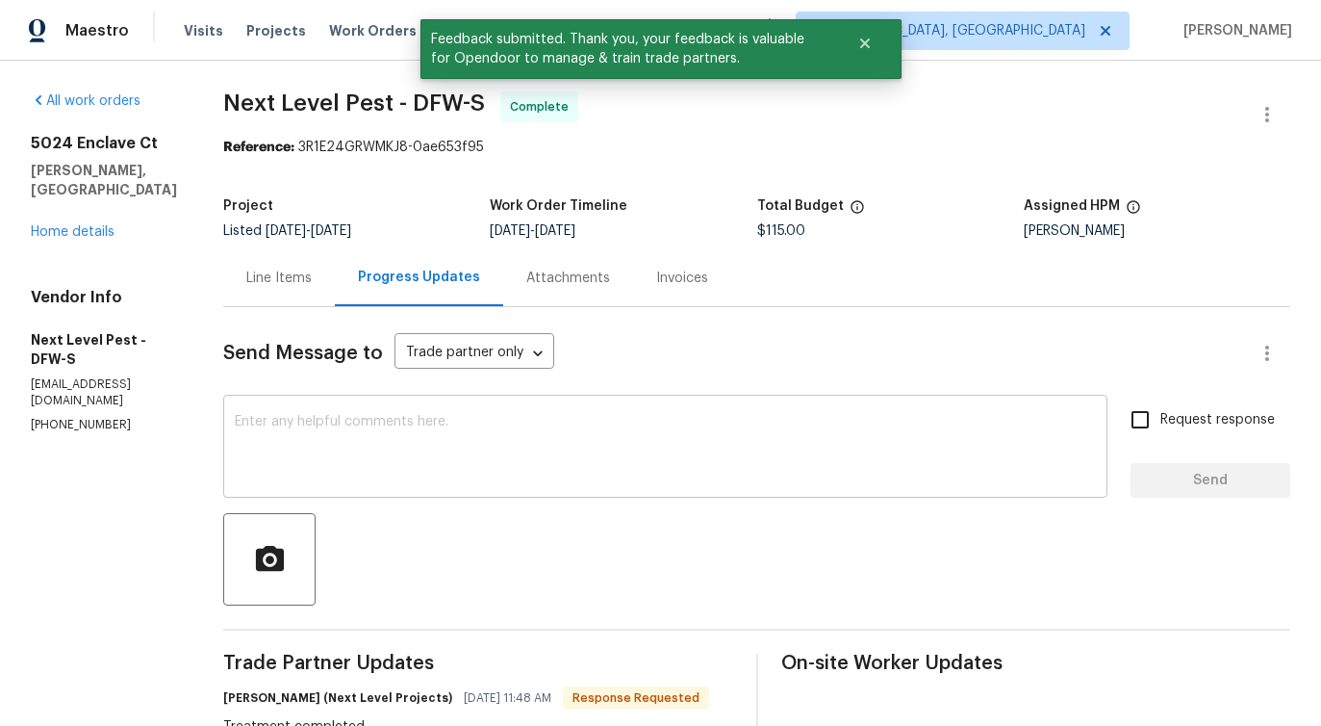
click at [537, 475] on textarea at bounding box center [665, 448] width 861 height 67
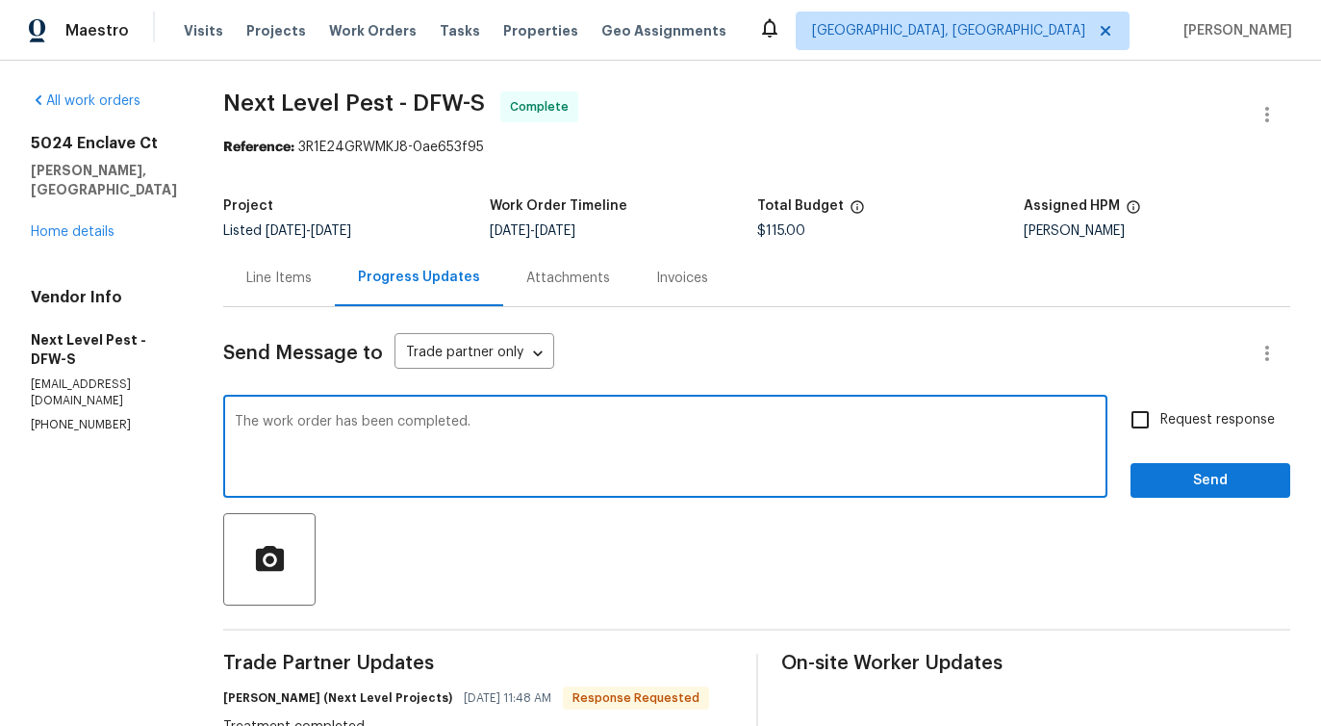
click at [549, 419] on textarea "The work order has been completed." at bounding box center [665, 448] width 861 height 67
click at [413, 428] on textarea "The work order has been completed. Thanks for the job!" at bounding box center [665, 448] width 861 height 67
type textarea "The work order has been approved. Thanks for the job!"
click at [1162, 482] on span "Send" at bounding box center [1210, 481] width 129 height 24
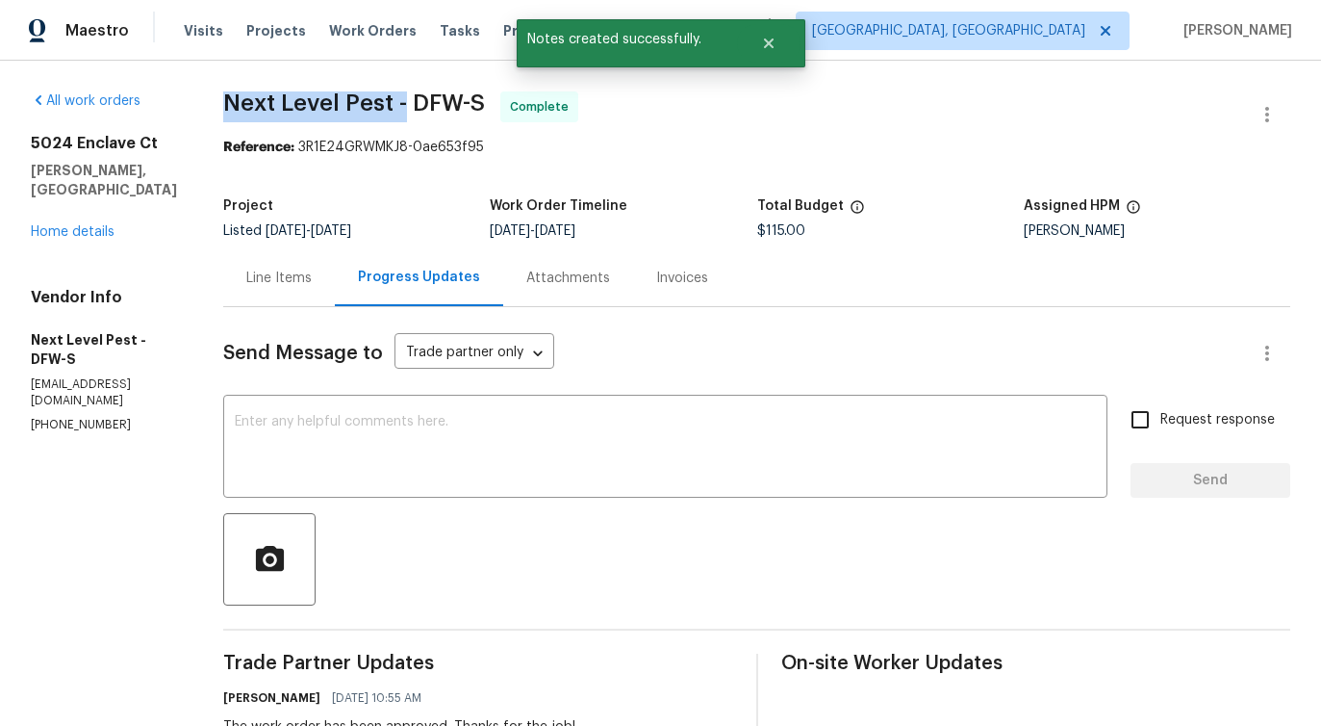
drag, startPoint x: 216, startPoint y: 90, endPoint x: 398, endPoint y: 106, distance: 183.5
click at [398, 106] on span "Next Level Pest - DFW-S" at bounding box center [354, 102] width 262 height 23
copy span "Next Level Pest -"
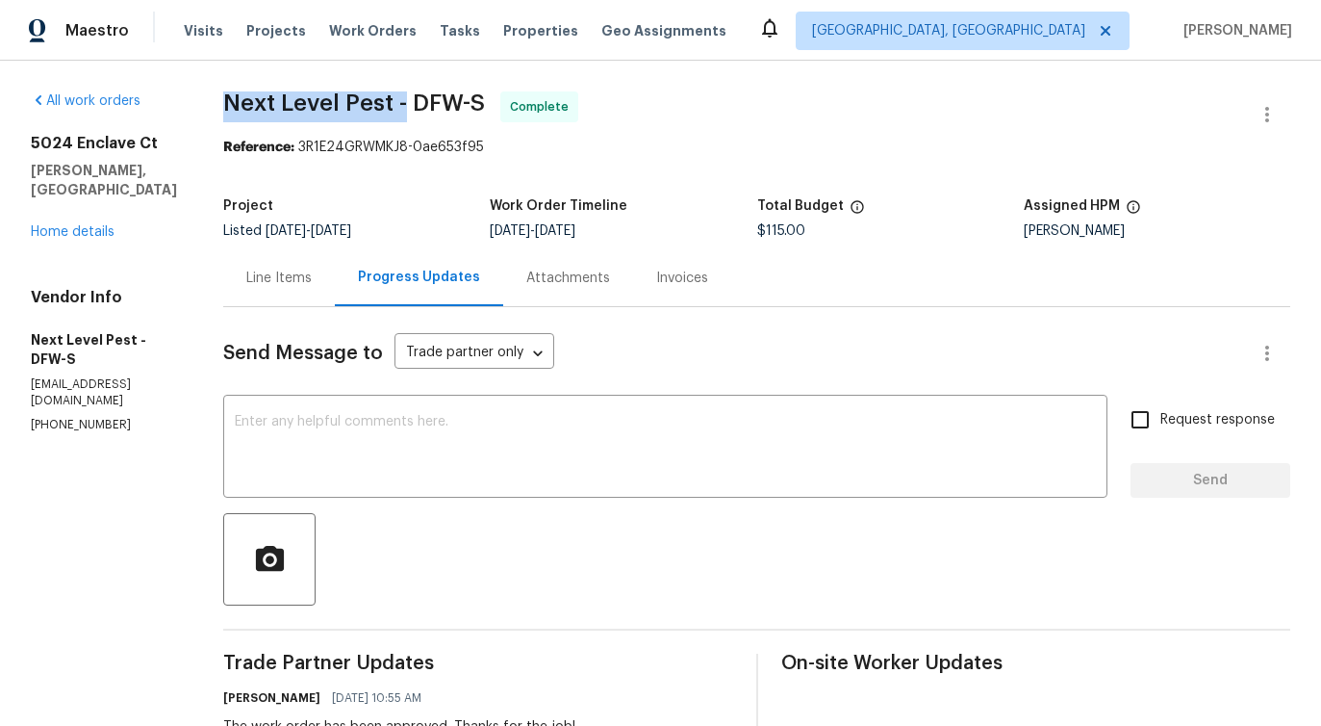
click at [206, 145] on div "All work orders 5024 Enclave Ct McKinney, TX 75072 Home details Vendor Info Nex…" at bounding box center [660, 652] width 1321 height 1182
drag, startPoint x: 213, startPoint y: 97, endPoint x: 396, endPoint y: 103, distance: 182.9
click at [396, 103] on div "All work orders 5024 Enclave Ct McKinney, TX 75072 Home details Vendor Info Nex…" at bounding box center [660, 652] width 1321 height 1182
copy span "Next Level Pest -"
click at [70, 225] on link "Home details" at bounding box center [73, 231] width 84 height 13
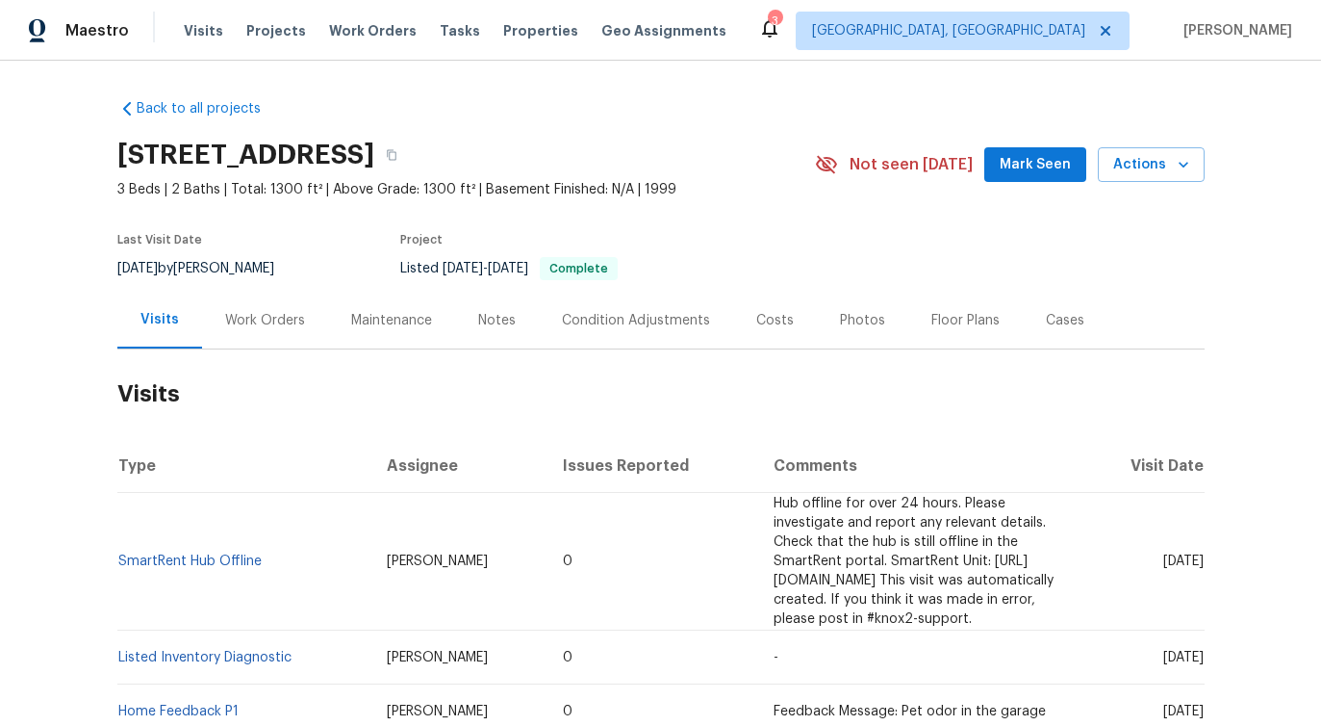
click at [248, 315] on div "Work Orders" at bounding box center [265, 320] width 80 height 19
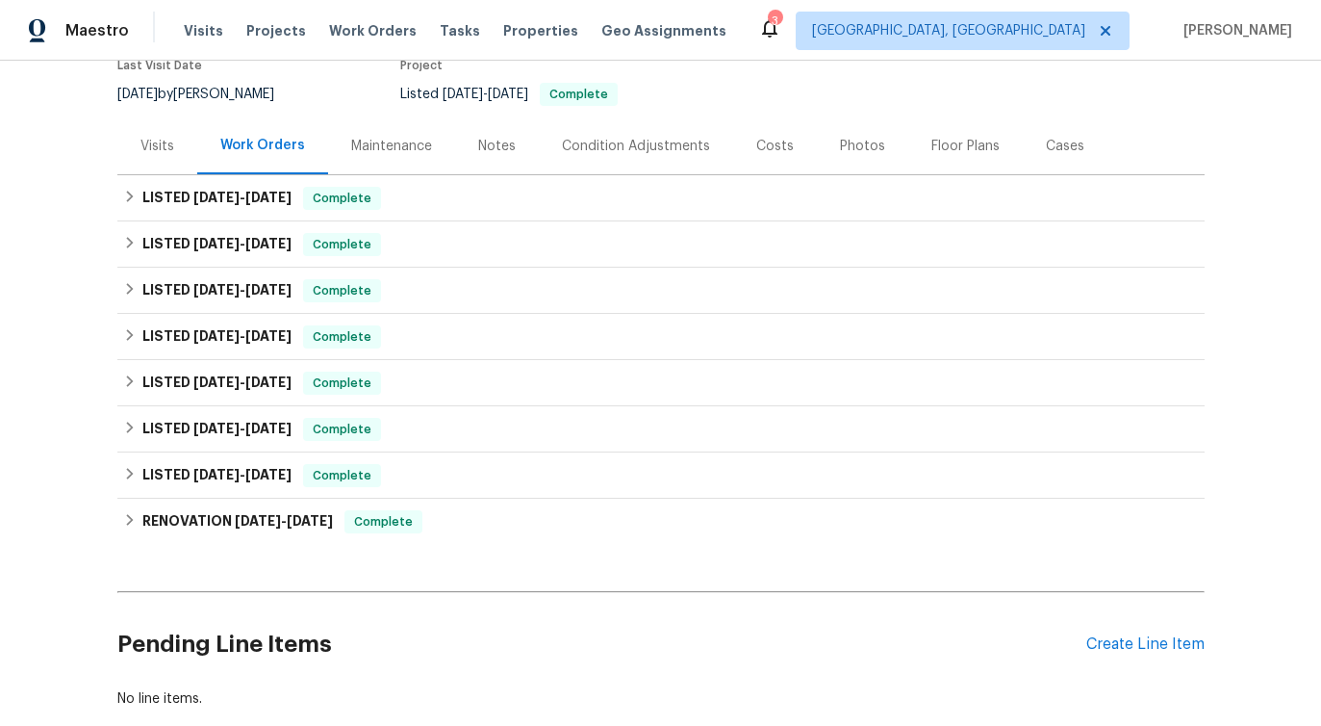
scroll to position [288, 0]
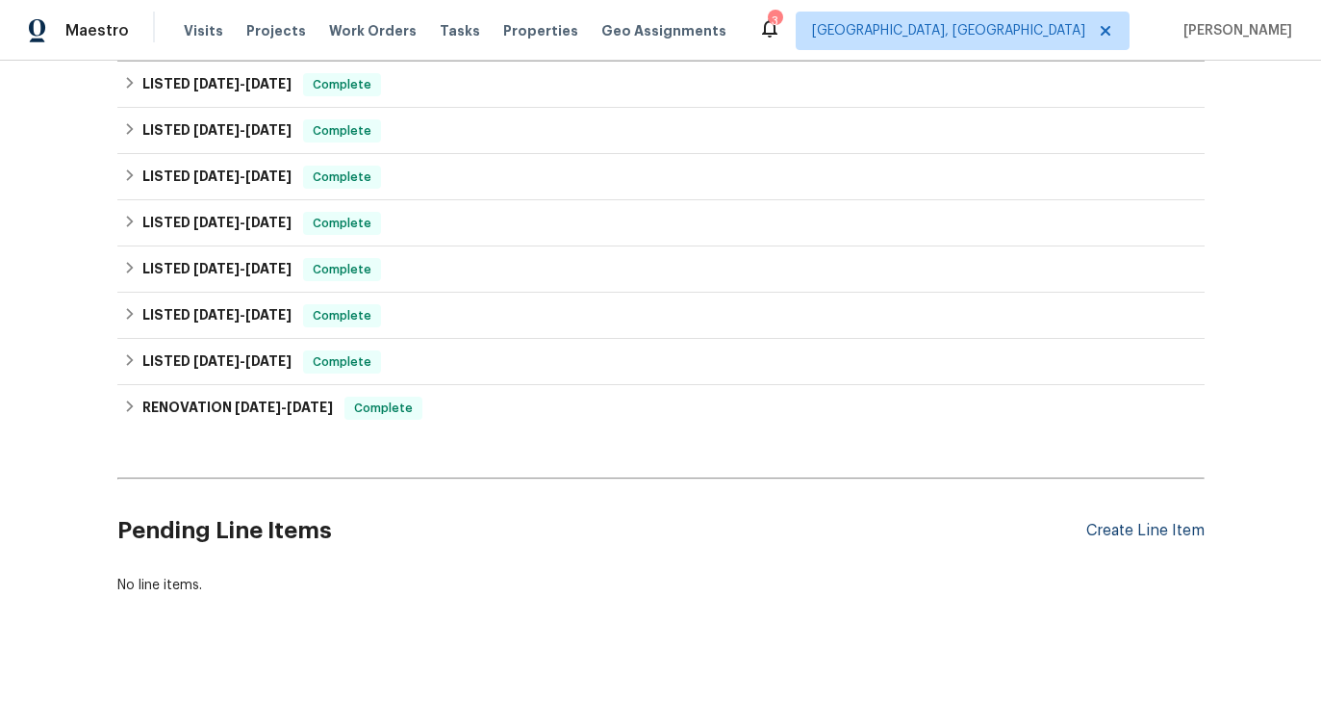
click at [1110, 531] on div "Create Line Item" at bounding box center [1145, 531] width 118 height 18
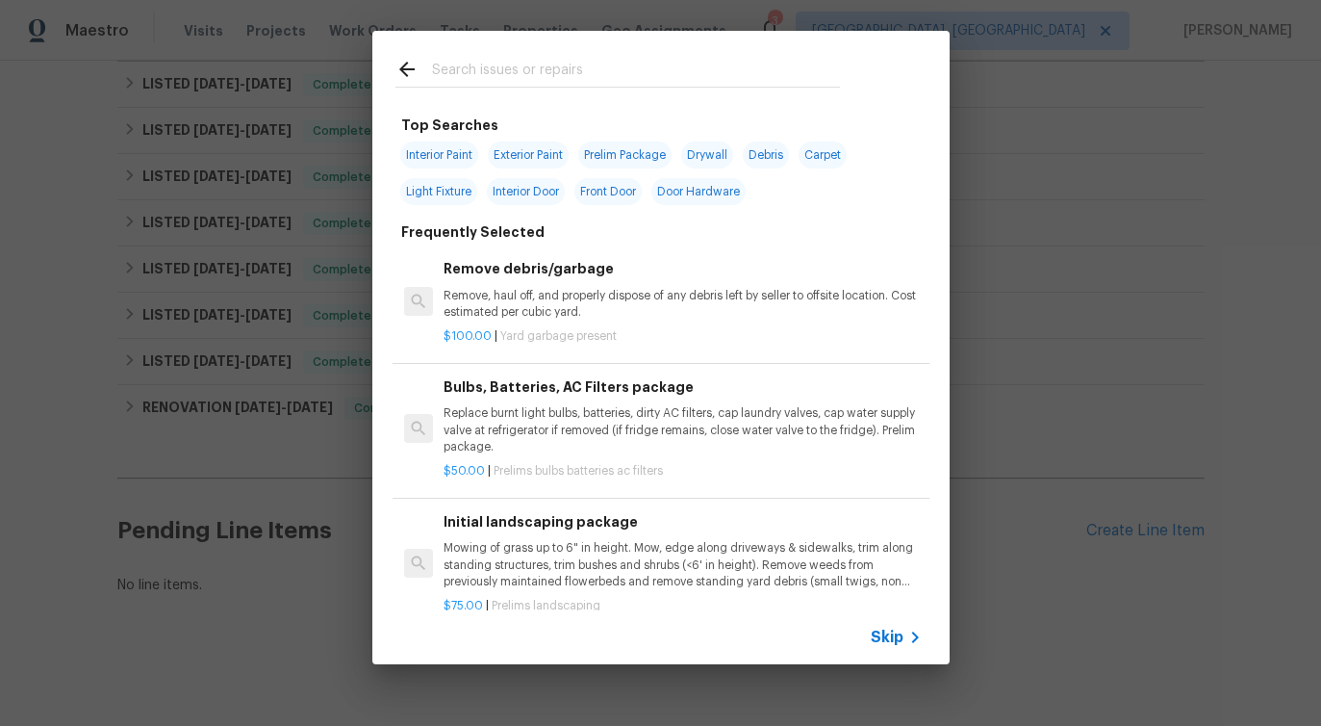
click at [892, 644] on span "Skip" at bounding box center [887, 636] width 33 height 19
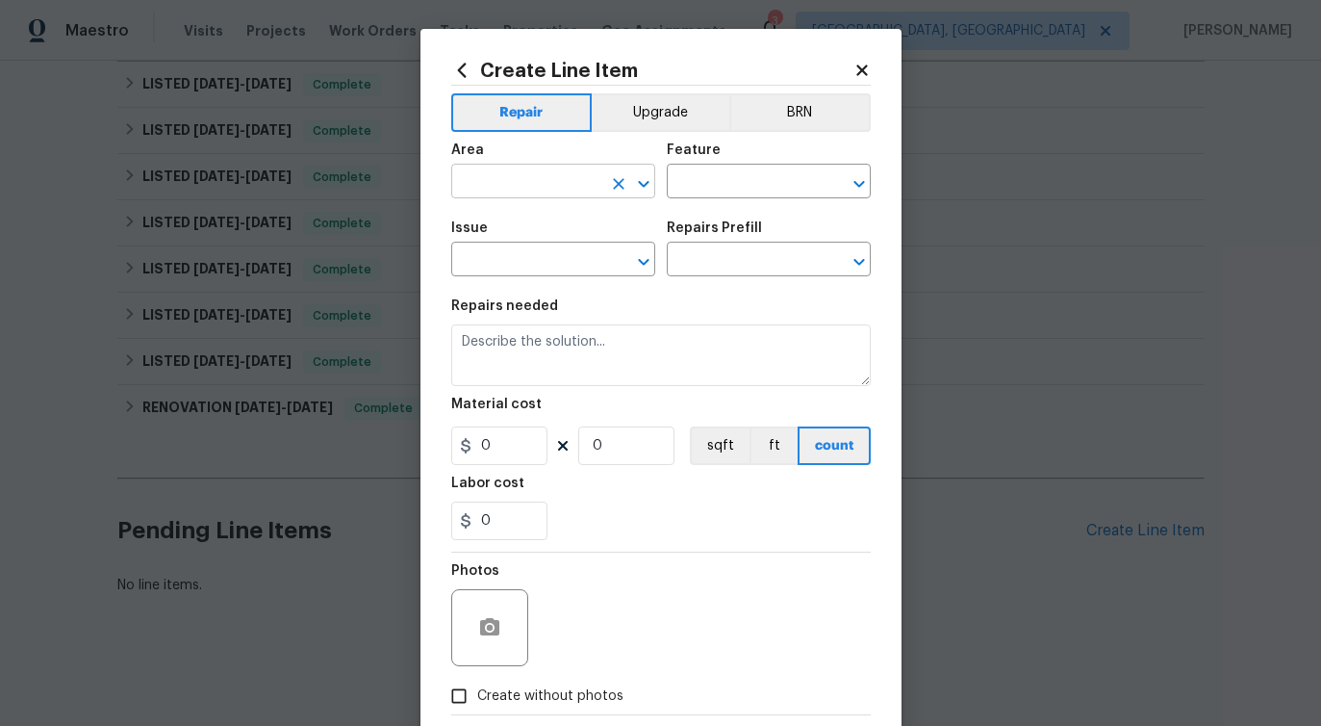
click at [511, 174] on input "text" at bounding box center [526, 183] width 150 height 30
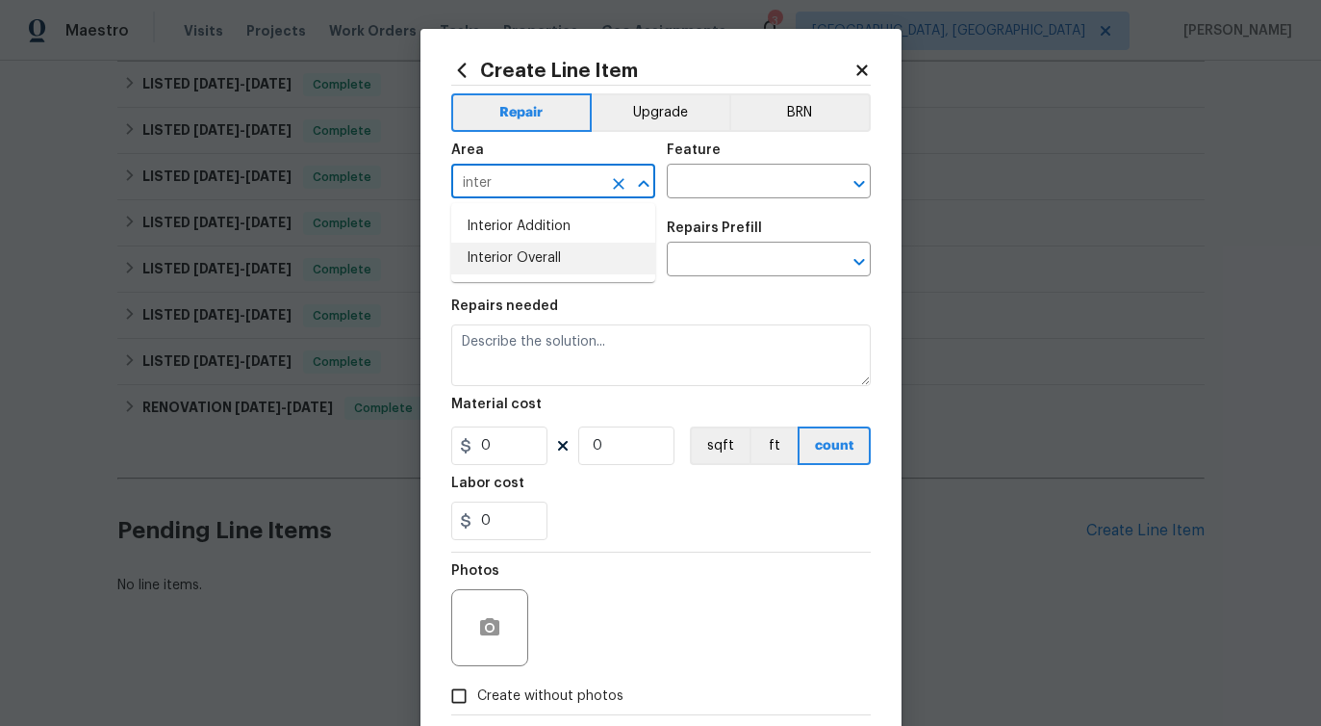
click at [506, 257] on li "Interior Overall" at bounding box center [553, 259] width 204 height 32
type input "Interior Overall"
click at [768, 180] on input "text" at bounding box center [742, 183] width 150 height 30
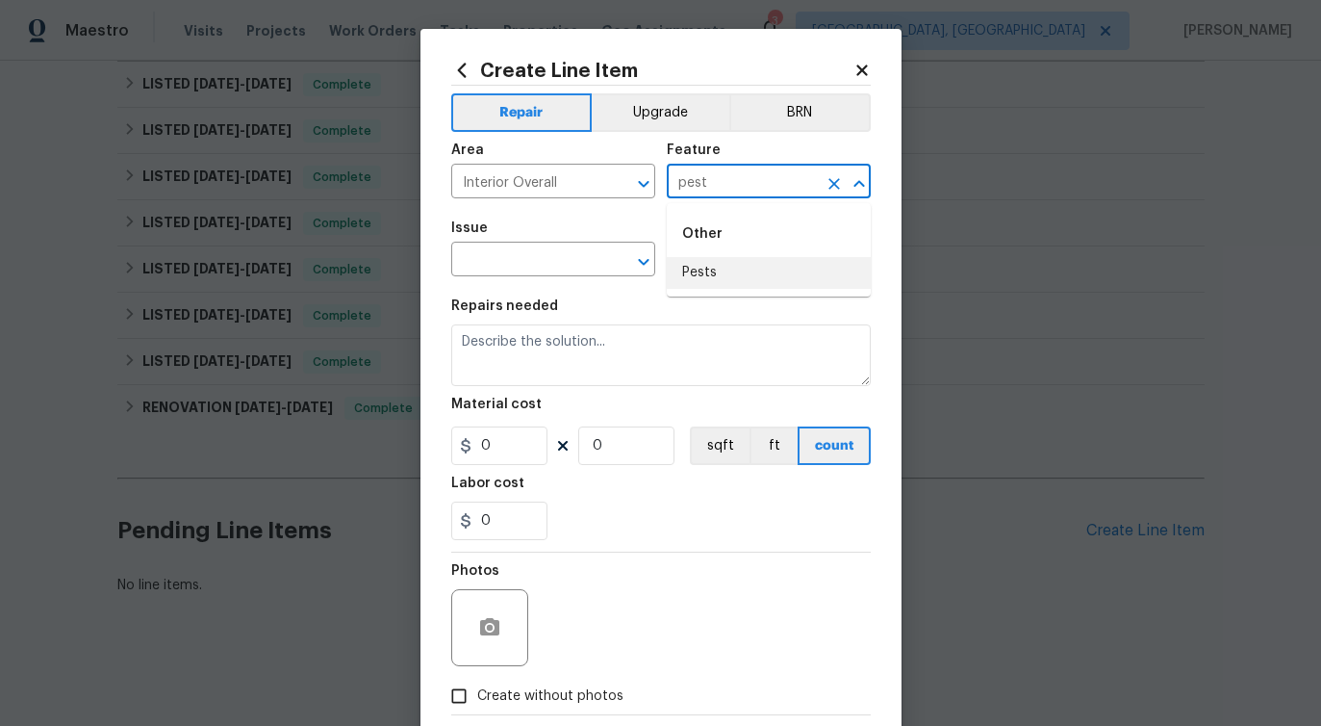
click at [760, 268] on li "Pests" at bounding box center [769, 273] width 204 height 32
type input "Pests"
click at [515, 255] on input "text" at bounding box center [526, 261] width 150 height 30
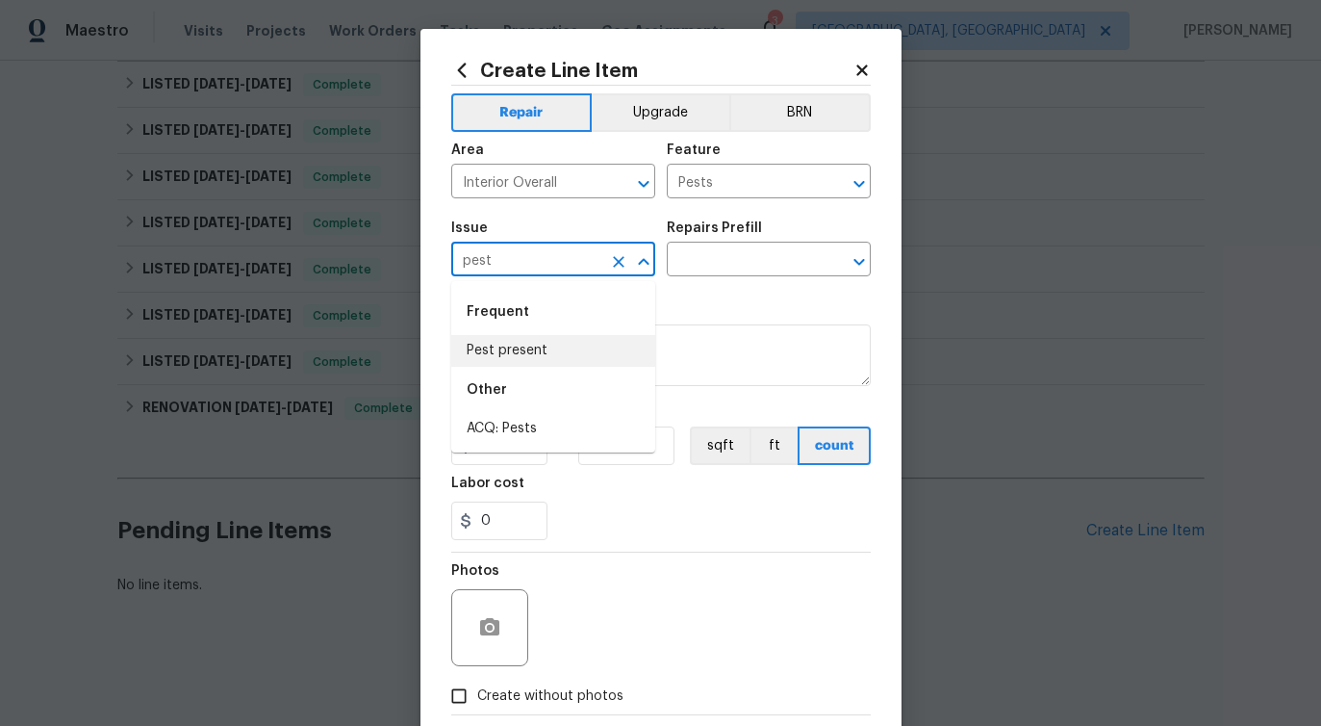
click at [524, 353] on li "Pest present" at bounding box center [553, 351] width 204 height 32
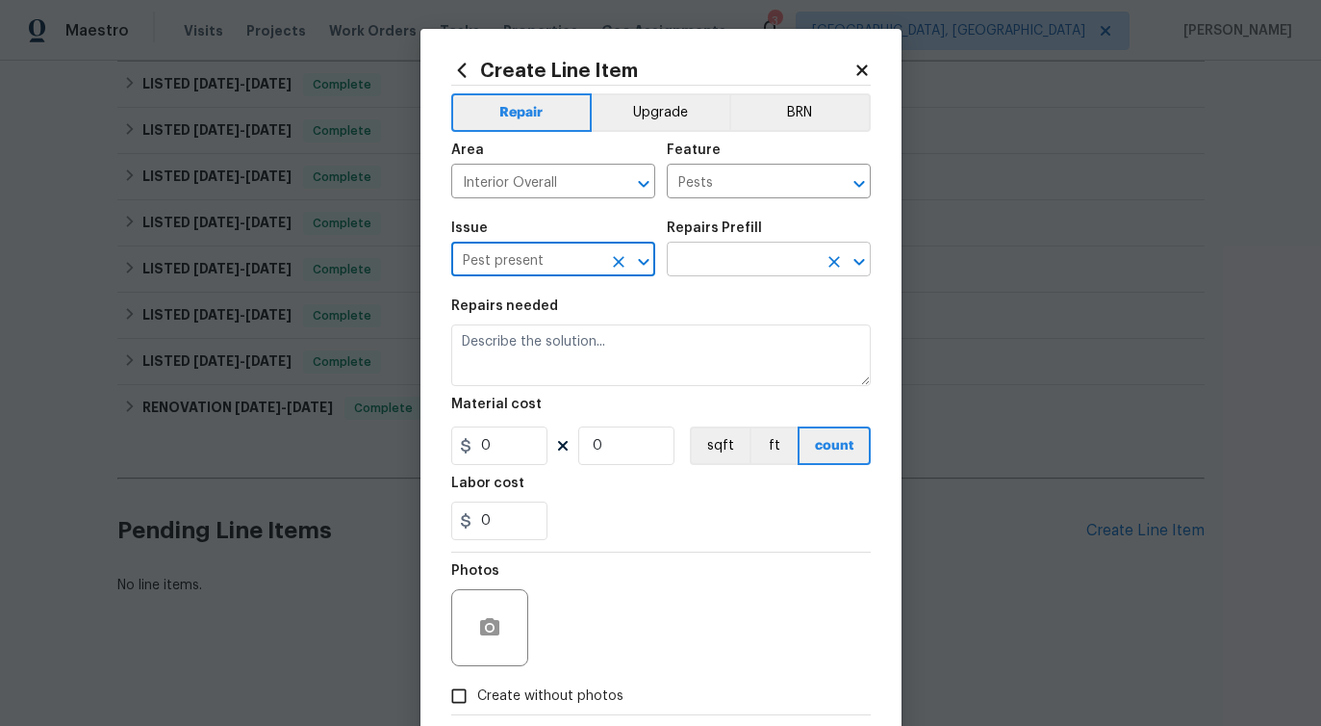
type input "Pest present"
click at [723, 251] on input "text" at bounding box center [742, 261] width 150 height 30
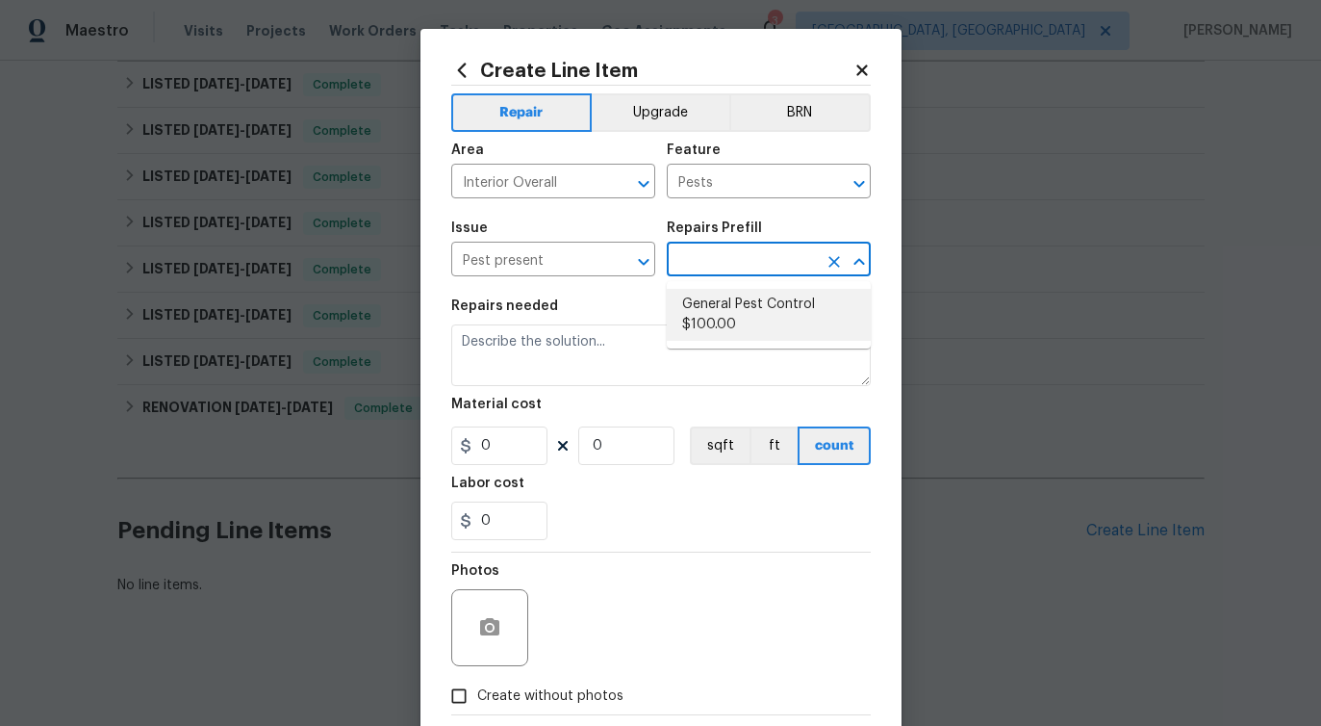
click at [733, 313] on li "General Pest Control $100.00" at bounding box center [769, 315] width 204 height 52
type input "General Pest Control $100.00"
type textarea "General pest treatment for active pest/insect infestation - non termite"
type input "100"
type input "1"
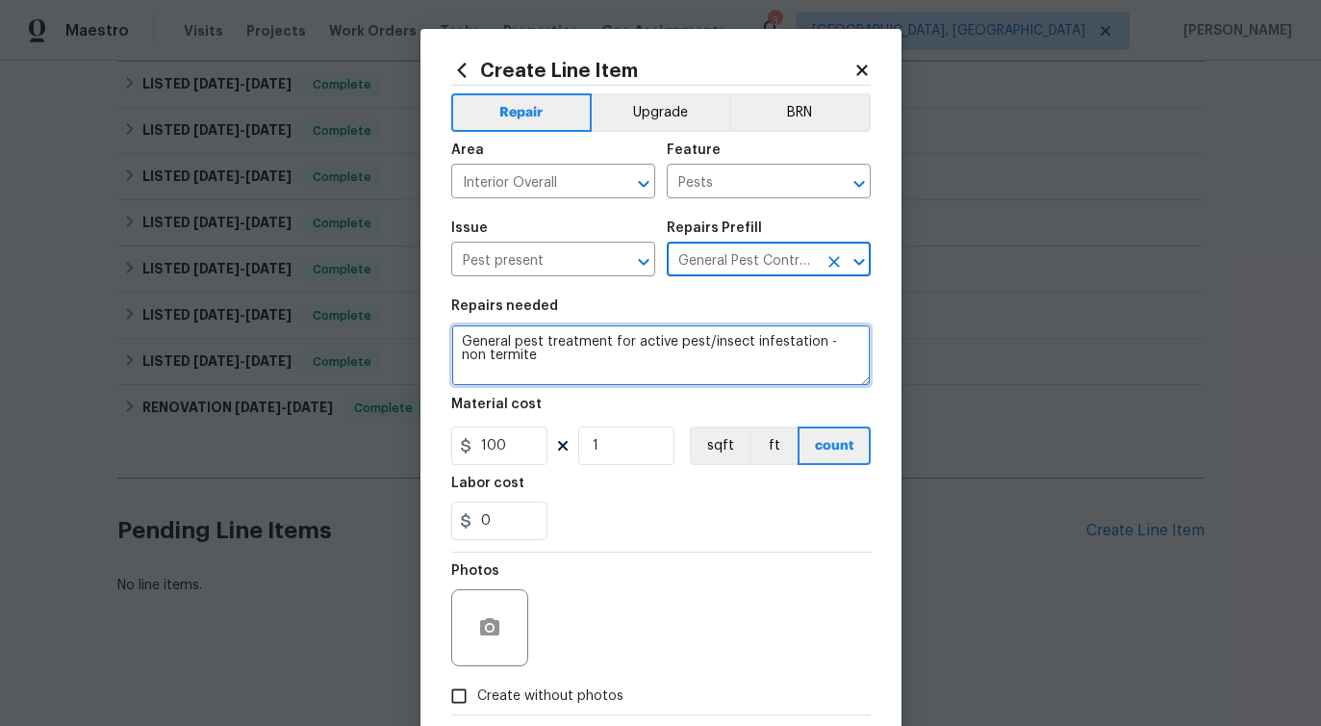
click at [556, 343] on textarea "General pest treatment for active pest/insect infestation - non termite" at bounding box center [661, 355] width 420 height 62
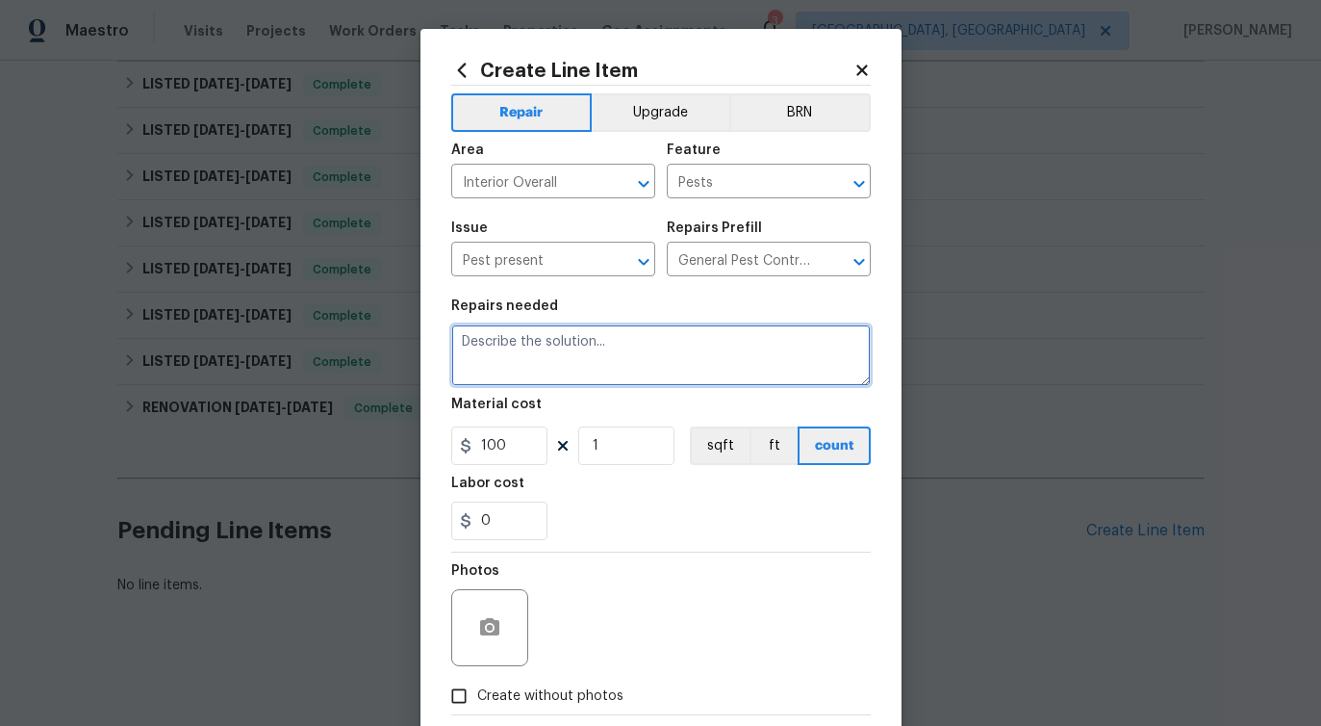
paste textarea "Received feedback that there is evidence of termite damage. Conduct a thorough …"
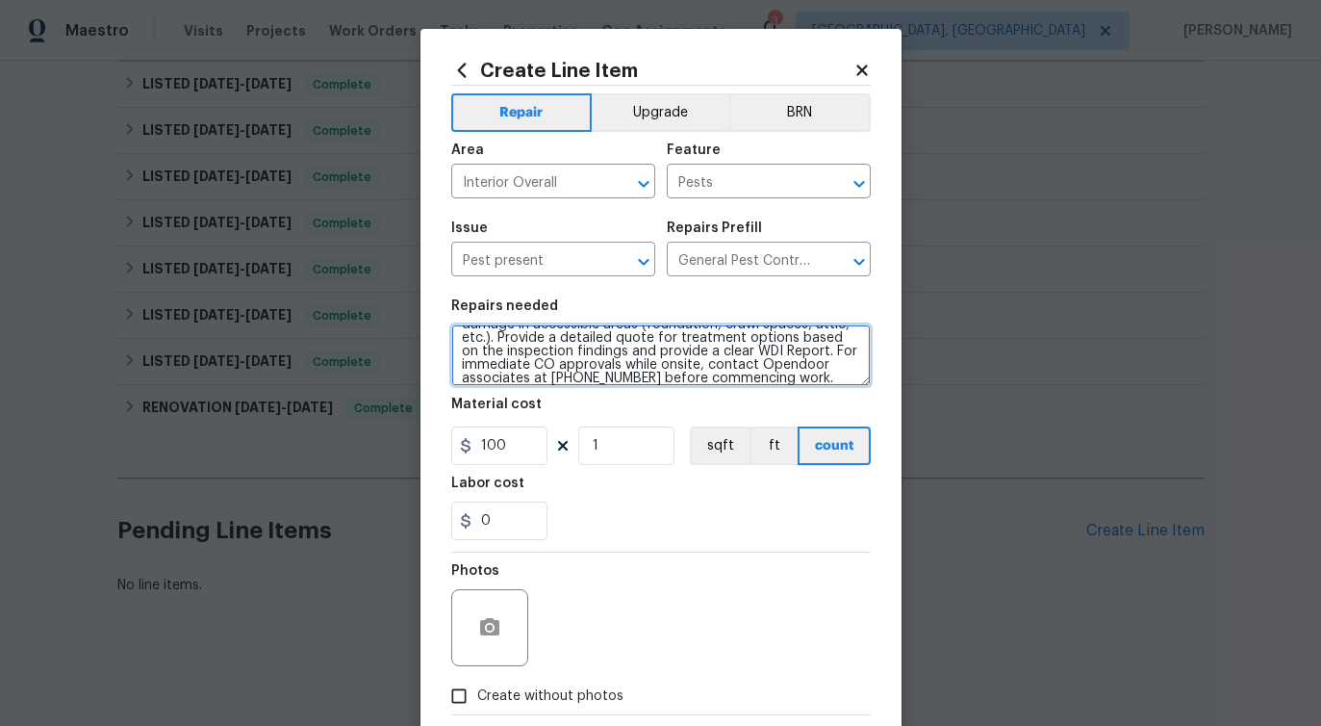
scroll to position [0, 0]
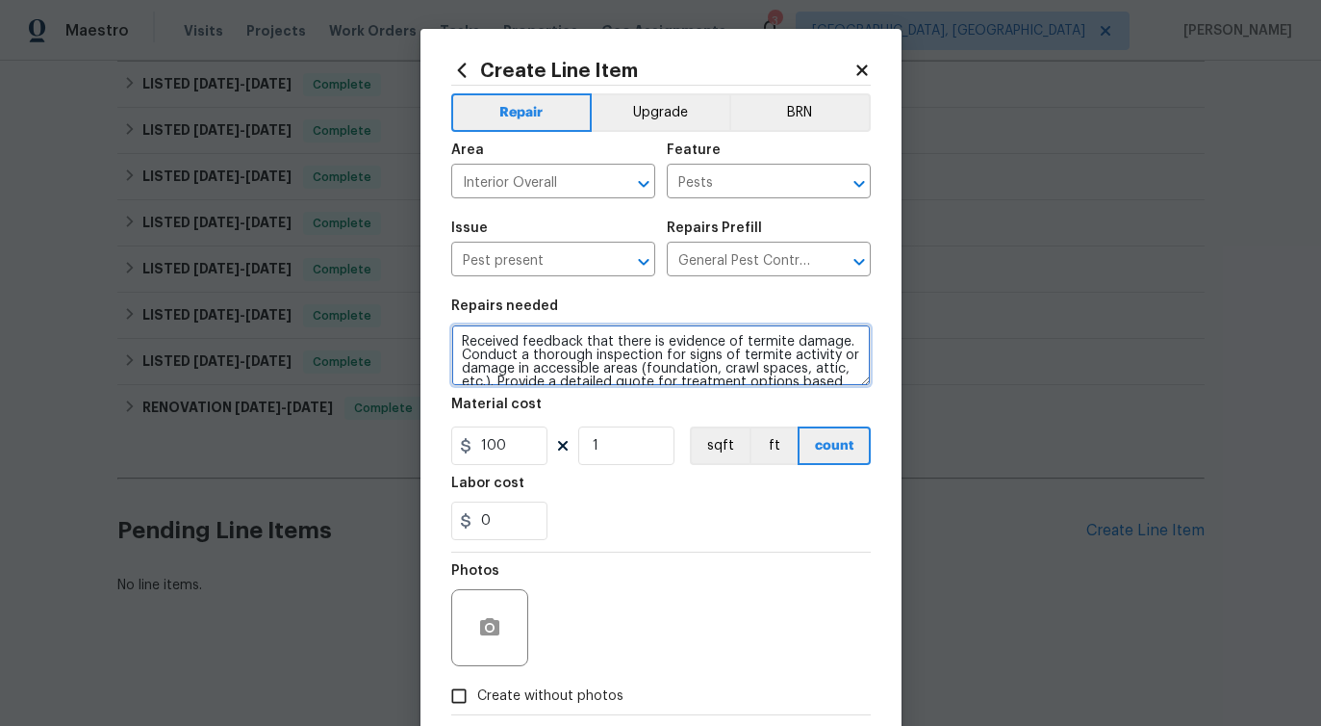
type textarea "Received feedback that there is evidence of termite damage. Conduct a thorough …"
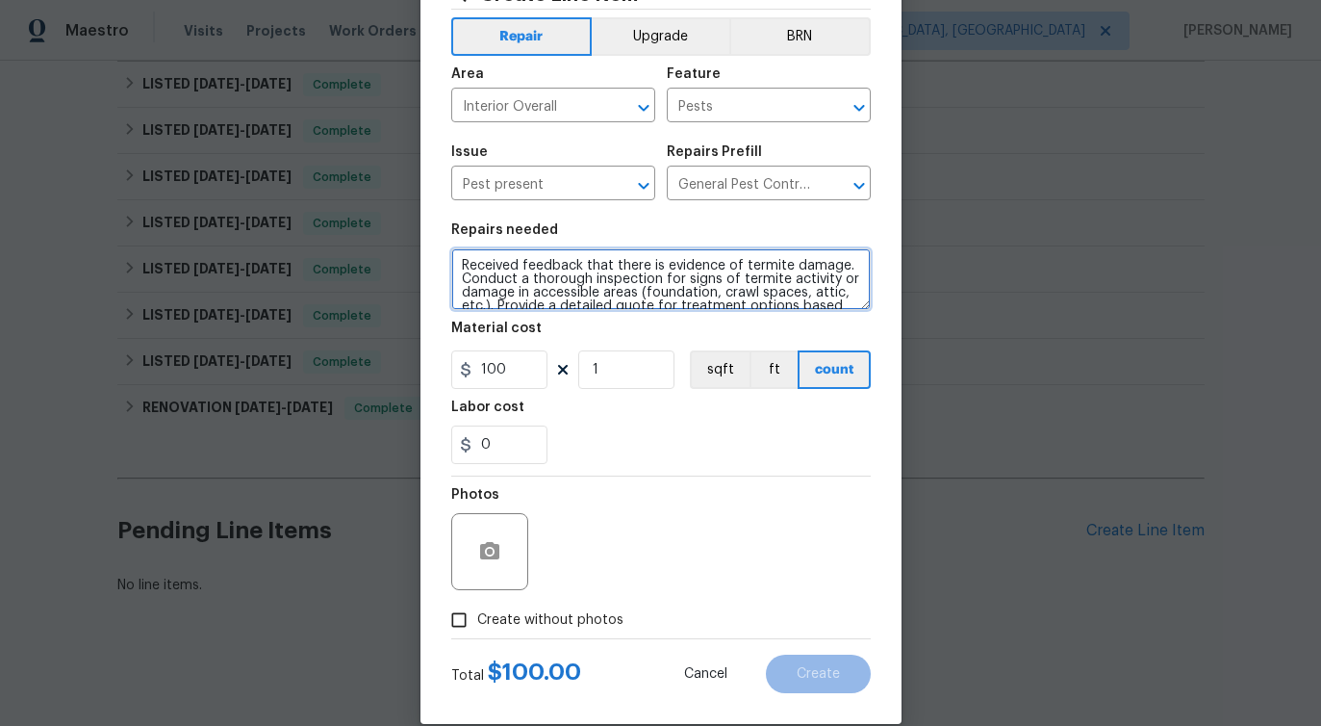
scroll to position [104, 0]
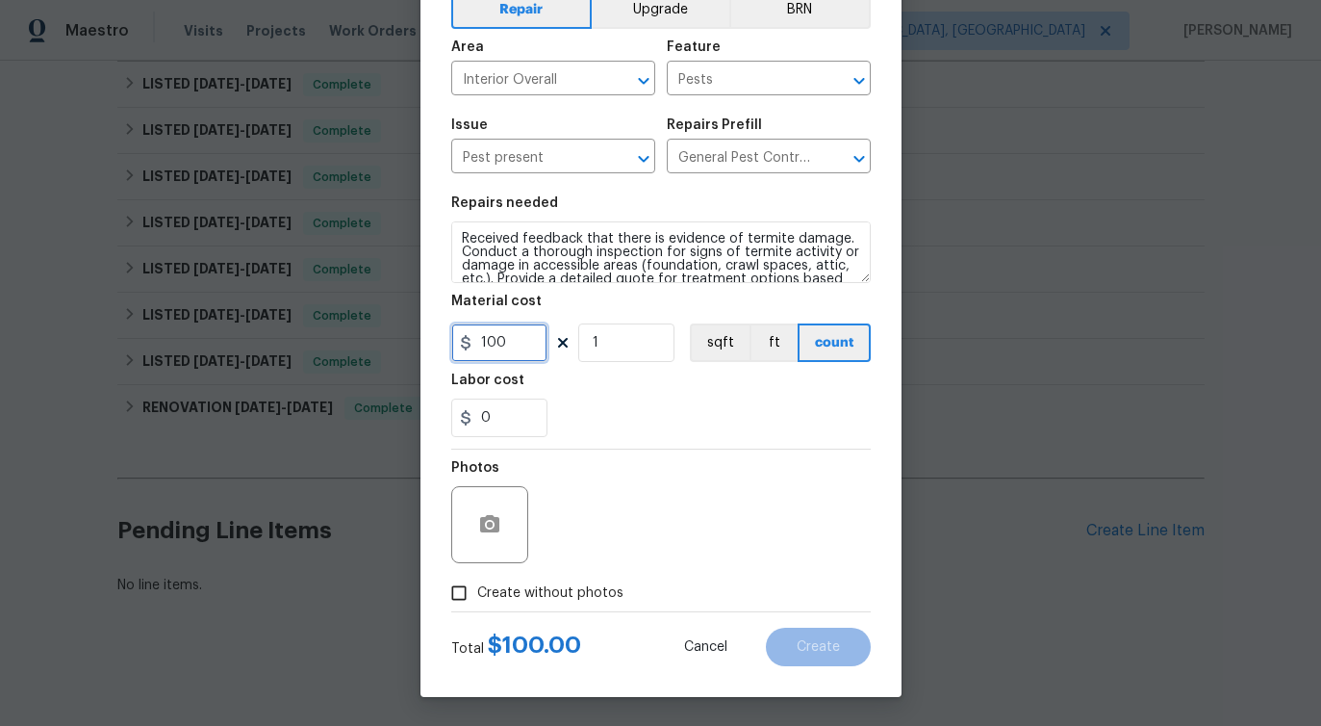
click at [494, 338] on input "100" at bounding box center [499, 342] width 96 height 38
type input "75"
click at [618, 500] on div "Photos" at bounding box center [661, 511] width 420 height 125
click at [546, 604] on label "Create without photos" at bounding box center [532, 593] width 183 height 37
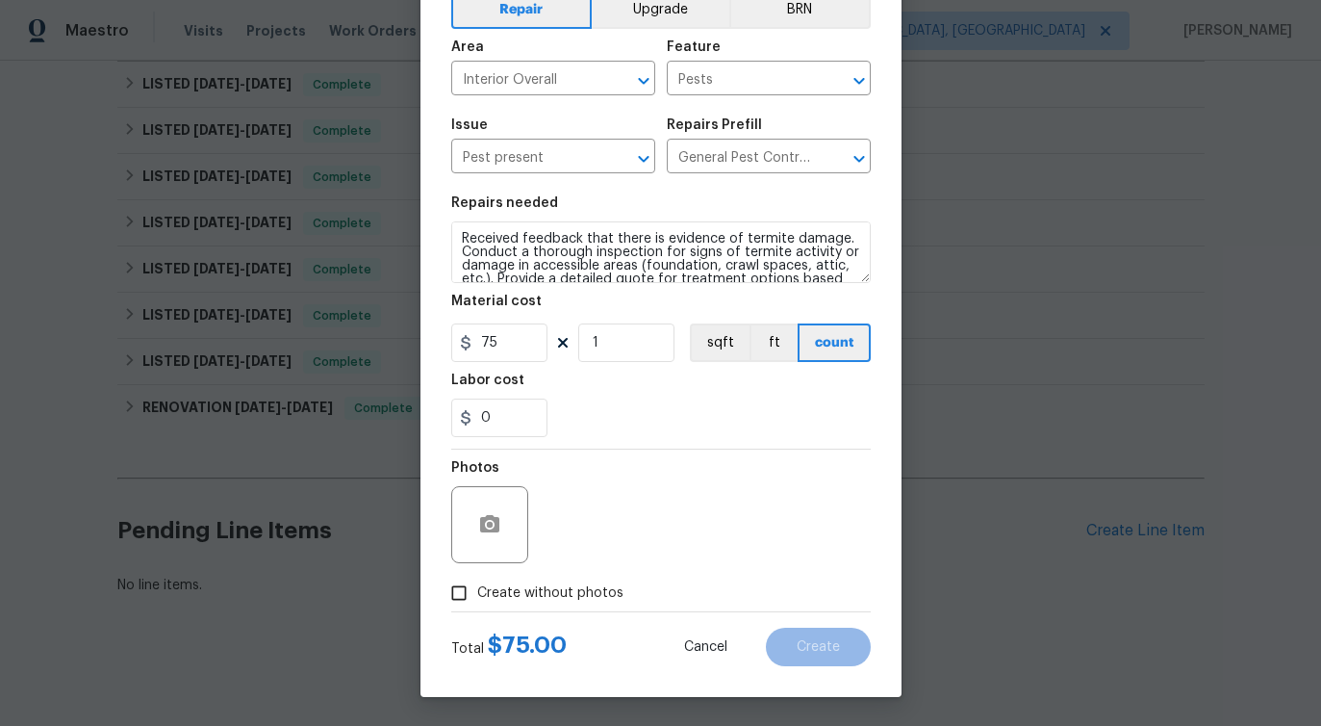
click at [477, 604] on input "Create without photos" at bounding box center [459, 593] width 37 height 37
checkbox input "true"
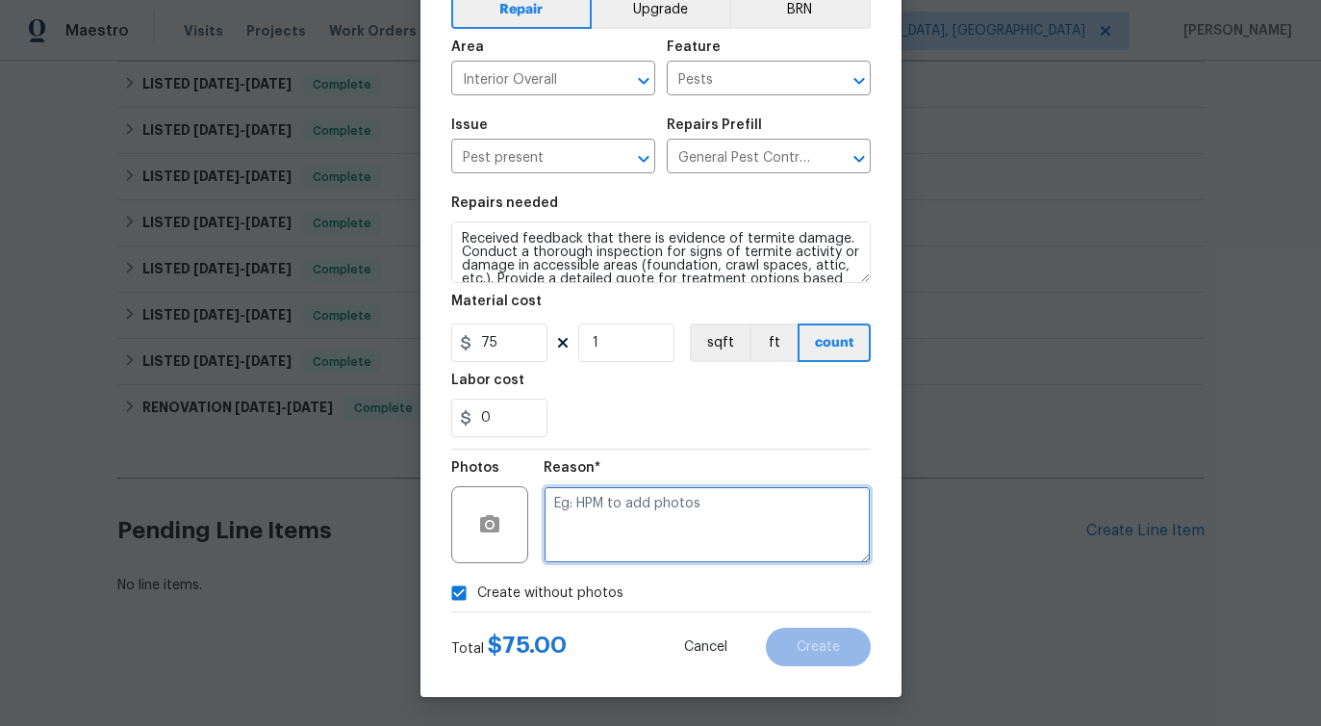
click at [689, 518] on textarea at bounding box center [707, 524] width 327 height 77
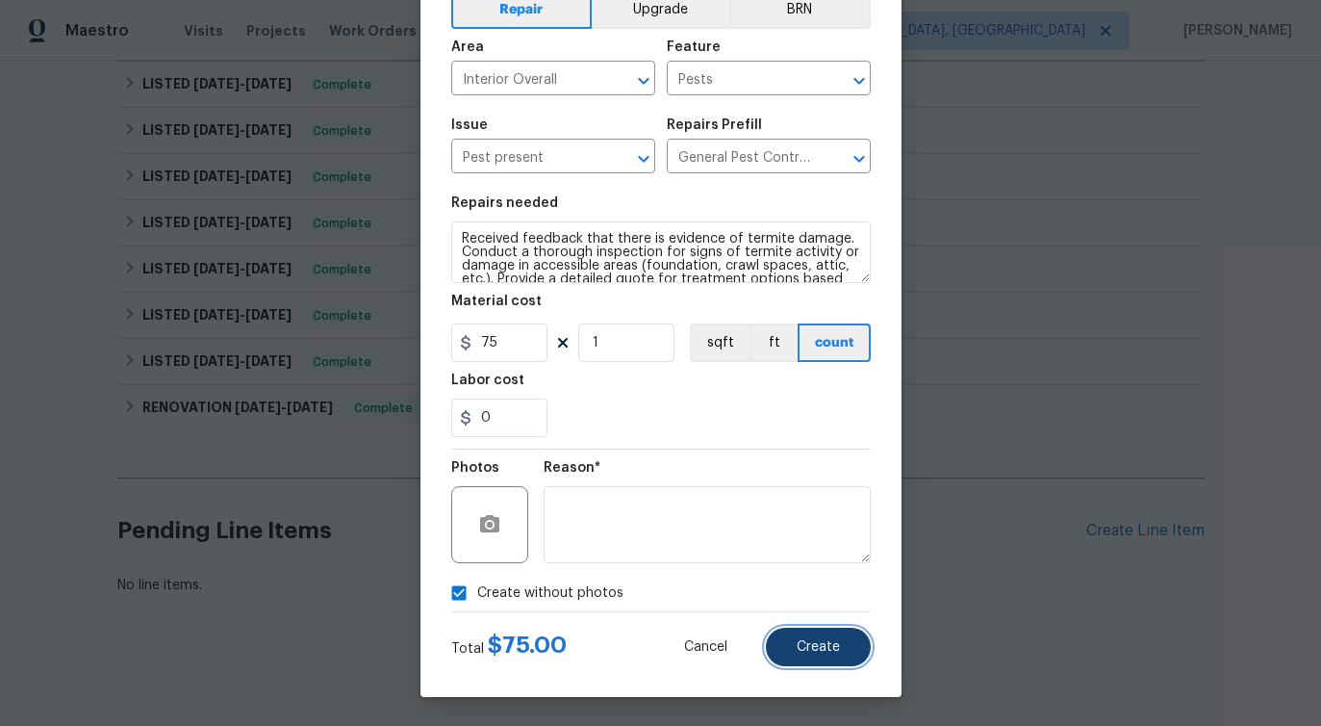
click at [827, 647] on span "Create" at bounding box center [818, 647] width 43 height 14
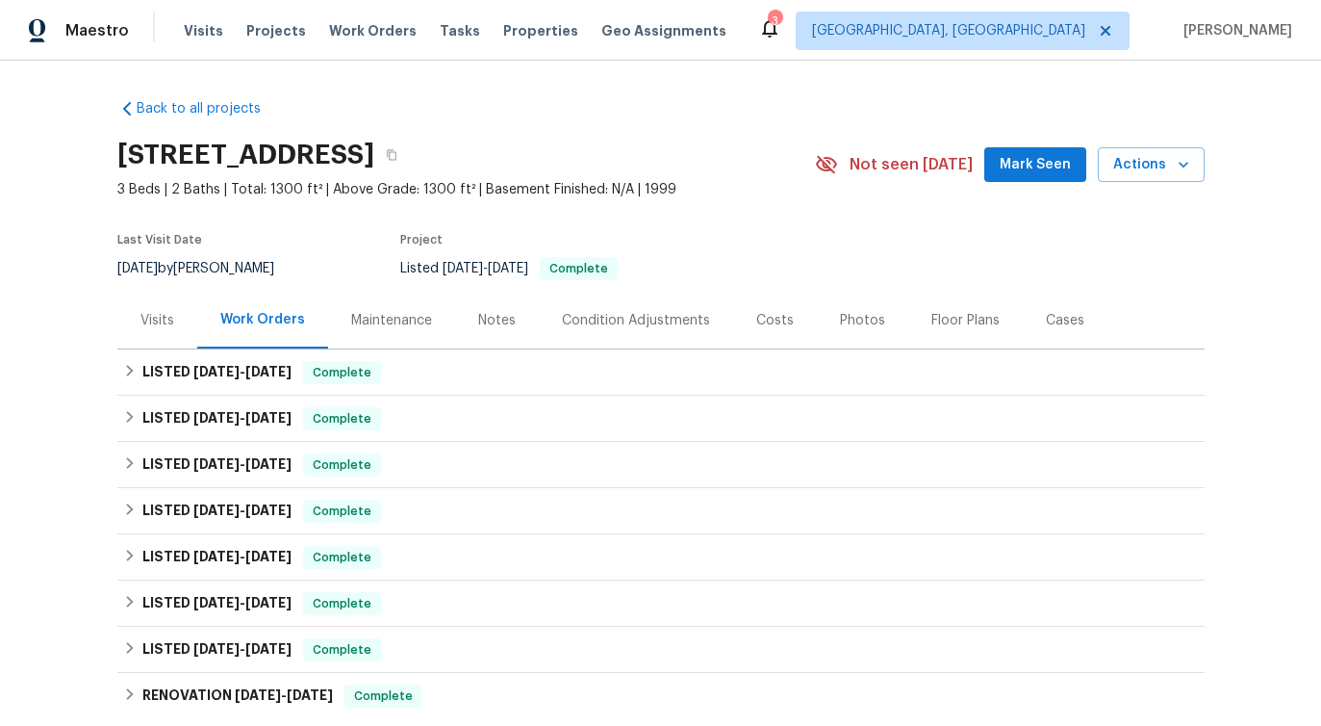
scroll to position [700, 0]
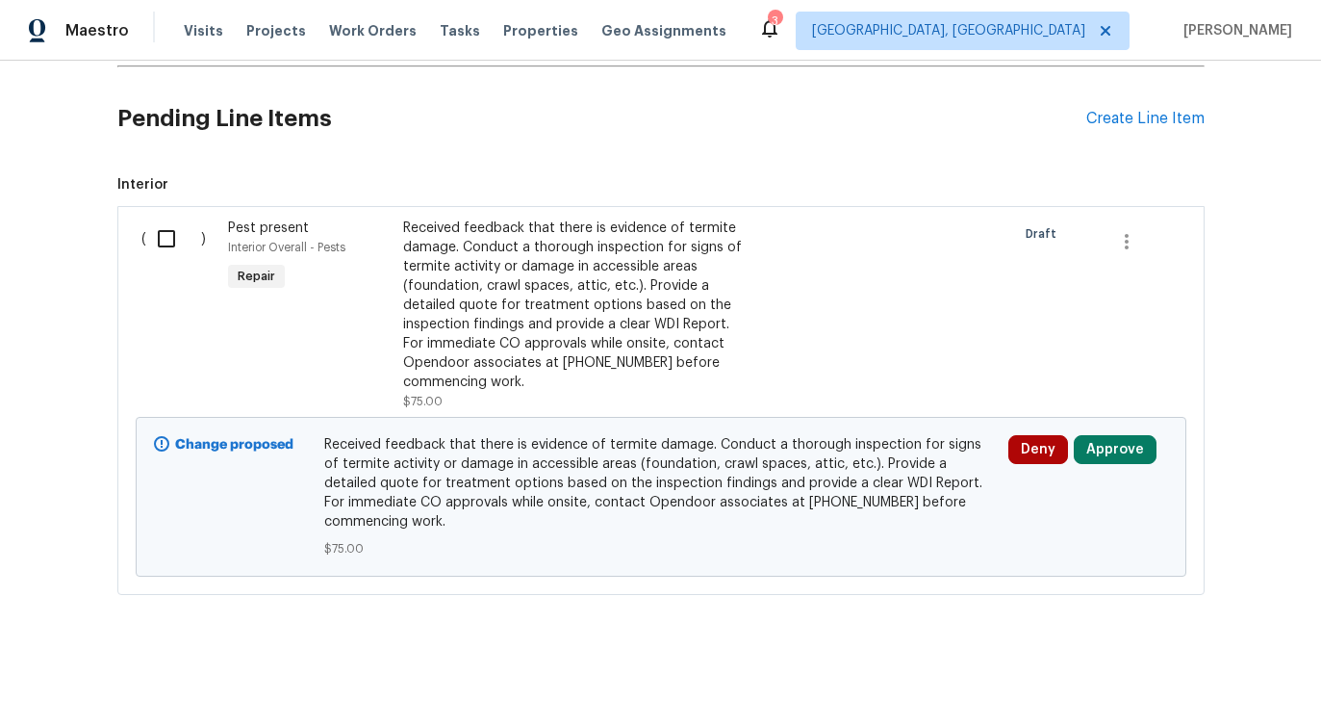
click at [168, 231] on input "checkbox" at bounding box center [173, 238] width 55 height 40
checkbox input "true"
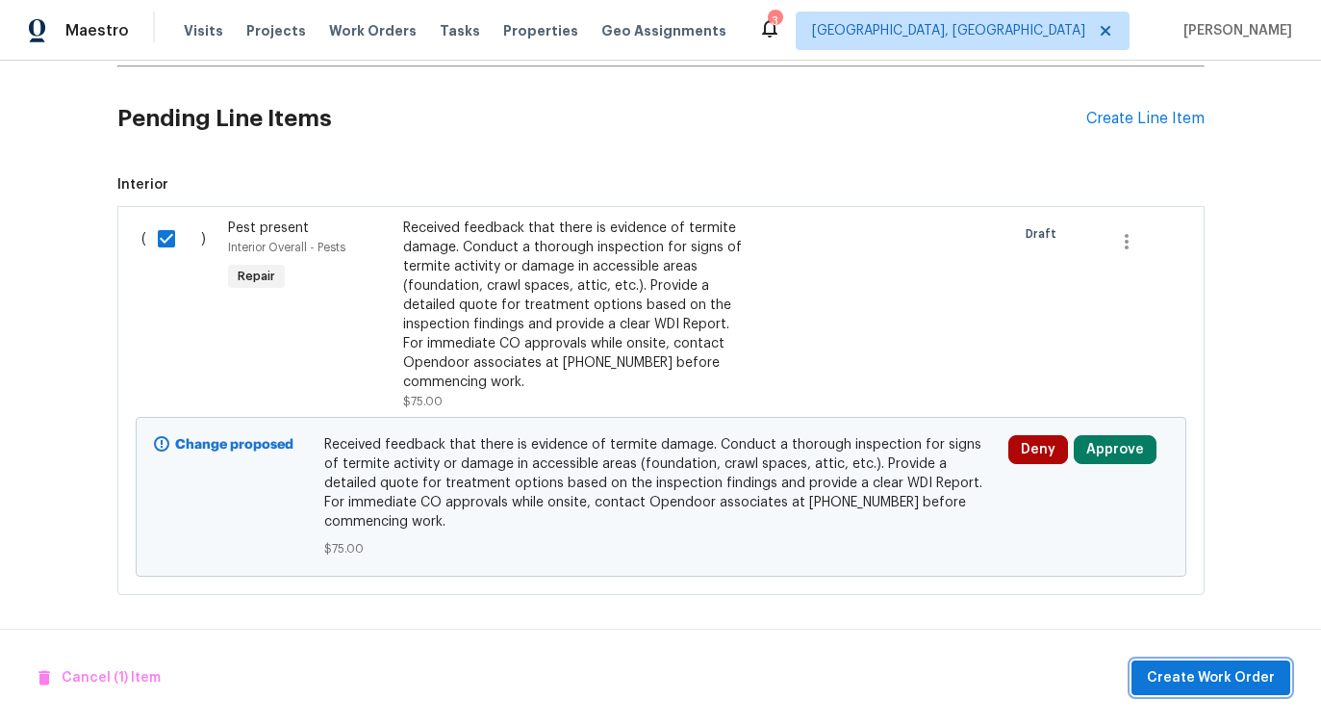
click at [1203, 677] on span "Create Work Order" at bounding box center [1211, 678] width 128 height 24
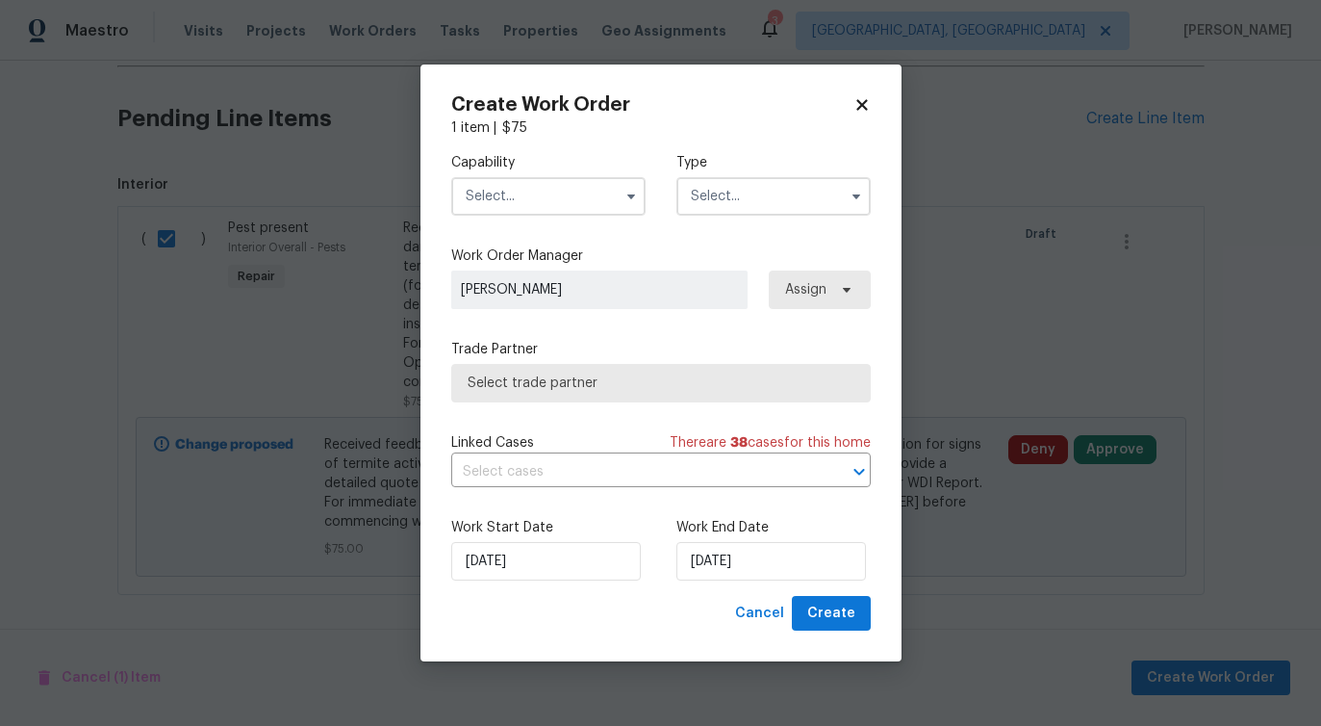
click at [512, 175] on div "Capability" at bounding box center [548, 184] width 194 height 63
click at [560, 207] on input "text" at bounding box center [548, 196] width 194 height 38
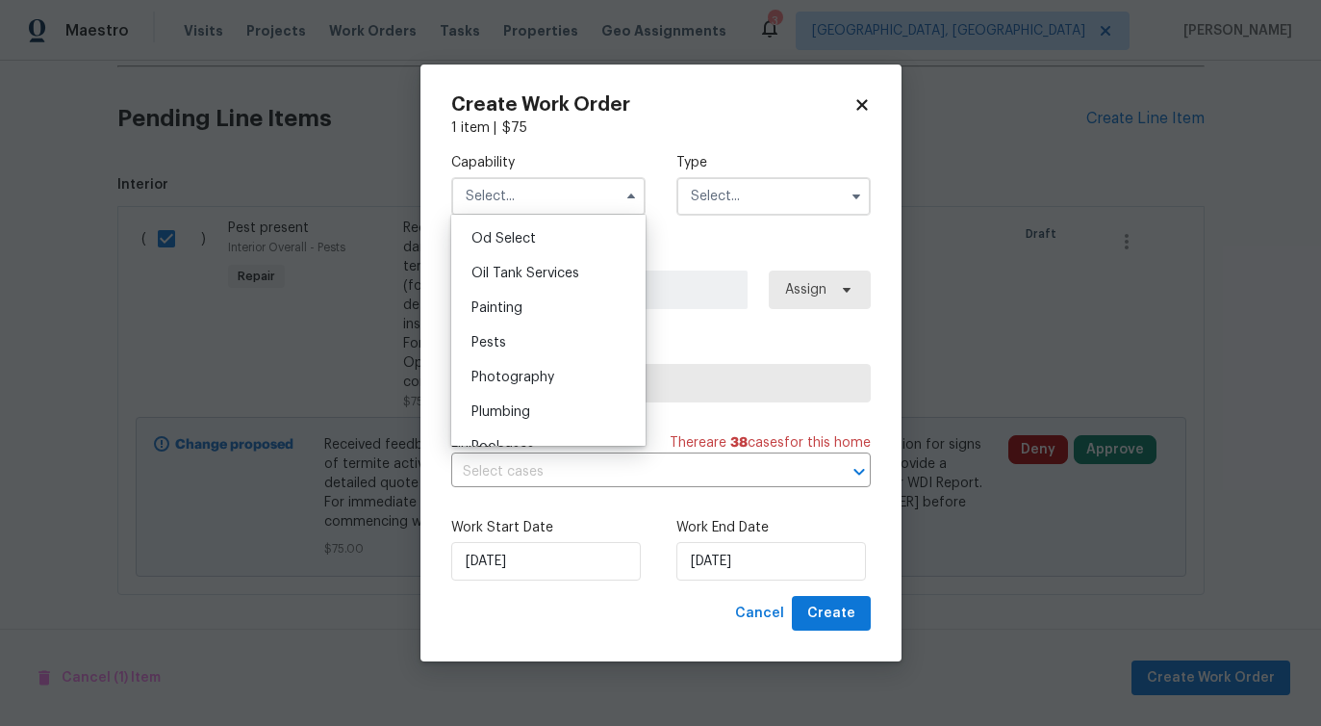
scroll to position [1547, 0]
click at [540, 346] on div "Pests" at bounding box center [548, 340] width 185 height 35
type input "Pests"
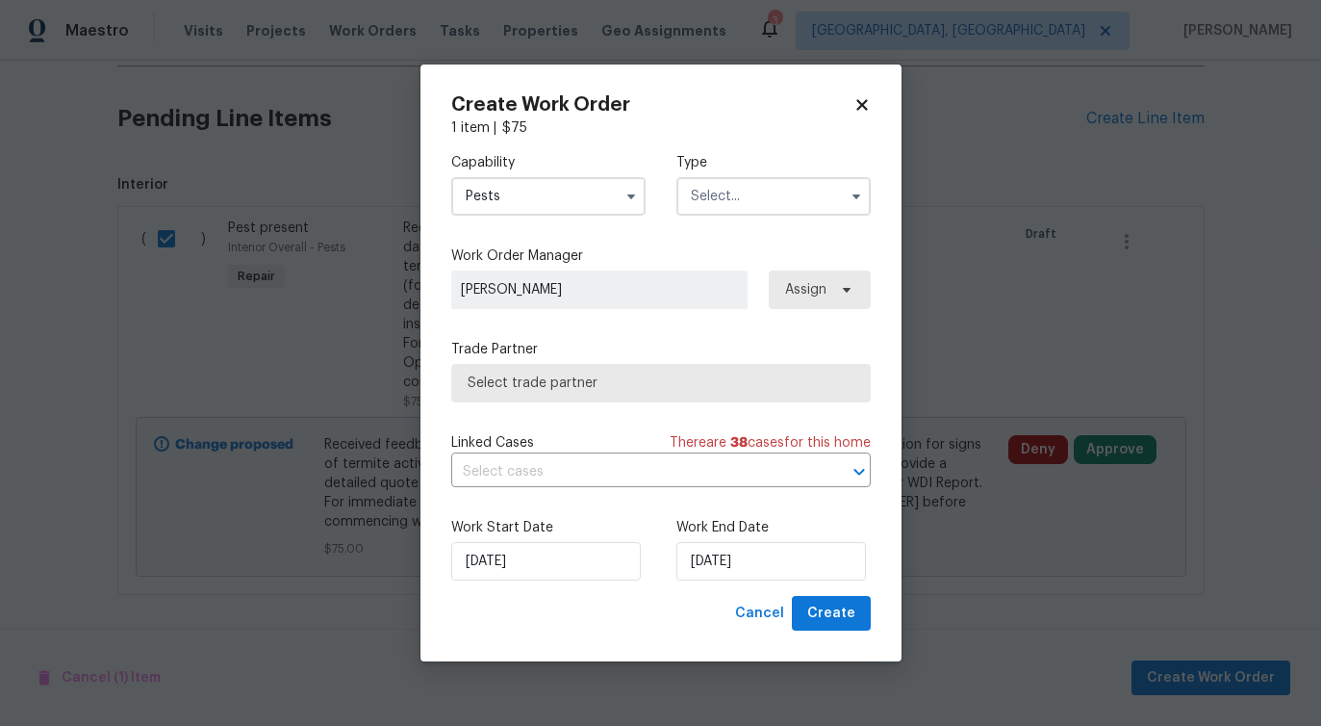
click at [717, 198] on input "text" at bounding box center [774, 196] width 194 height 38
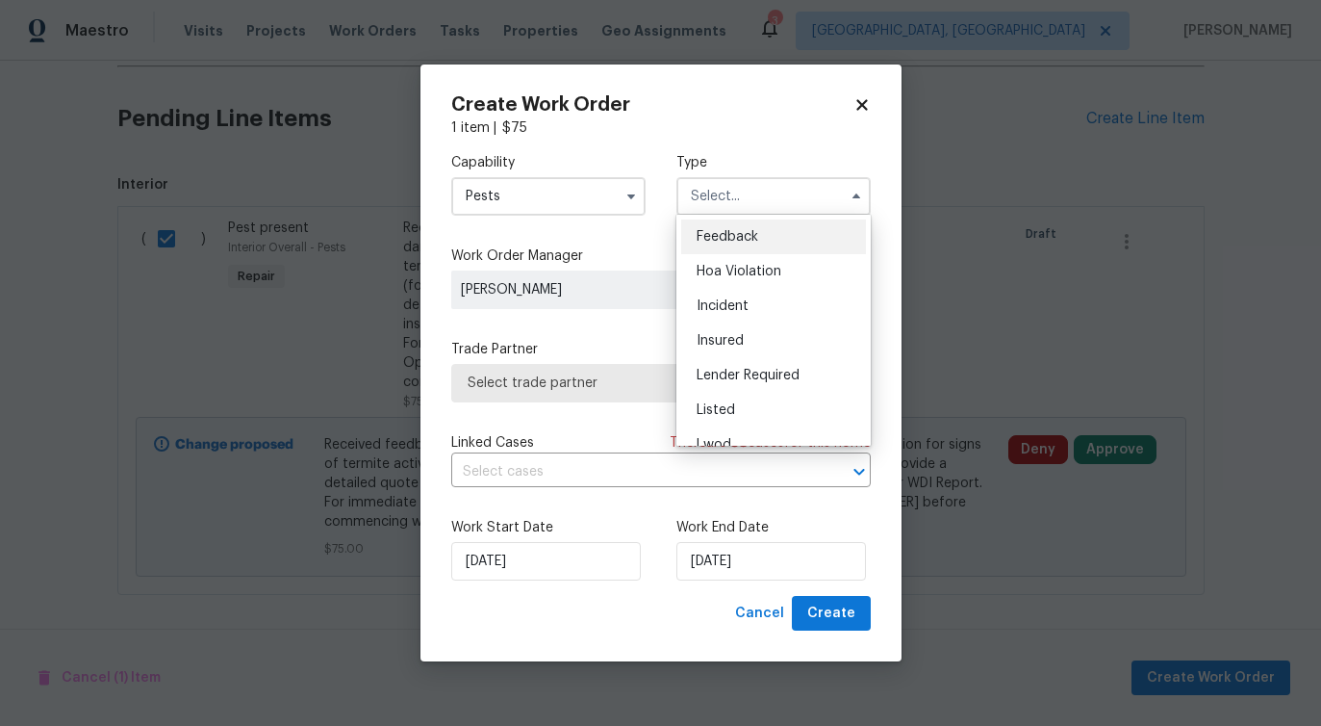
click at [717, 233] on span "Feedback" at bounding box center [728, 236] width 62 height 13
type input "Feedback"
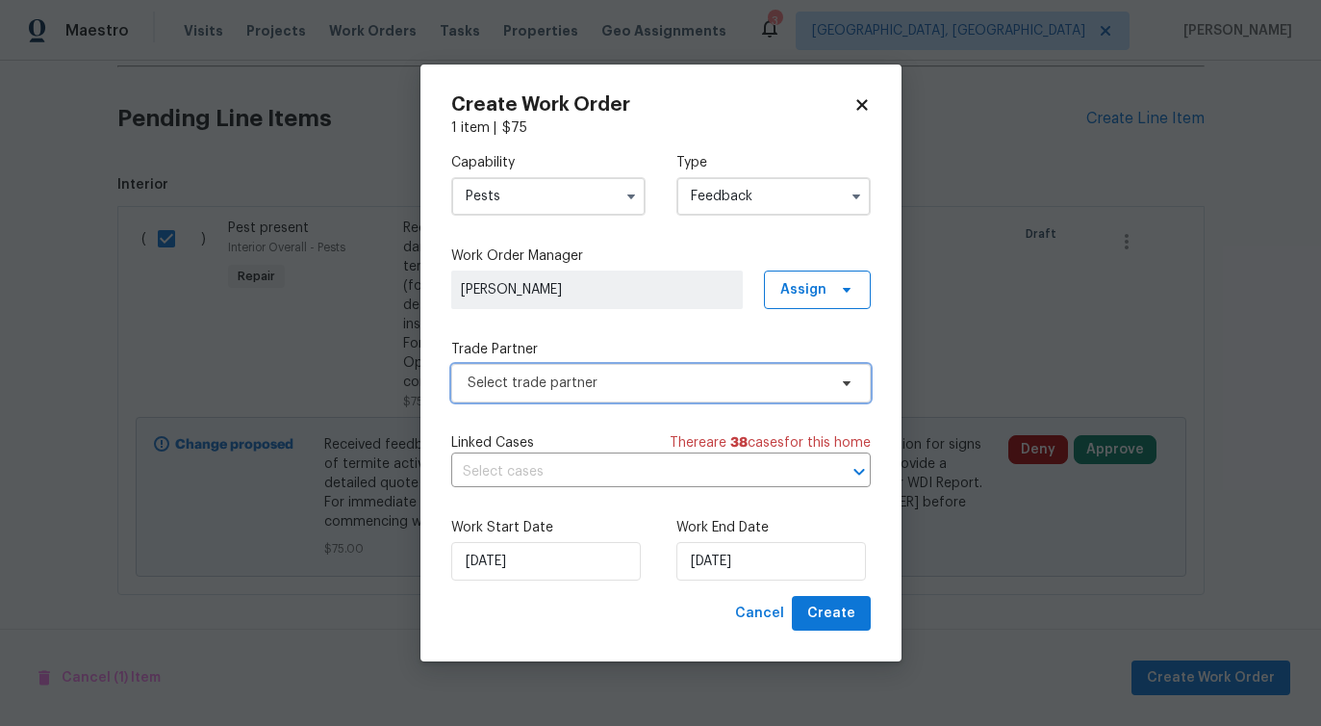
click at [549, 382] on span "Select trade partner" at bounding box center [647, 382] width 359 height 19
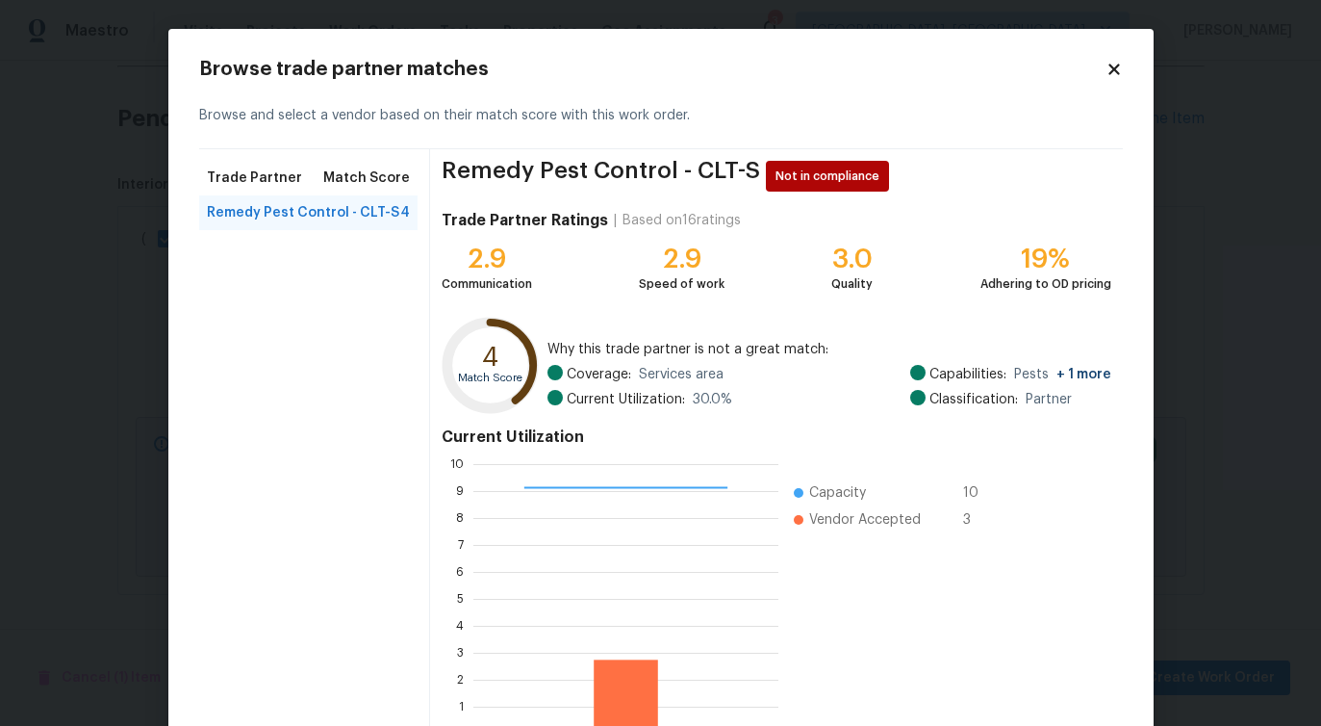
scroll to position [123, 0]
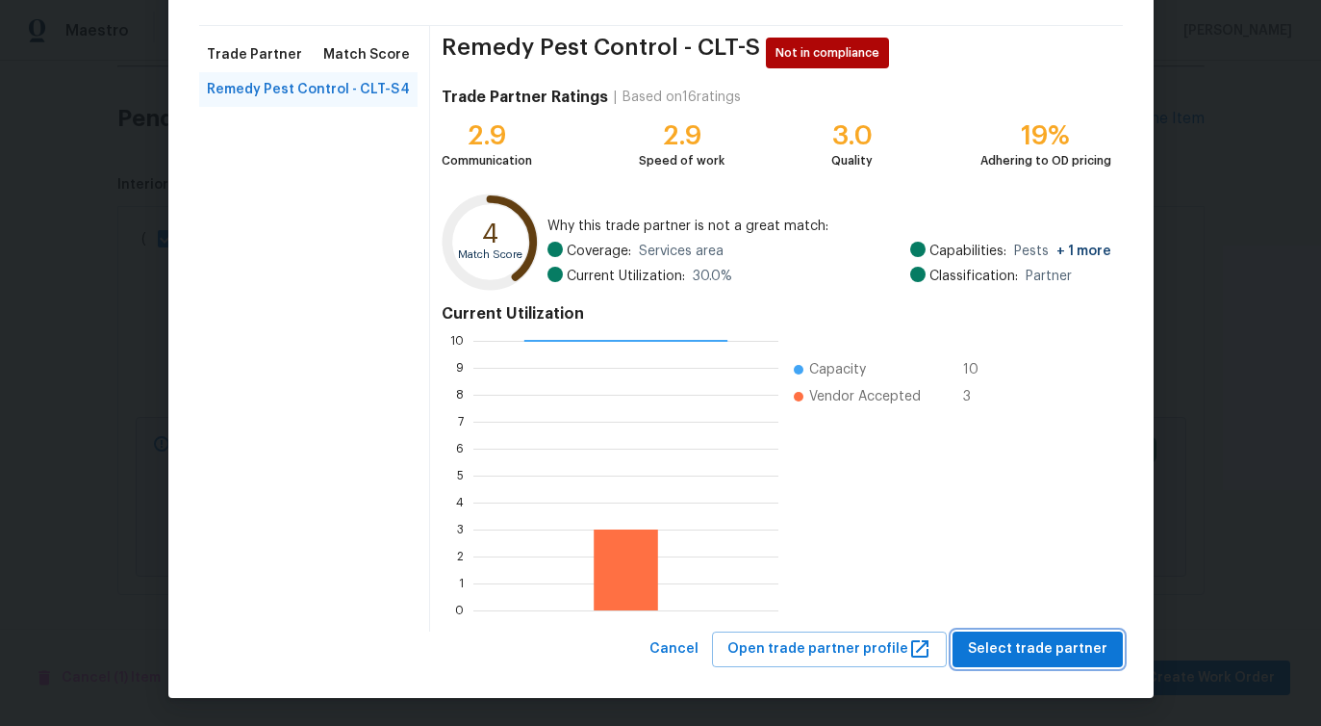
click at [1002, 641] on span "Select trade partner" at bounding box center [1038, 649] width 140 height 24
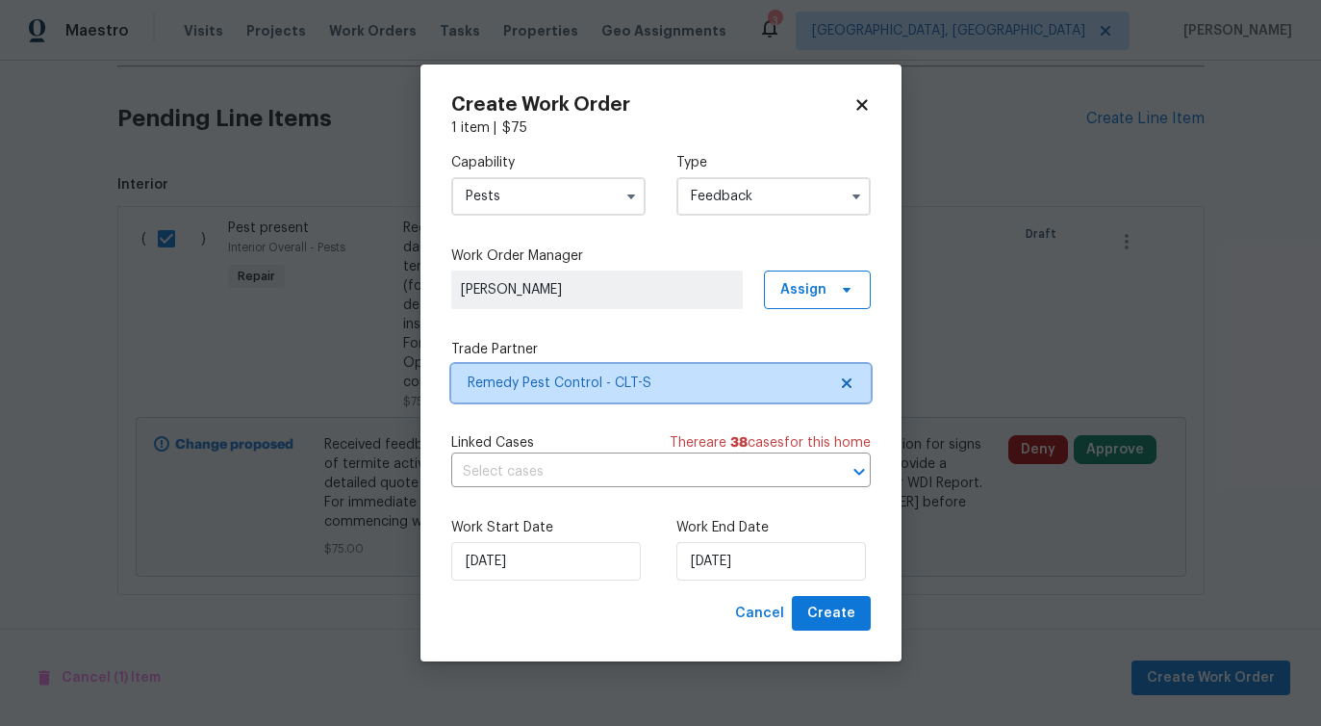
scroll to position [0, 0]
click at [531, 472] on input "text" at bounding box center [634, 472] width 366 height 30
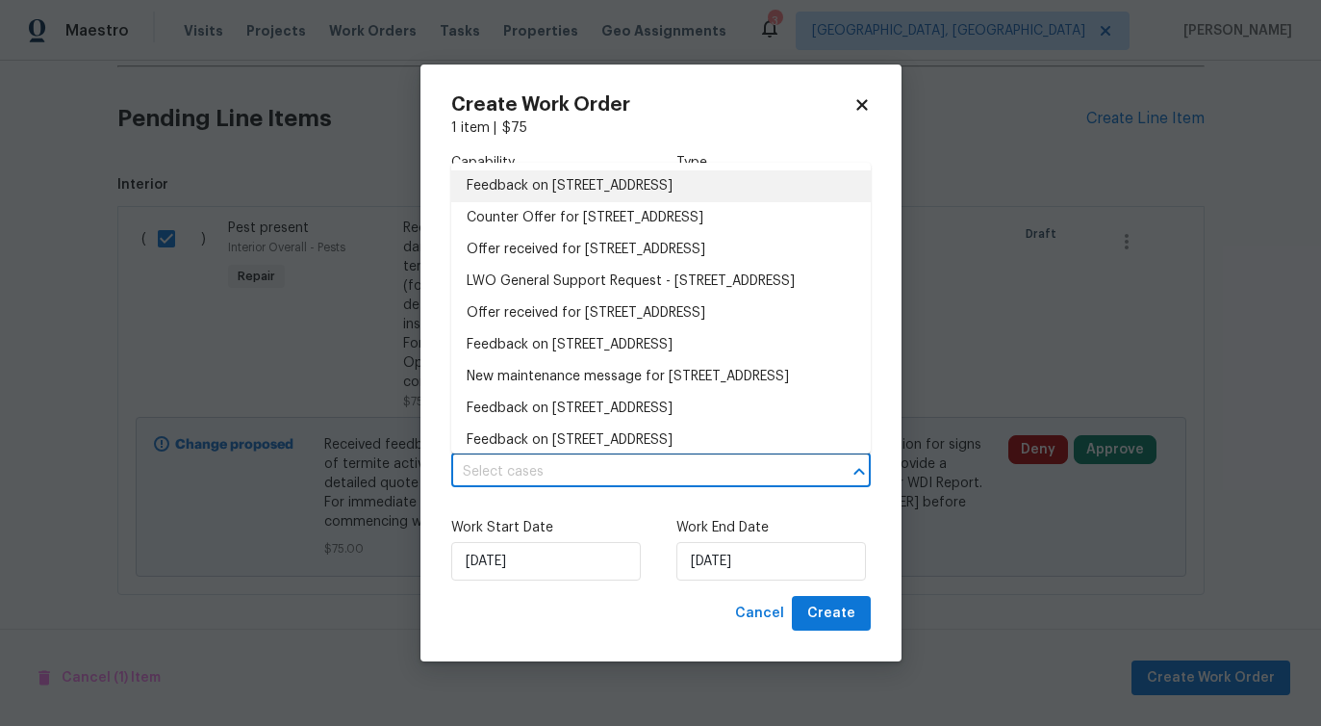
click at [575, 200] on li "Feedback on 6809 Brancusi Ct, Charlotte, NC 28215" at bounding box center [661, 186] width 420 height 32
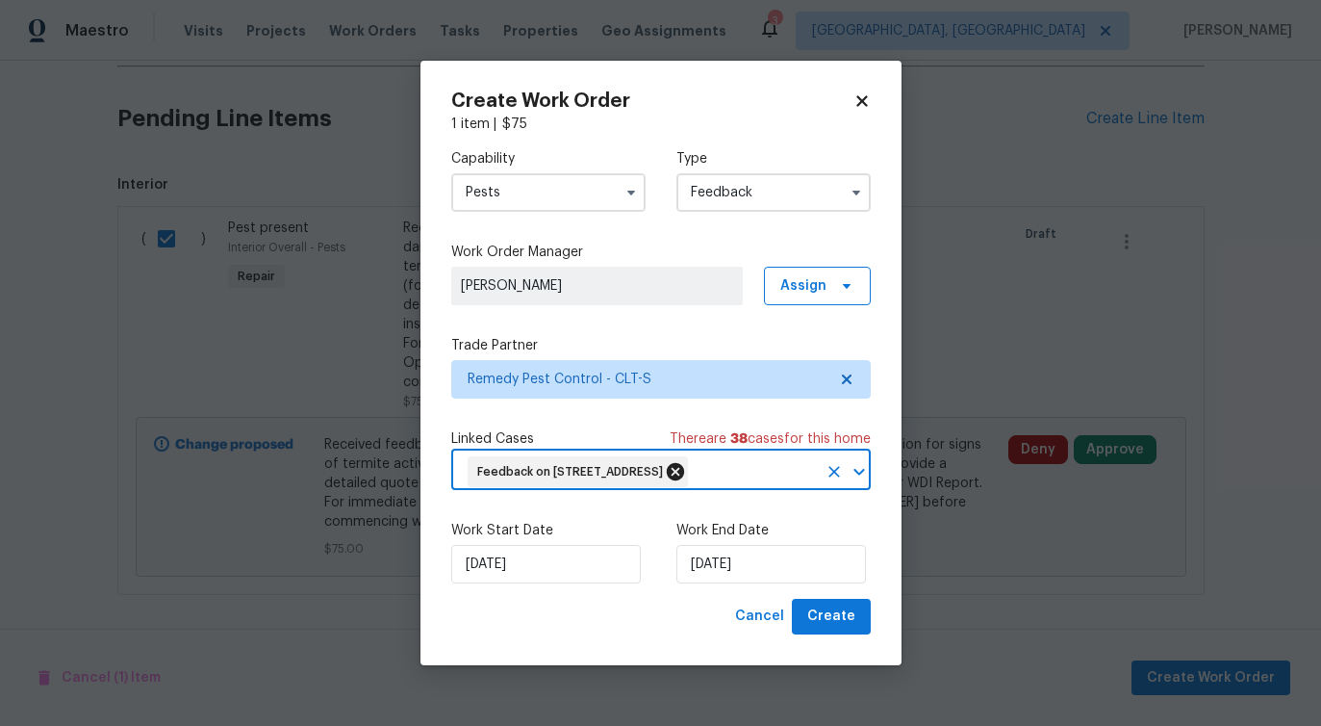
click at [683, 463] on icon at bounding box center [674, 471] width 17 height 17
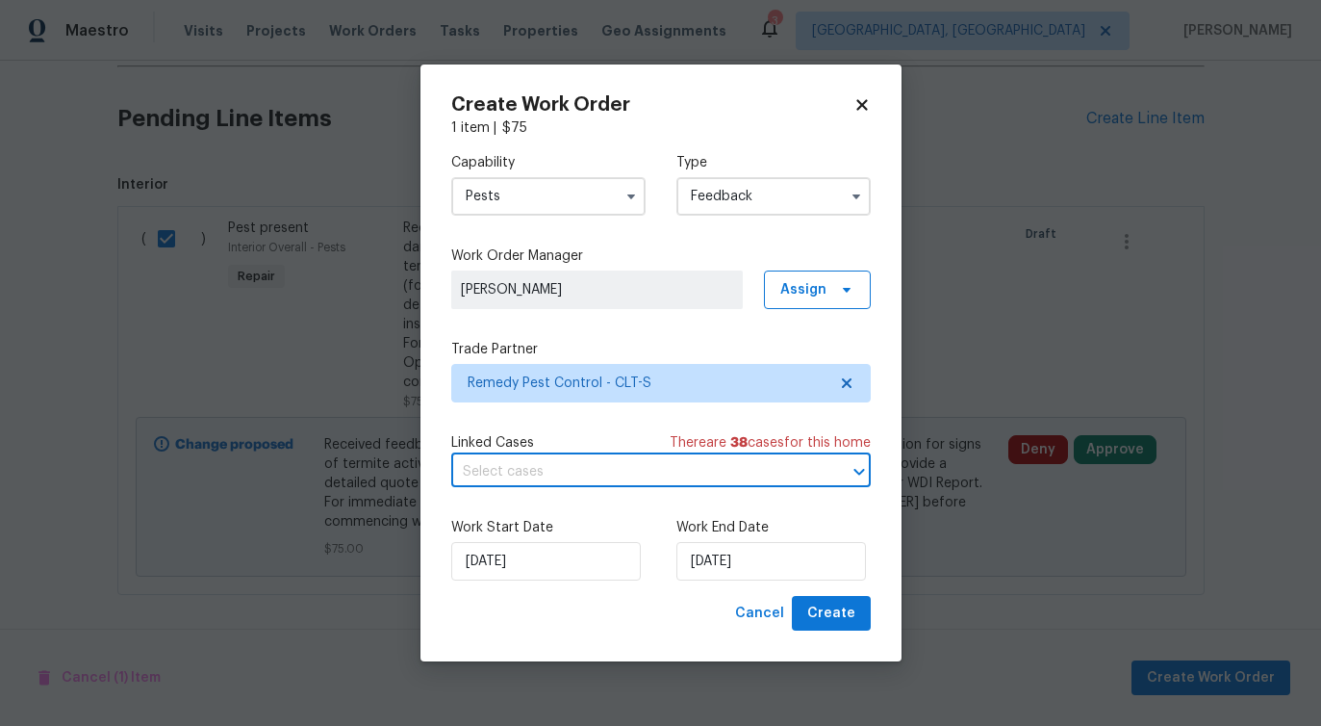
click at [695, 469] on input "text" at bounding box center [634, 472] width 366 height 30
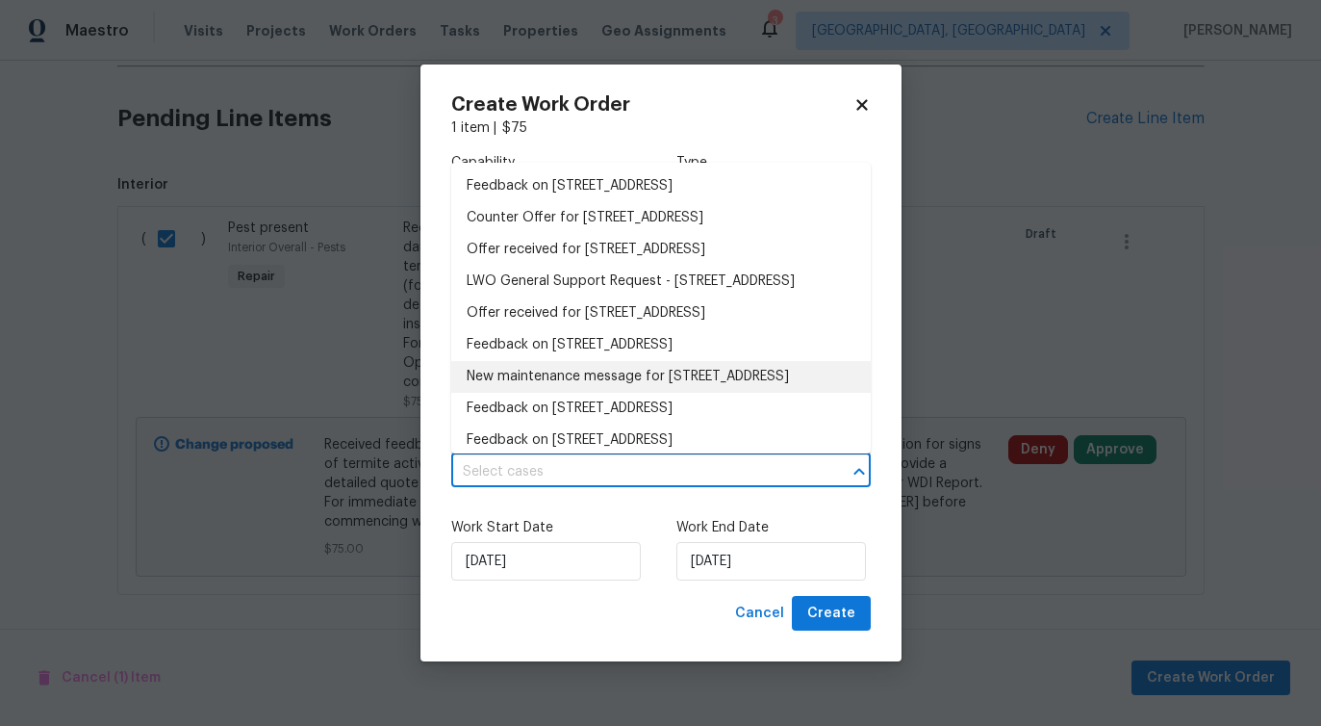
click at [553, 393] on li "New maintenance message for 6809 Brancusi Ct , Charlotte, NC 28215" at bounding box center [661, 377] width 420 height 32
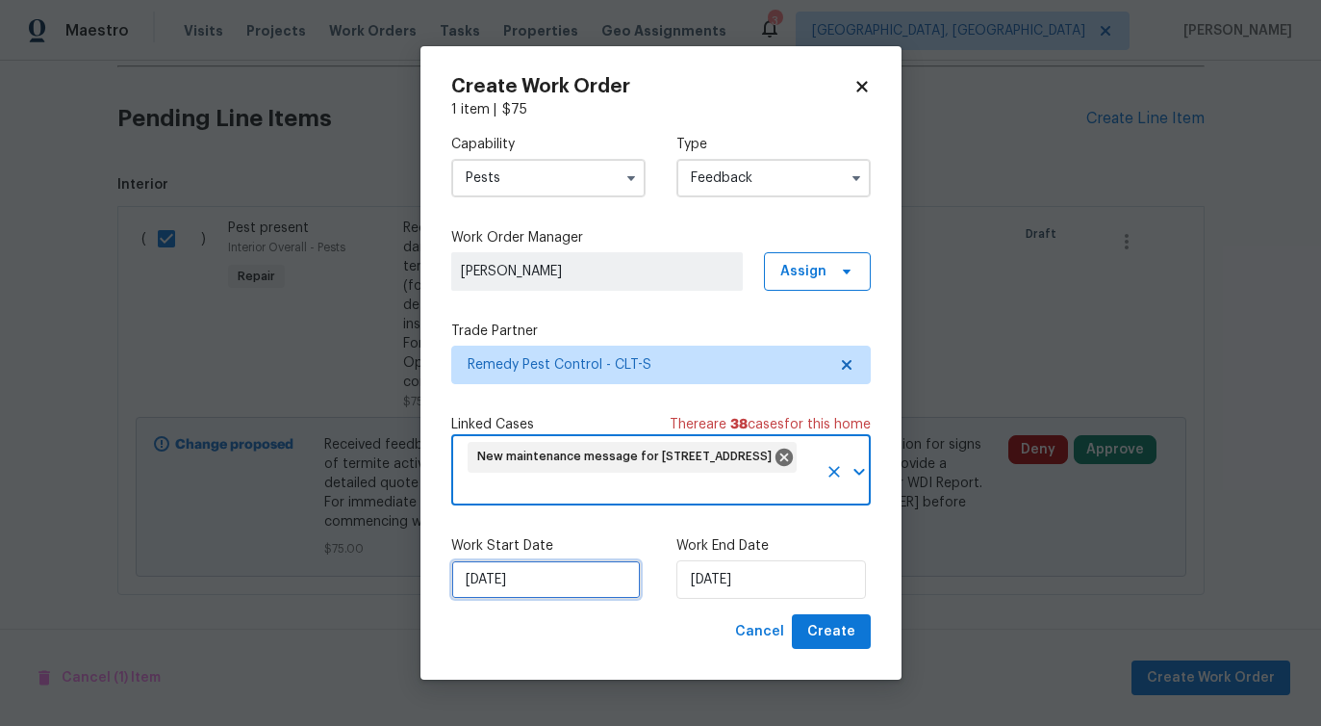
click at [526, 576] on input "9/16/2025" at bounding box center [546, 579] width 190 height 38
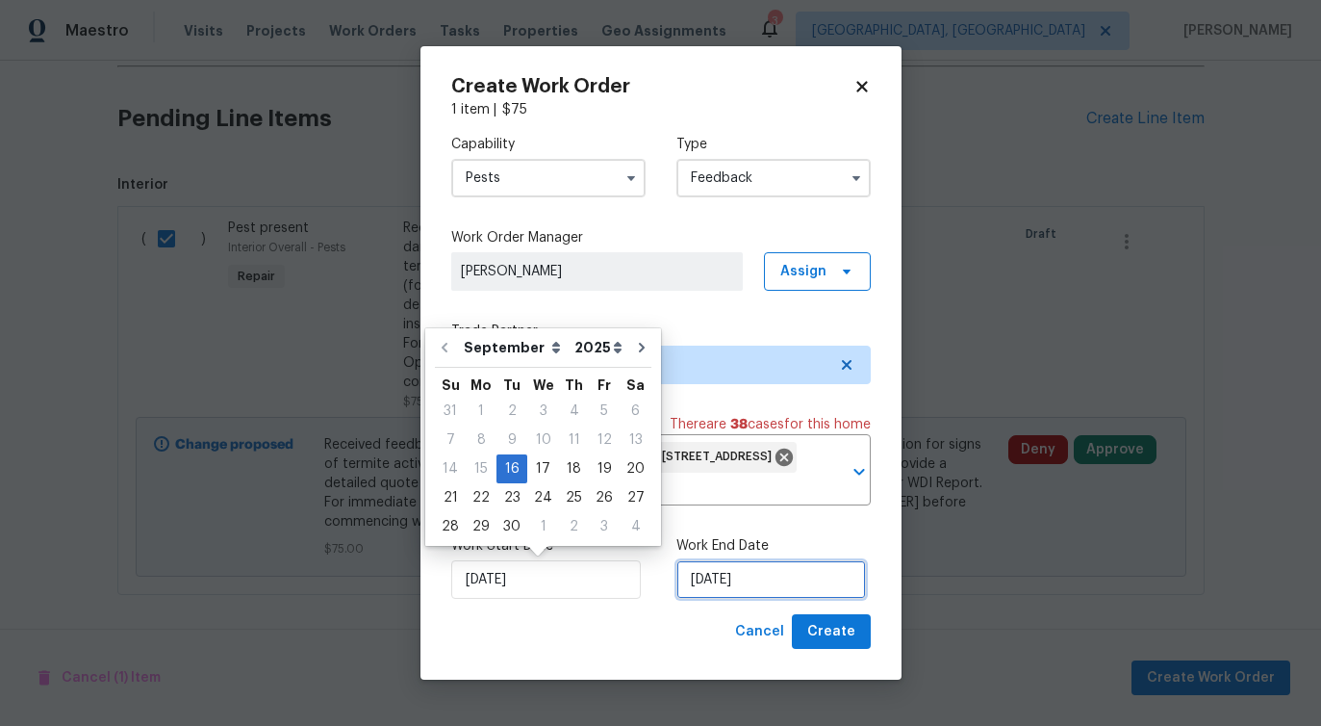
click at [738, 590] on input "9/16/2025" at bounding box center [772, 579] width 190 height 38
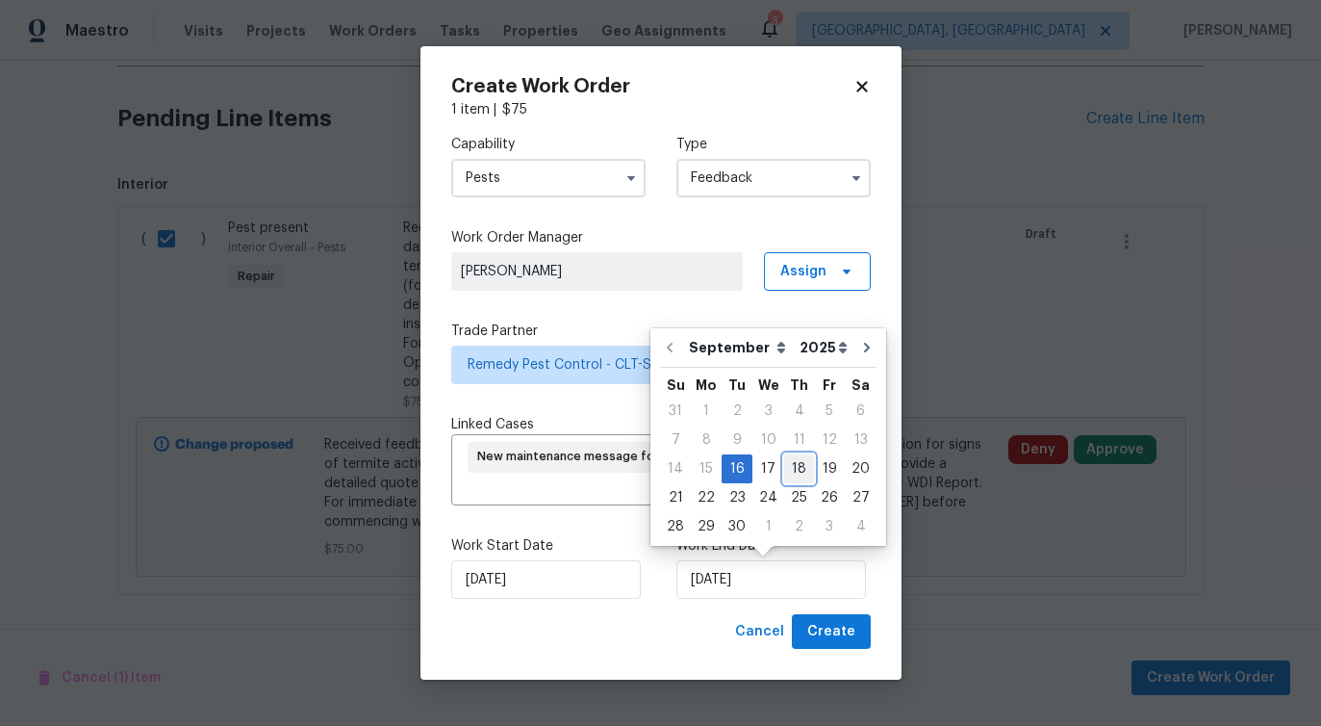
click at [786, 476] on div "18" at bounding box center [799, 468] width 30 height 27
type input "9/18/2025"
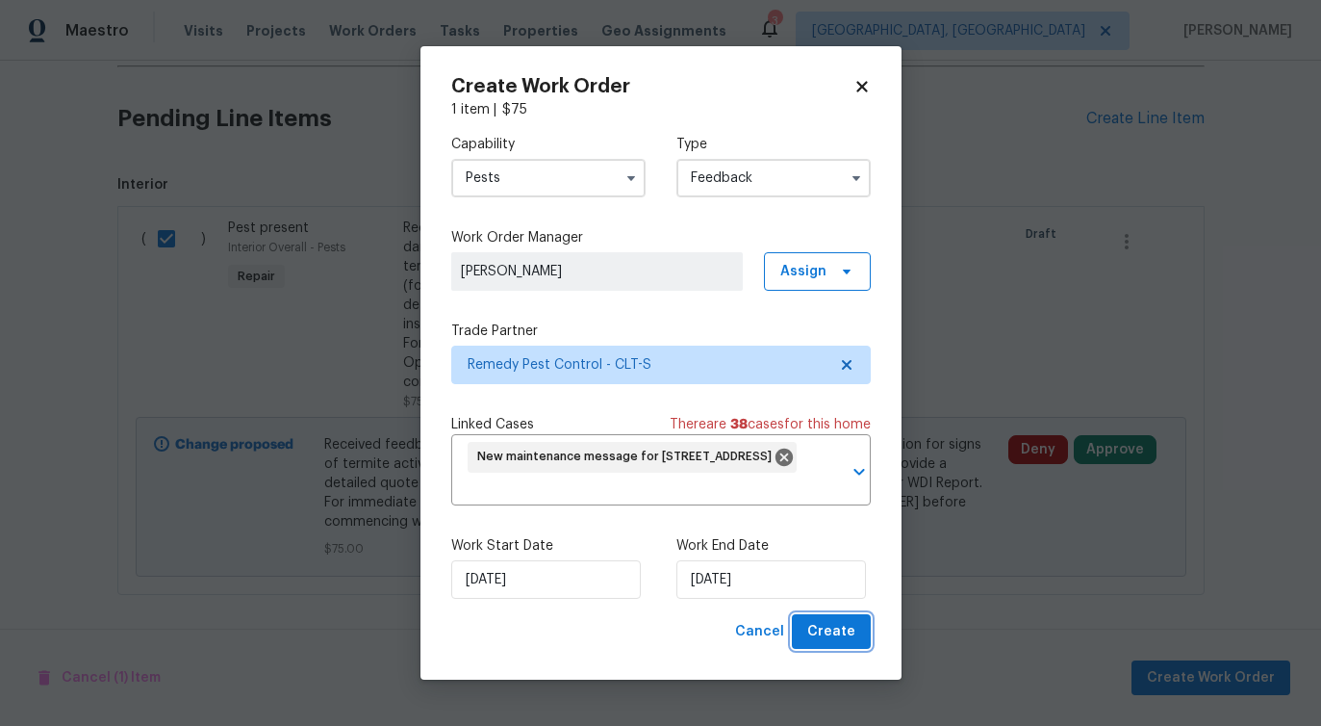
click at [837, 637] on span "Create" at bounding box center [831, 632] width 48 height 24
checkbox input "false"
